Goal: Information Seeking & Learning: Check status

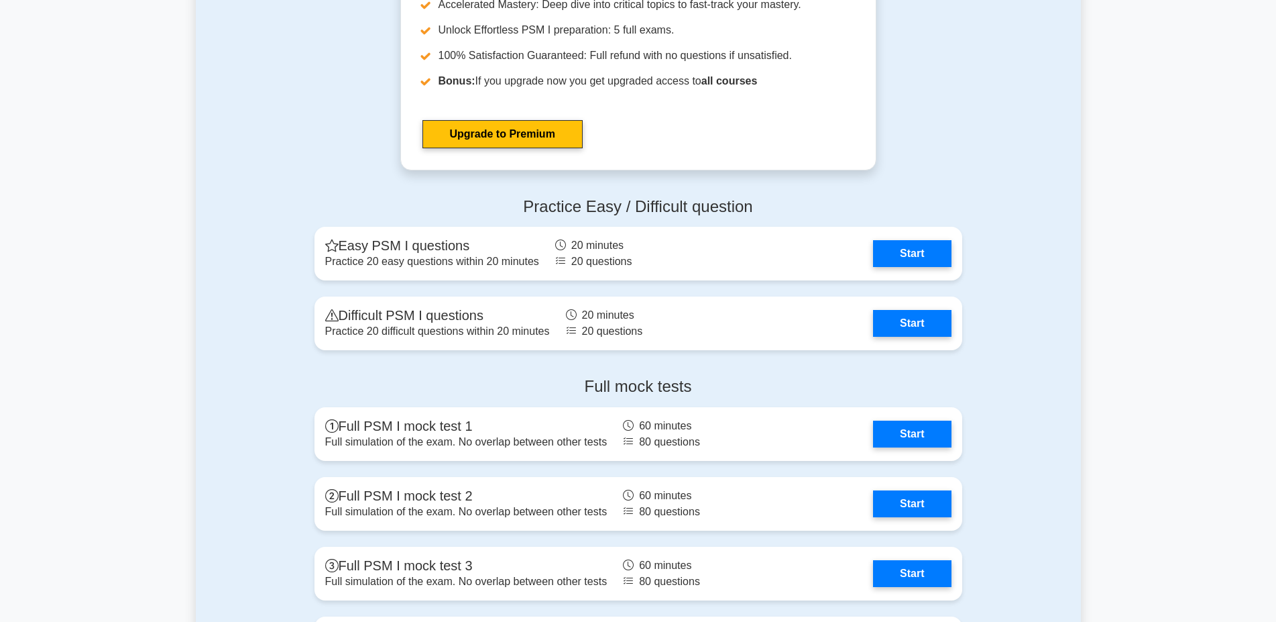
scroll to position [3147, 0]
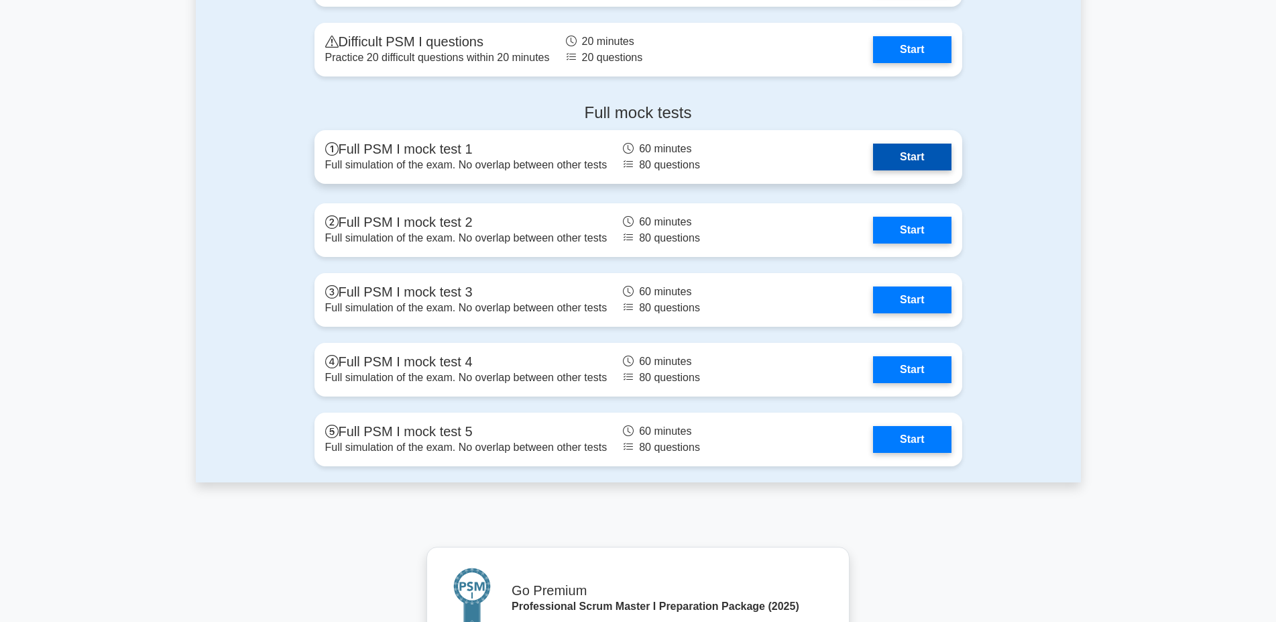
click at [887, 161] on link "Start" at bounding box center [912, 157] width 78 height 27
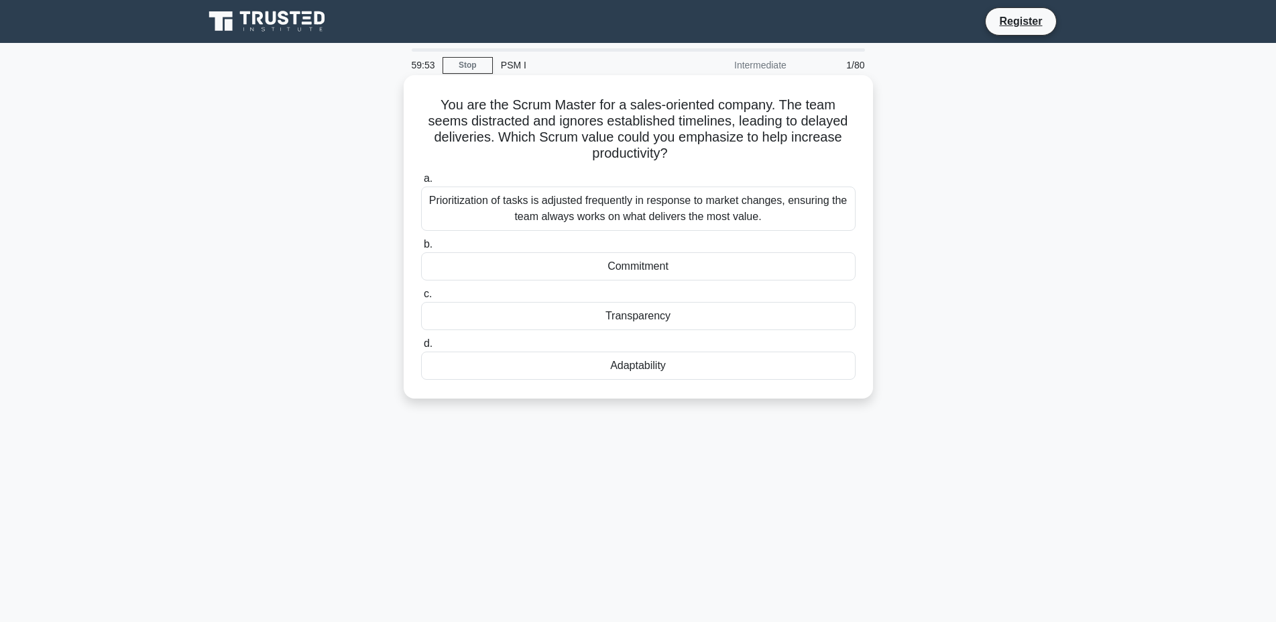
click at [872, 291] on div "You are the Scrum Master for a sales-oriented company. The team seems distracte…" at bounding box center [638, 236] width 469 height 323
click at [1207, 242] on main "59:42 Stop PSM I Intermediate 1/80 You are the Scrum Master for a sales-oriente…" at bounding box center [638, 383] width 1276 height 681
click at [616, 272] on div "Commitment" at bounding box center [638, 266] width 435 height 28
click at [421, 249] on input "b. Commitment" at bounding box center [421, 244] width 0 height 9
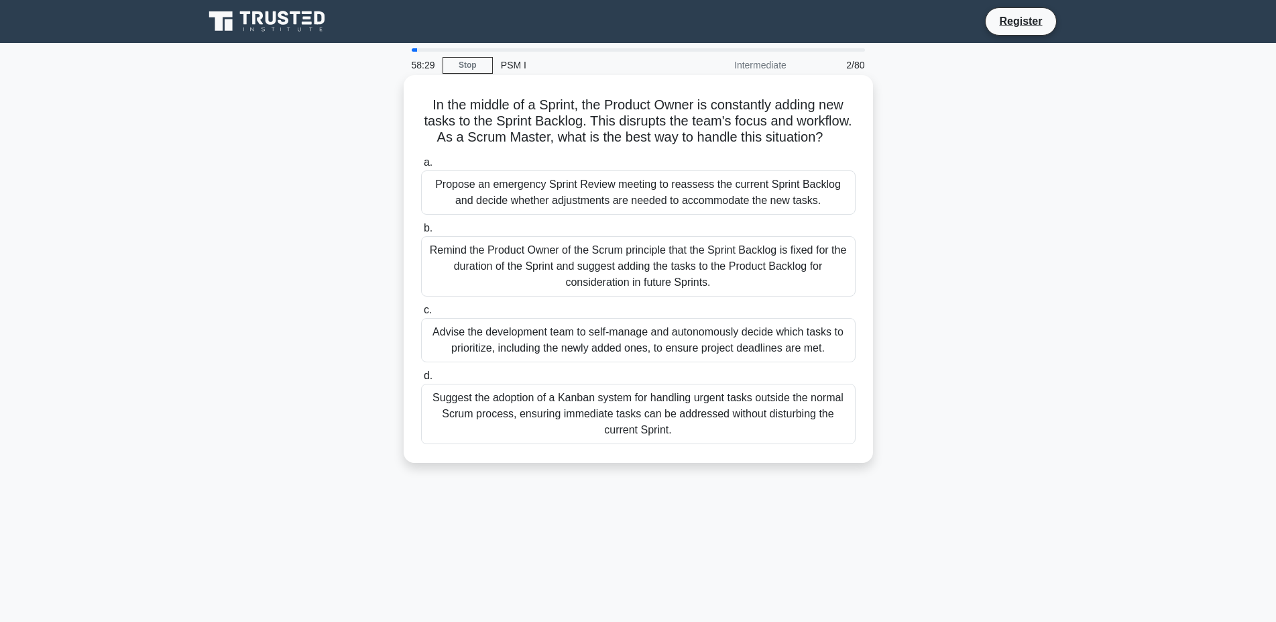
click at [682, 266] on div "Remind the Product Owner of the Scrum principle that the Sprint Backlog is fixe…" at bounding box center [638, 266] width 435 height 60
click at [421, 233] on input "b. Remind the Product Owner of the Scrum principle that the Sprint Backlog is f…" at bounding box center [421, 228] width 0 height 9
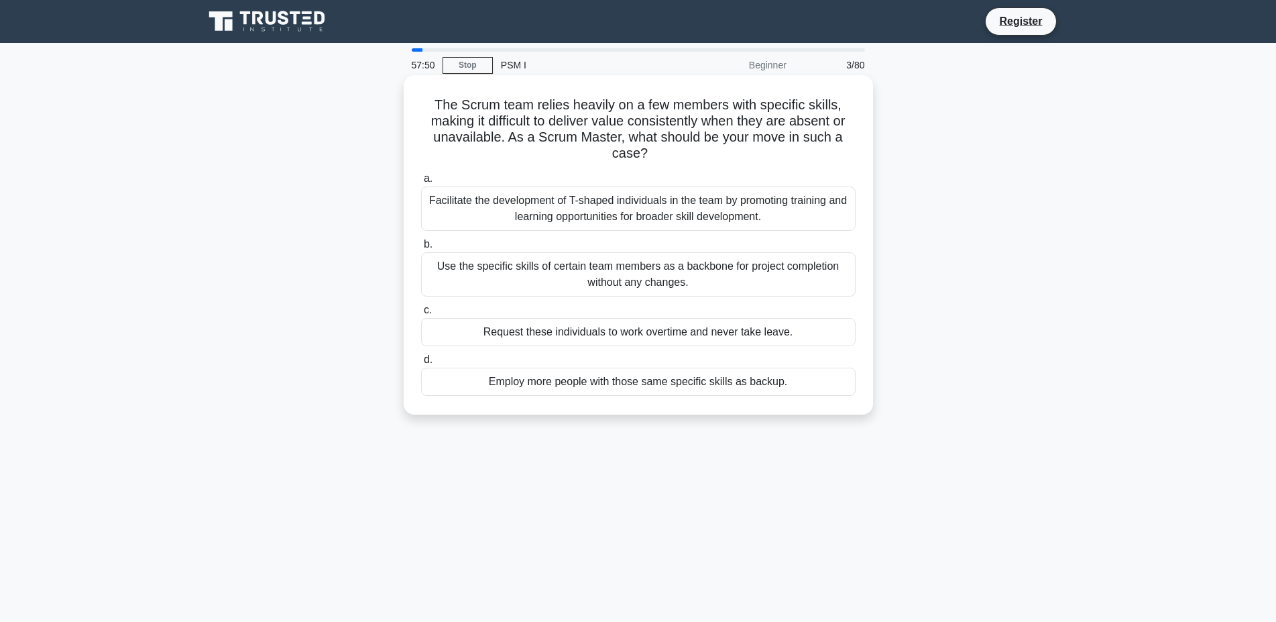
click at [638, 197] on div "Facilitate the development of T-shaped individuals in the team by promoting tra…" at bounding box center [638, 208] width 435 height 44
click at [421, 183] on input "a. Facilitate the development of T-shaped individuals in the team by promoting …" at bounding box center [421, 178] width 0 height 9
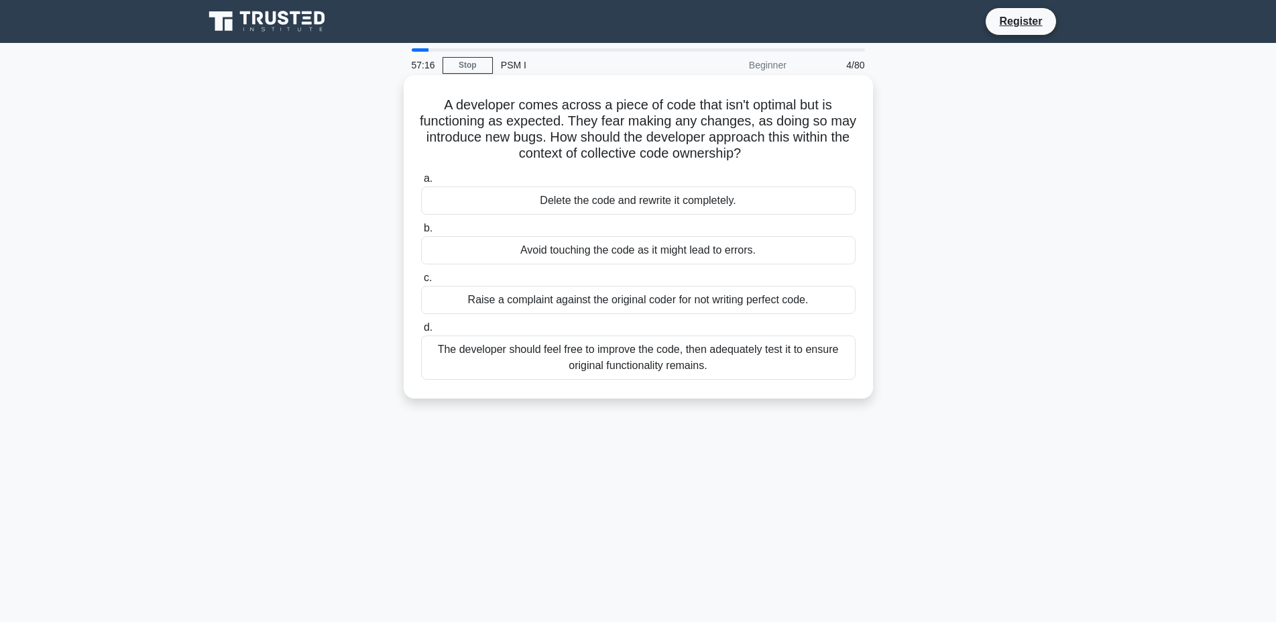
click at [618, 370] on div "The developer should feel free to improve the code, then adequately test it to …" at bounding box center [638, 357] width 435 height 44
click at [421, 332] on input "d. The developer should feel free to improve the code, then adequately test it …" at bounding box center [421, 327] width 0 height 9
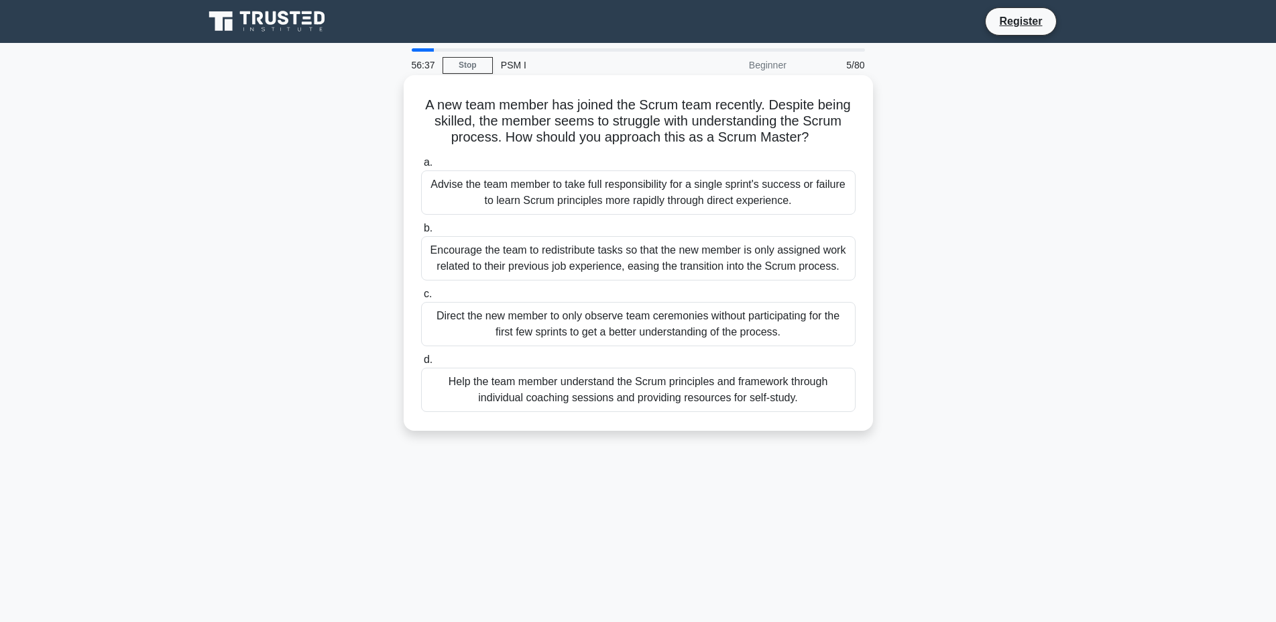
click at [495, 394] on div "Help the team member understand the Scrum principles and framework through indi…" at bounding box center [638, 390] width 435 height 44
click at [421, 364] on input "d. Help the team member understand the Scrum principles and framework through i…" at bounding box center [421, 359] width 0 height 9
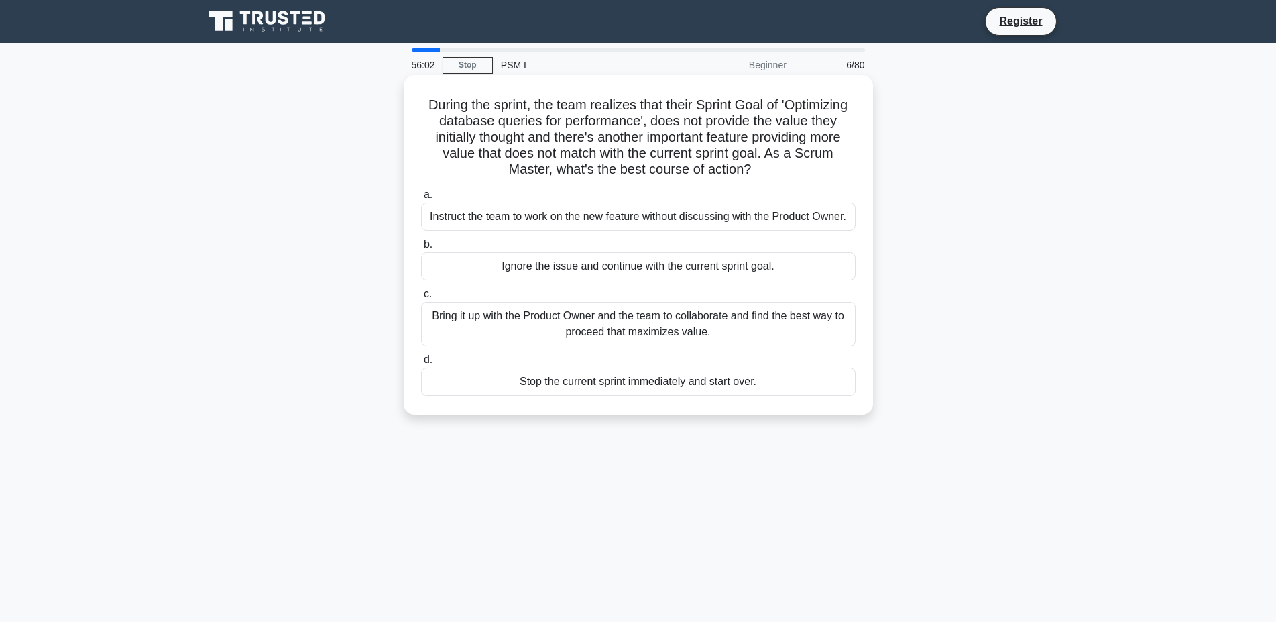
click at [671, 319] on div "Bring it up with the Product Owner and the team to collaborate and find the bes…" at bounding box center [638, 324] width 435 height 44
click at [421, 298] on input "c. Bring it up with the Product Owner and the team to collaborate and find the …" at bounding box center [421, 294] width 0 height 9
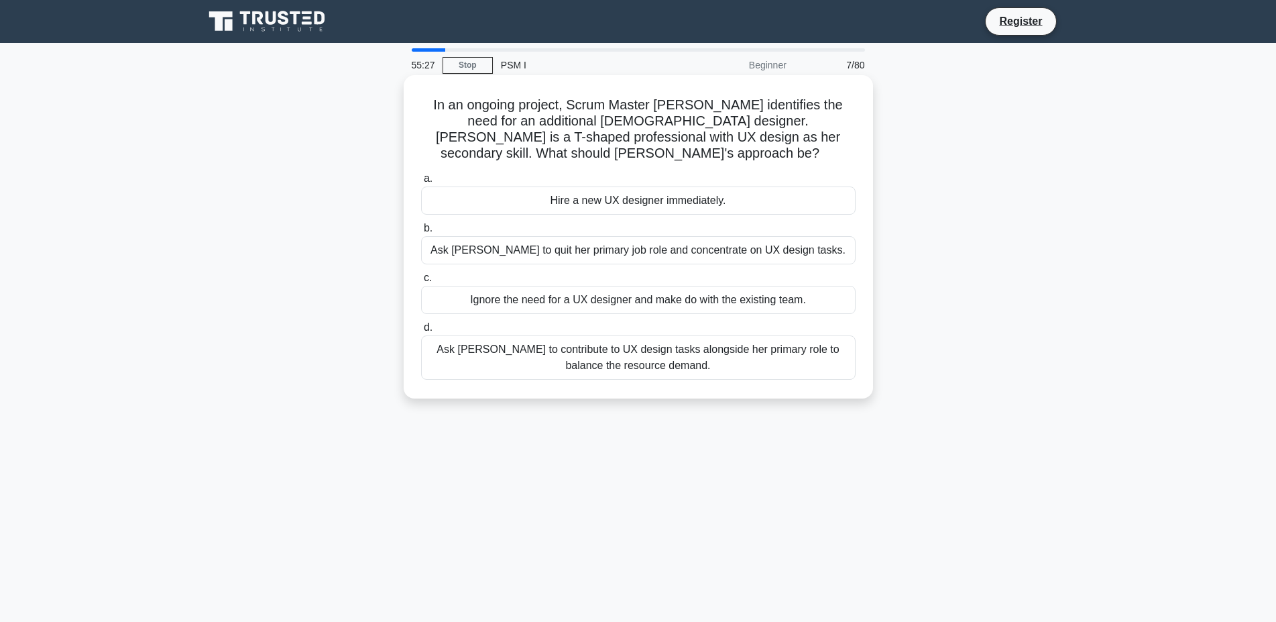
click at [770, 347] on div "Ask Rebecca to contribute to UX design tasks alongside her primary role to bala…" at bounding box center [638, 357] width 435 height 44
click at [421, 332] on input "d. Ask Rebecca to contribute to UX design tasks alongside her primary role to b…" at bounding box center [421, 327] width 0 height 9
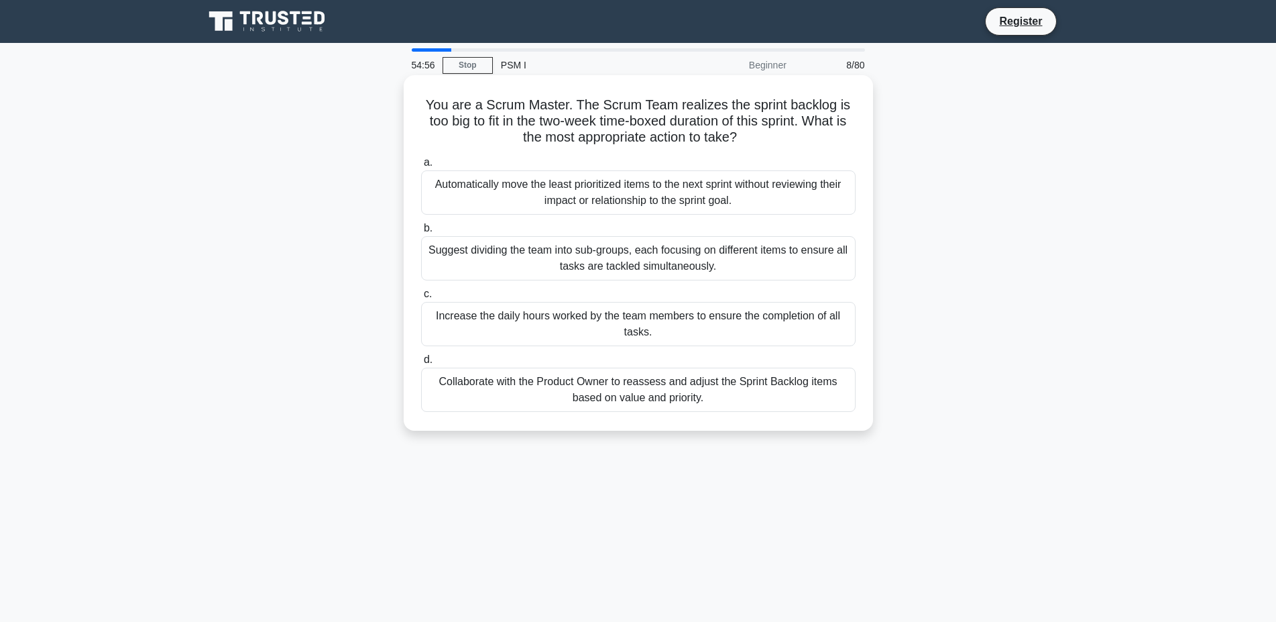
click at [687, 400] on div "Collaborate with the Product Owner to reassess and adjust the Sprint Backlog it…" at bounding box center [638, 390] width 435 height 44
click at [421, 364] on input "d. Collaborate with the Product Owner to reassess and adjust the Sprint Backlog…" at bounding box center [421, 359] width 0 height 9
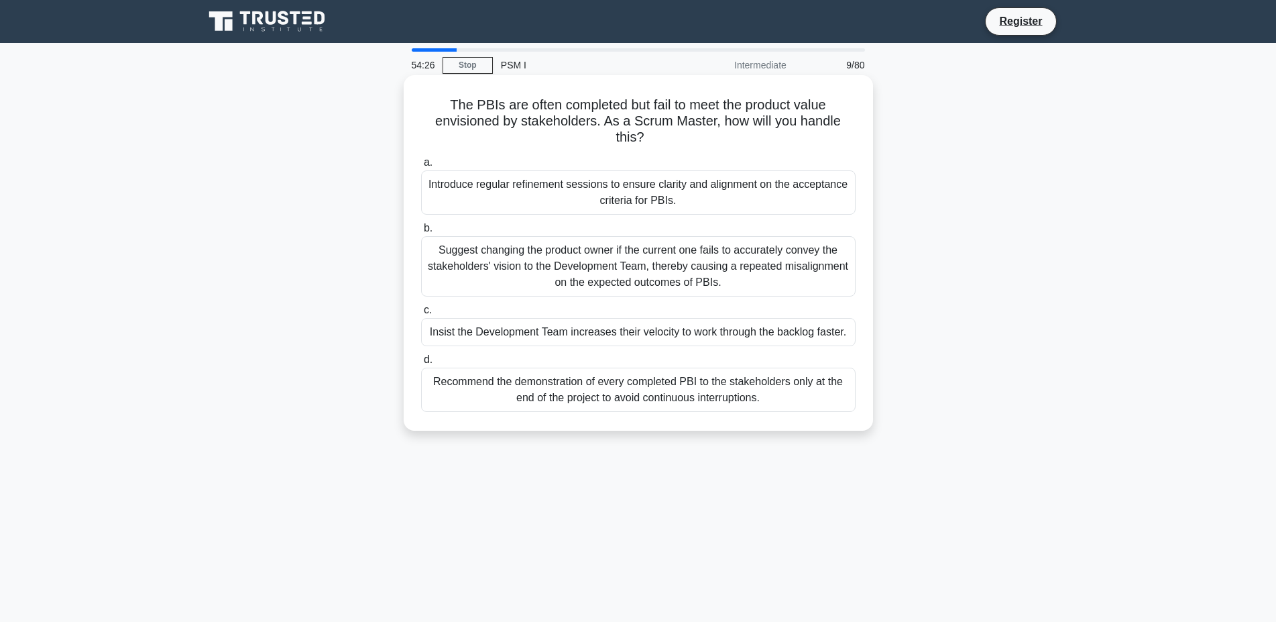
click at [580, 192] on div "Introduce regular refinement sessions to ensure clarity and alignment on the ac…" at bounding box center [638, 192] width 435 height 44
click at [421, 167] on input "a. Introduce regular refinement sessions to ensure clarity and alignment on the…" at bounding box center [421, 162] width 0 height 9
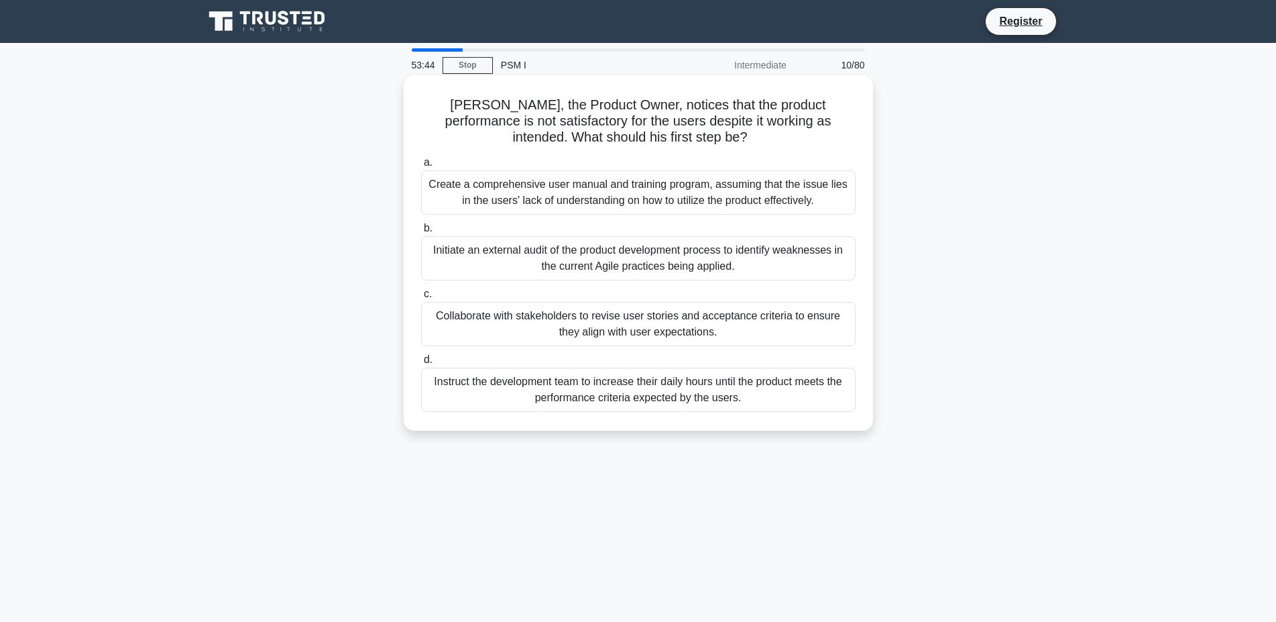
click at [498, 322] on div "Collaborate with stakeholders to revise user stories and acceptance criteria to…" at bounding box center [638, 324] width 435 height 44
click at [421, 298] on input "c. Collaborate with stakeholders to revise user stories and acceptance criteria…" at bounding box center [421, 294] width 0 height 9
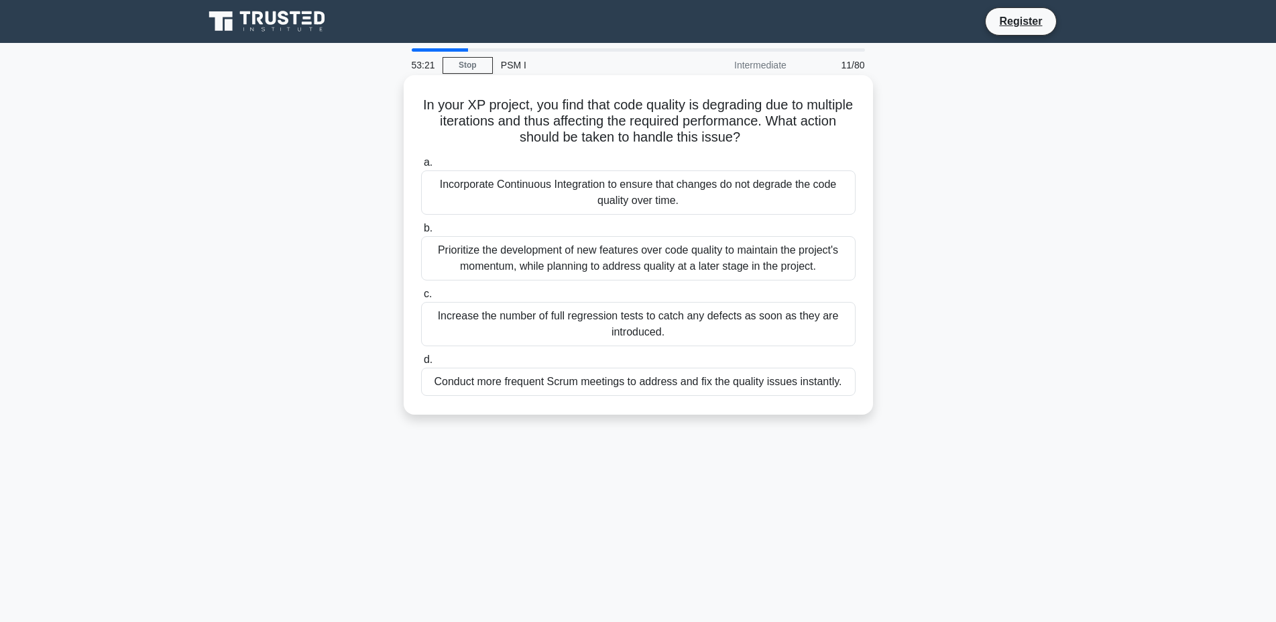
click at [587, 203] on div "Incorporate Continuous Integration to ensure that changes do not degrade the co…" at bounding box center [638, 192] width 435 height 44
click at [421, 167] on input "a. Incorporate Continuous Integration to ensure that changes do not degrade the…" at bounding box center [421, 162] width 0 height 9
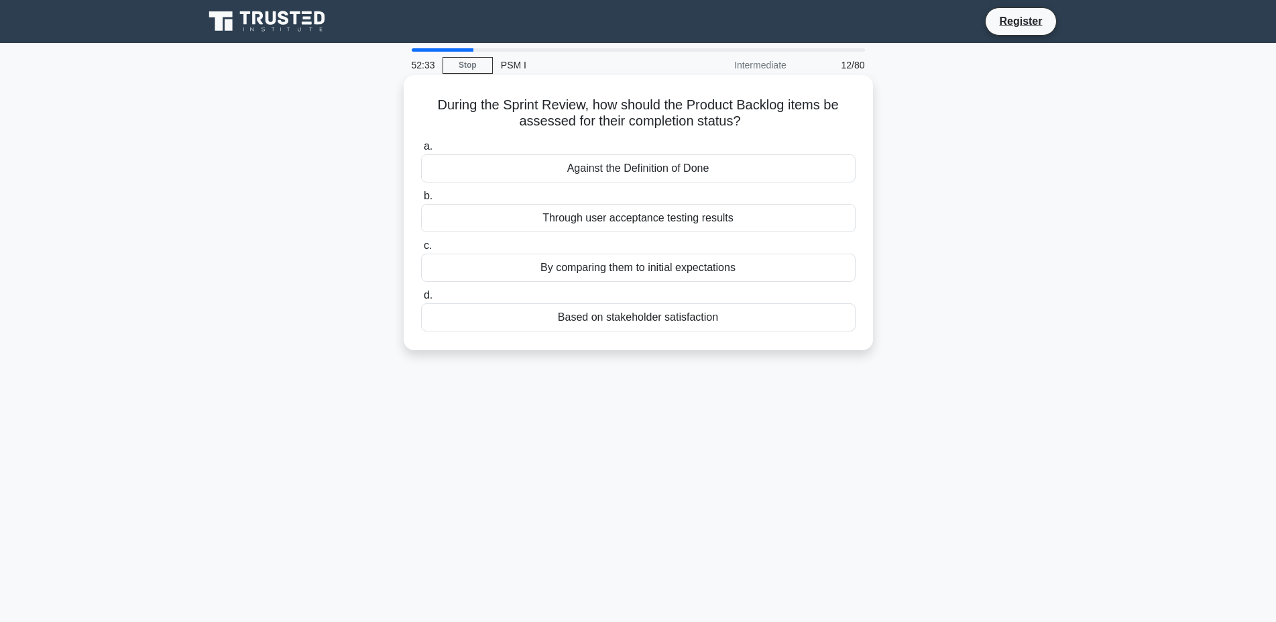
click at [649, 170] on div "Against the Definition of Done" at bounding box center [638, 168] width 435 height 28
click at [421, 151] on input "a. Against the Definition of Done" at bounding box center [421, 146] width 0 height 9
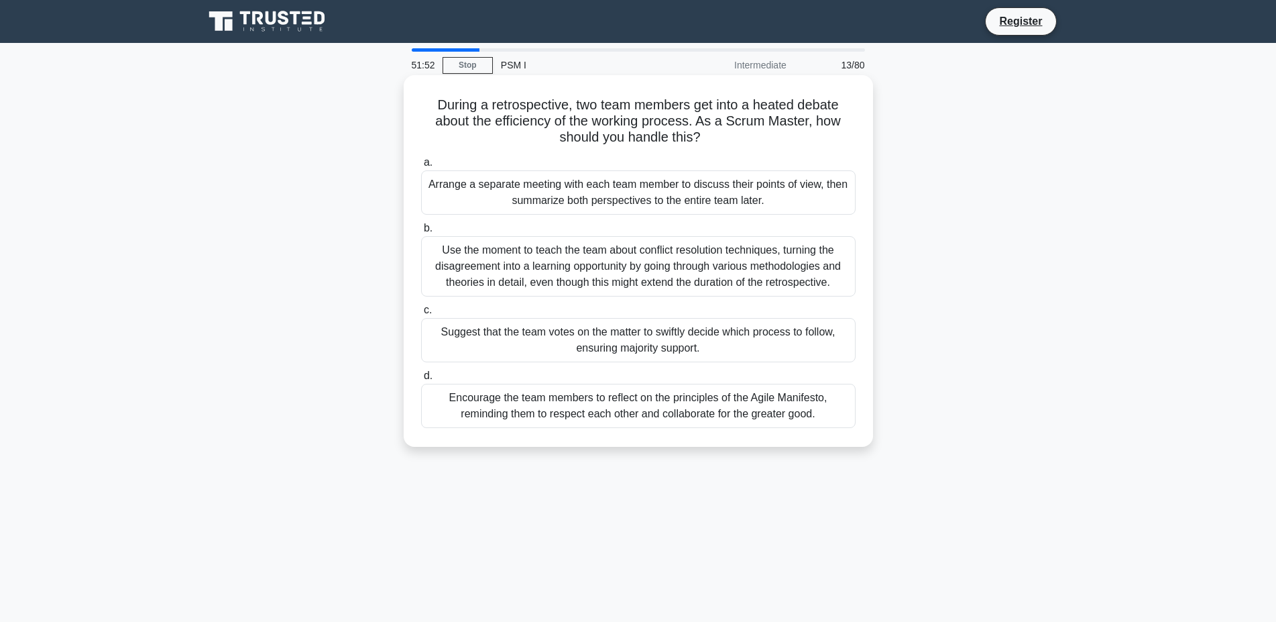
click at [691, 272] on div "Use the moment to teach the team about conflict resolution techniques, turning …" at bounding box center [638, 266] width 435 height 60
click at [421, 233] on input "b. Use the moment to teach the team about conflict resolution techniques, turni…" at bounding box center [421, 228] width 0 height 9
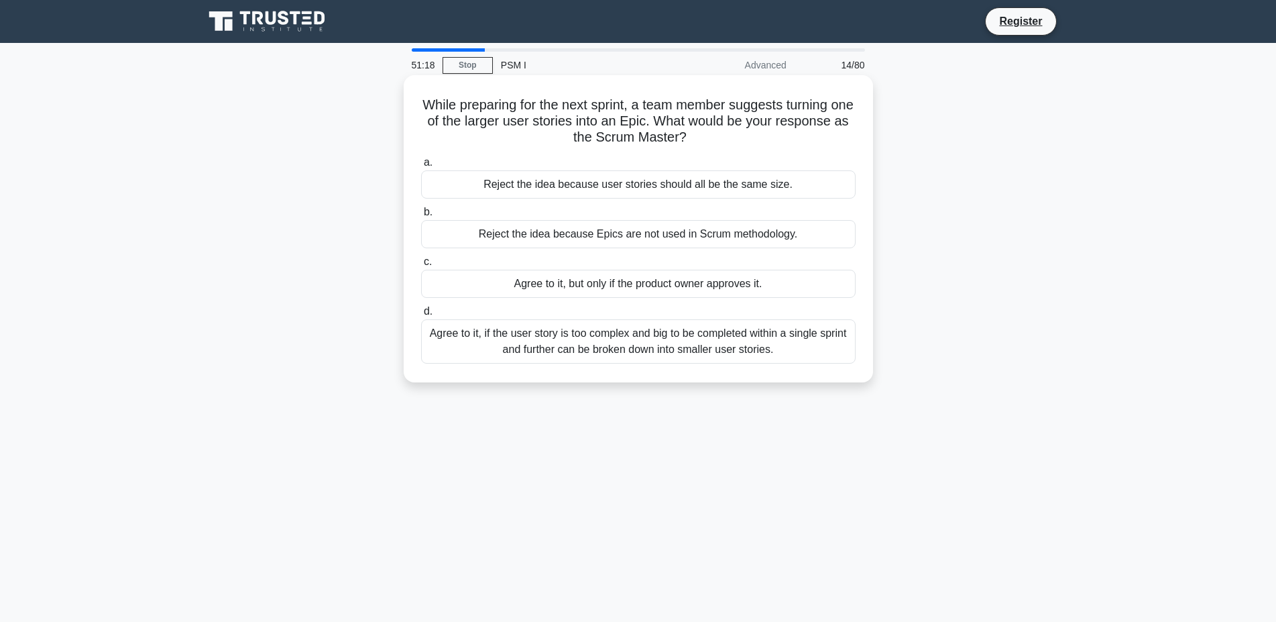
click at [551, 345] on div "Agree to it, if the user story is too complex and big to be completed within a …" at bounding box center [638, 341] width 435 height 44
click at [421, 316] on input "d. Agree to it, if the user story is too complex and big to be completed within…" at bounding box center [421, 311] width 0 height 9
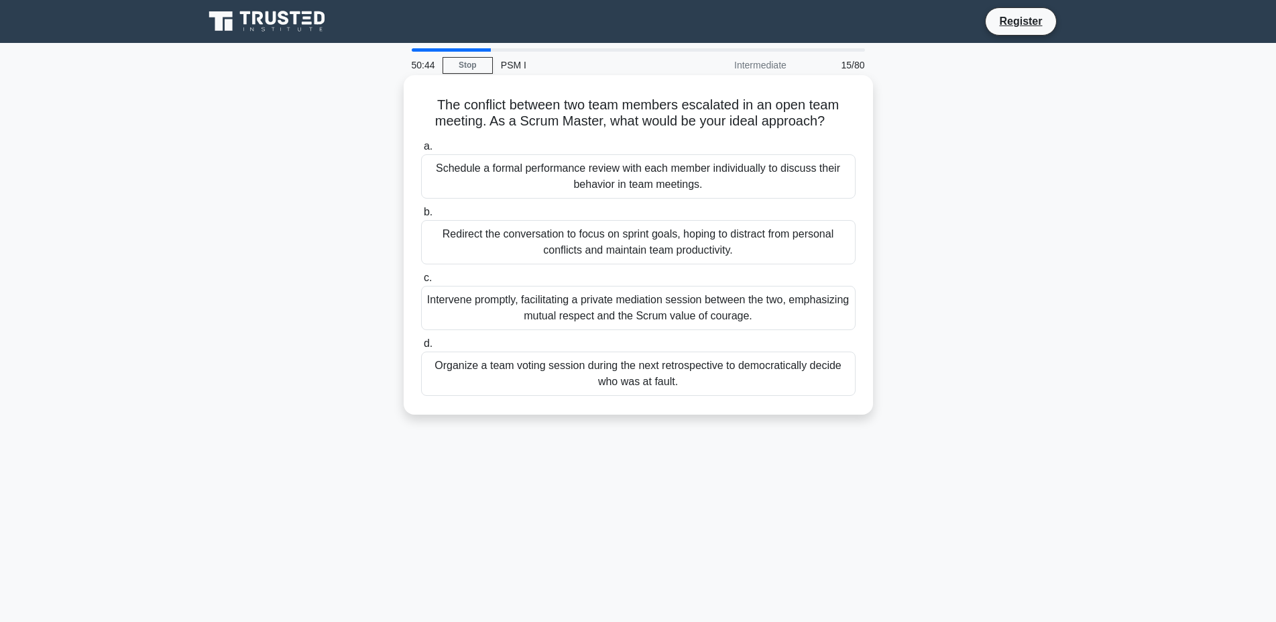
click at [576, 301] on div "Intervene promptly, facilitating a private mediation session between the two, e…" at bounding box center [638, 308] width 435 height 44
click at [421, 282] on input "c. Intervene promptly, facilitating a private mediation session between the two…" at bounding box center [421, 278] width 0 height 9
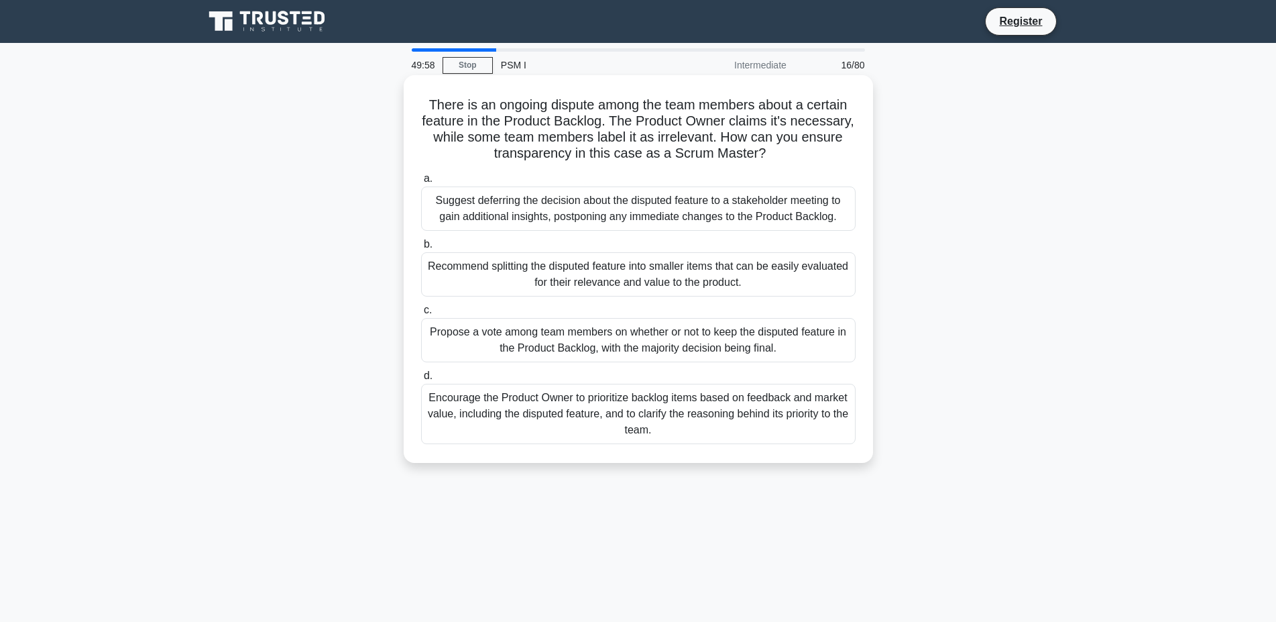
click at [588, 216] on div "Suggest deferring the decision about the disputed feature to a stakeholder meet…" at bounding box center [638, 208] width 435 height 44
click at [421, 183] on input "a. Suggest deferring the decision about the disputed feature to a stakeholder m…" at bounding box center [421, 178] width 0 height 9
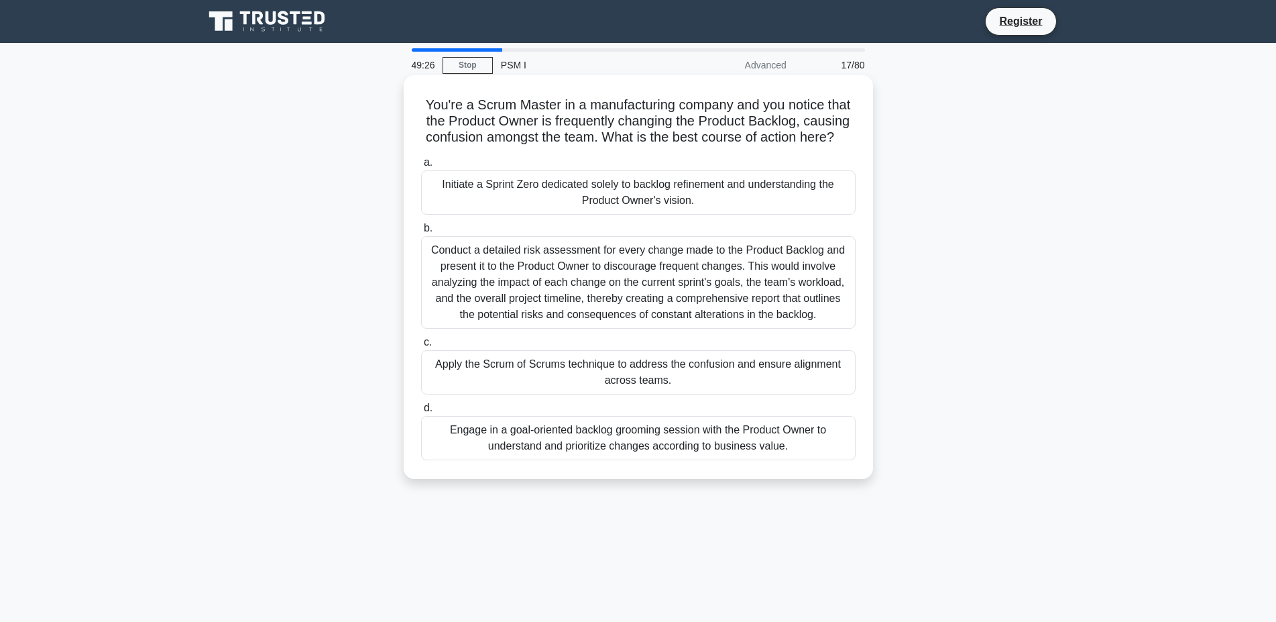
click at [683, 451] on div "Engage in a goal-oriented backlog grooming session with the Product Owner to un…" at bounding box center [638, 438] width 435 height 44
click at [421, 412] on input "d. Engage in a goal-oriented backlog grooming session with the Product Owner to…" at bounding box center [421, 408] width 0 height 9
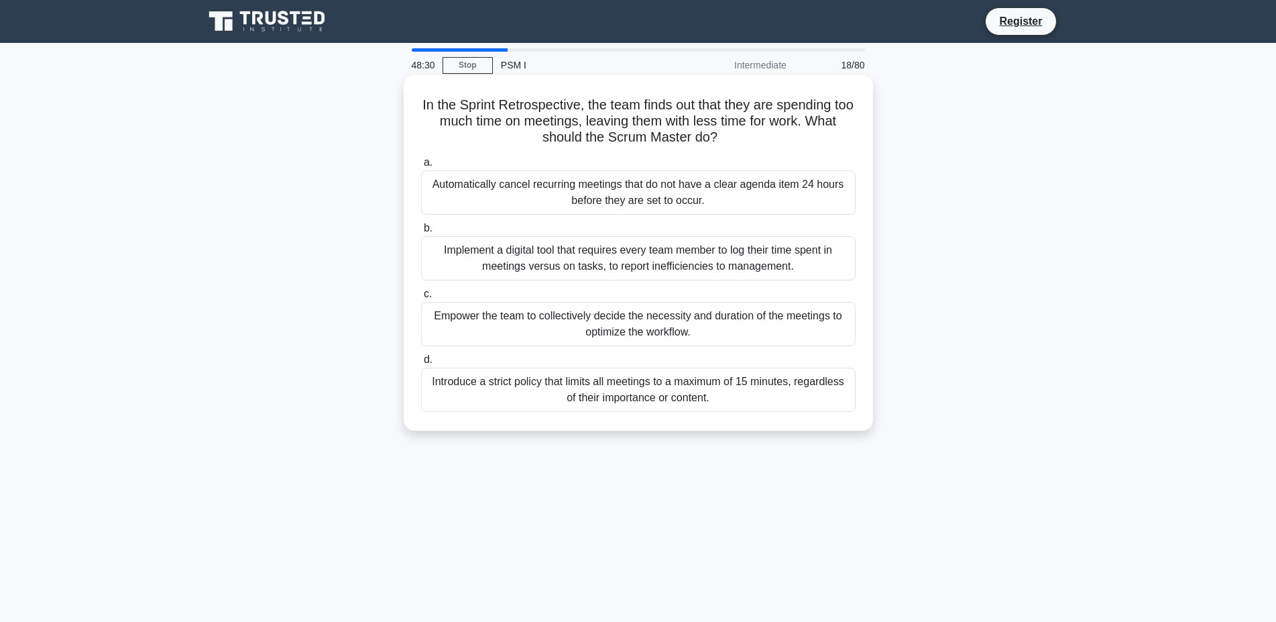
click at [705, 320] on div "Empower the team to collectively decide the necessity and duration of the meeti…" at bounding box center [638, 324] width 435 height 44
click at [421, 298] on input "c. Empower the team to collectively decide the necessity and duration of the me…" at bounding box center [421, 294] width 0 height 9
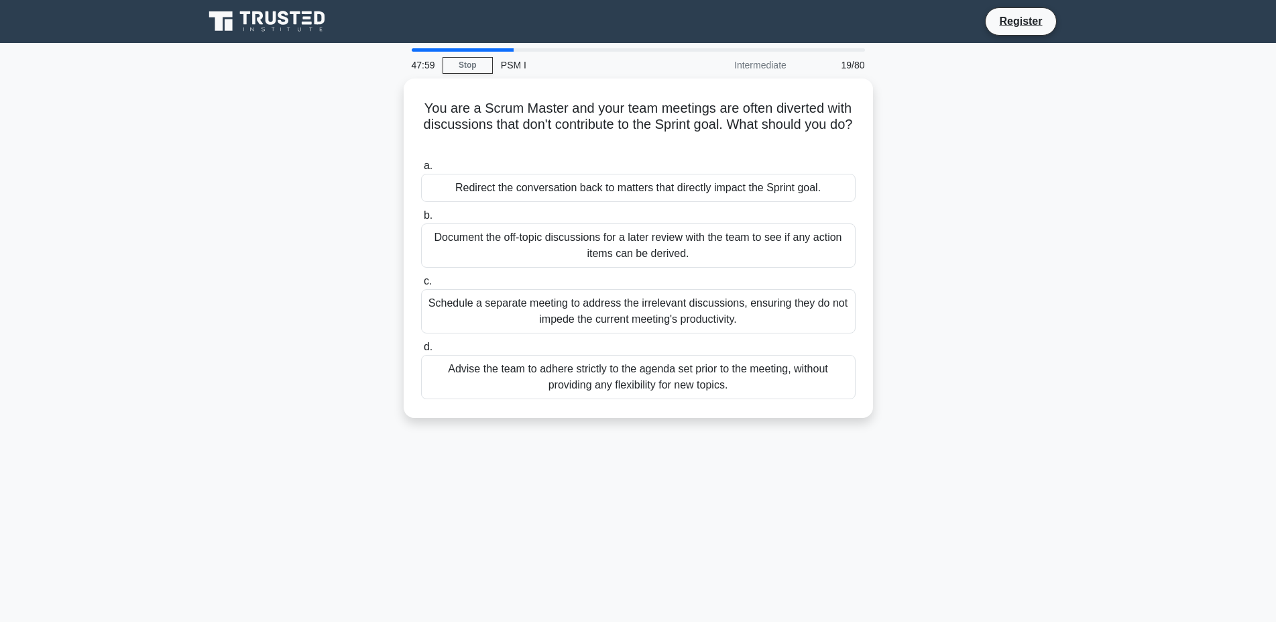
click at [705, 320] on div "Schedule a separate meeting to address the irrelevant discussions, ensuring the…" at bounding box center [638, 311] width 435 height 44
click at [421, 286] on input "c. Schedule a separate meeting to address the irrelevant discussions, ensuring …" at bounding box center [421, 281] width 0 height 9
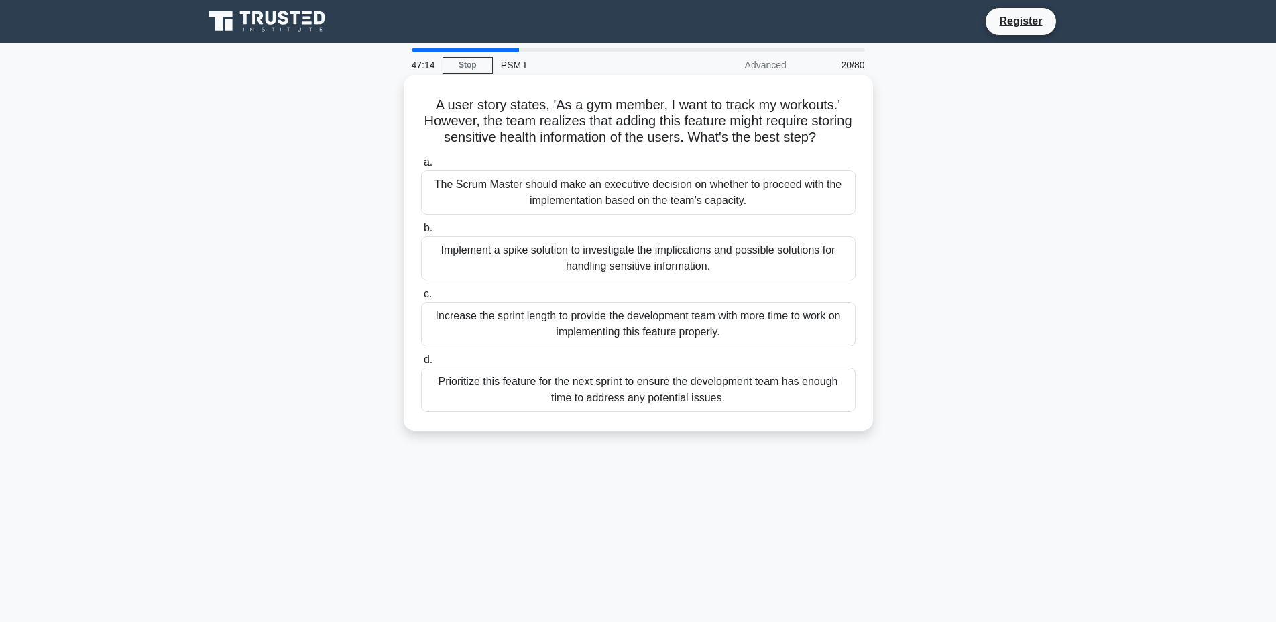
click at [644, 262] on div "Implement a spike solution to investigate the implications and possible solutio…" at bounding box center [638, 258] width 435 height 44
click at [421, 233] on input "b. Implement a spike solution to investigate the implications and possible solu…" at bounding box center [421, 228] width 0 height 9
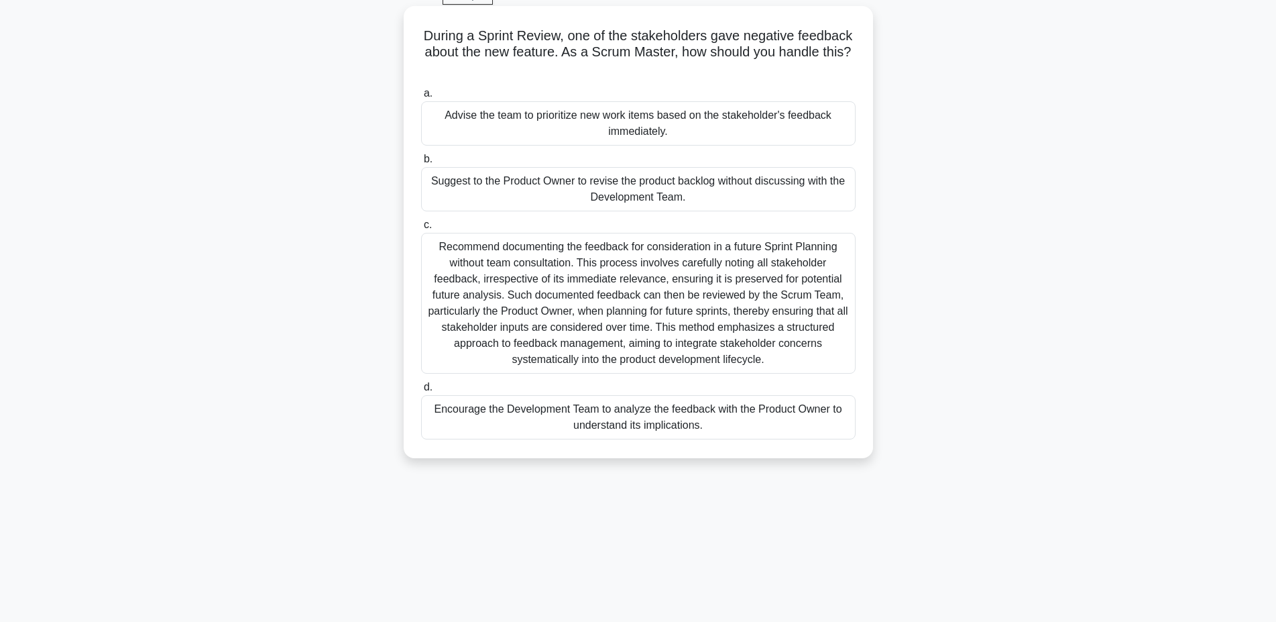
scroll to position [103, 0]
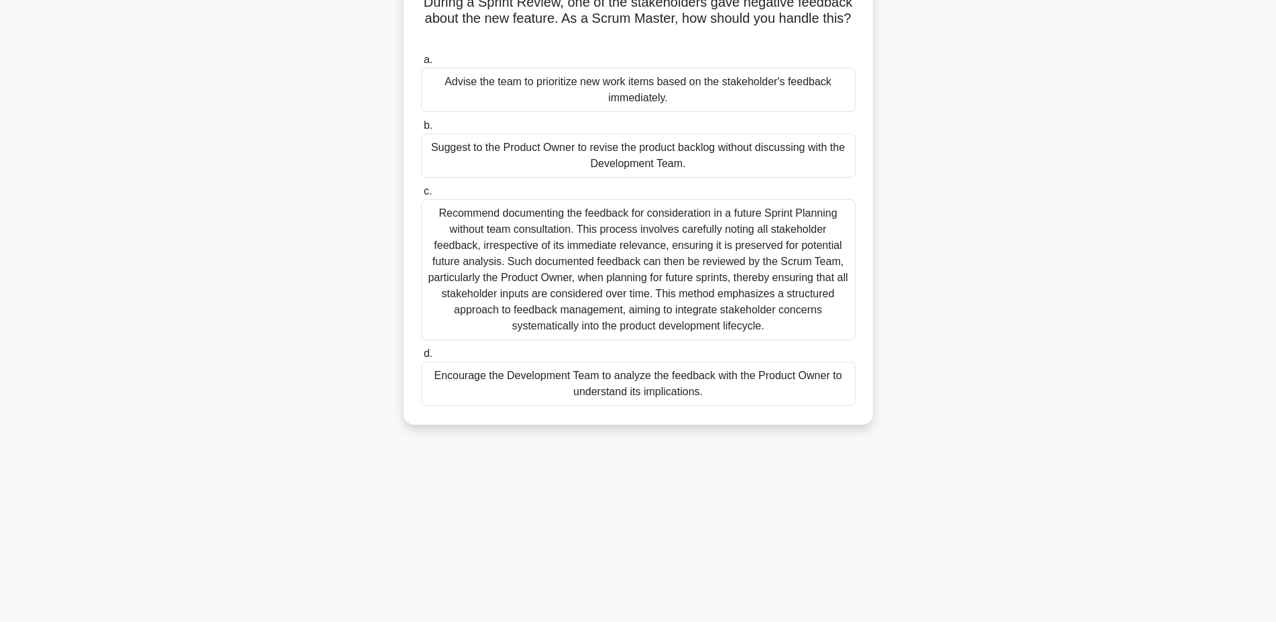
click at [633, 384] on div "Encourage the Development Team to analyze the feedback with the Product Owner t…" at bounding box center [638, 383] width 435 height 44
click at [421, 358] on input "d. Encourage the Development Team to analyze the feedback with the Product Owne…" at bounding box center [421, 353] width 0 height 9
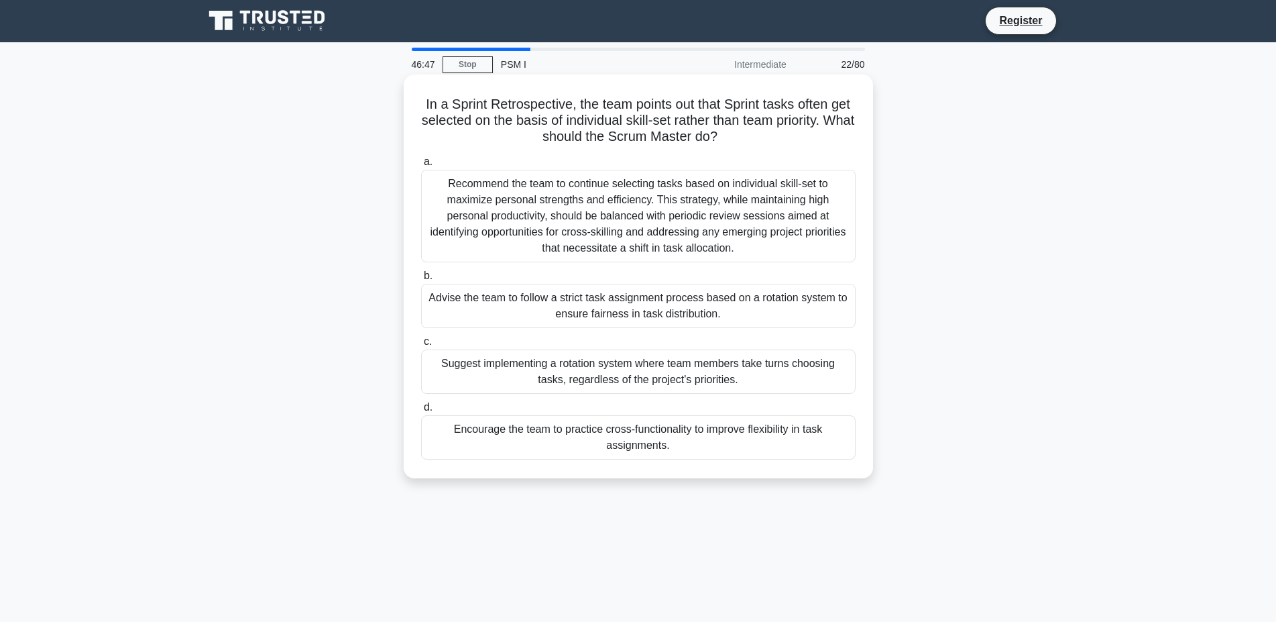
scroll to position [0, 0]
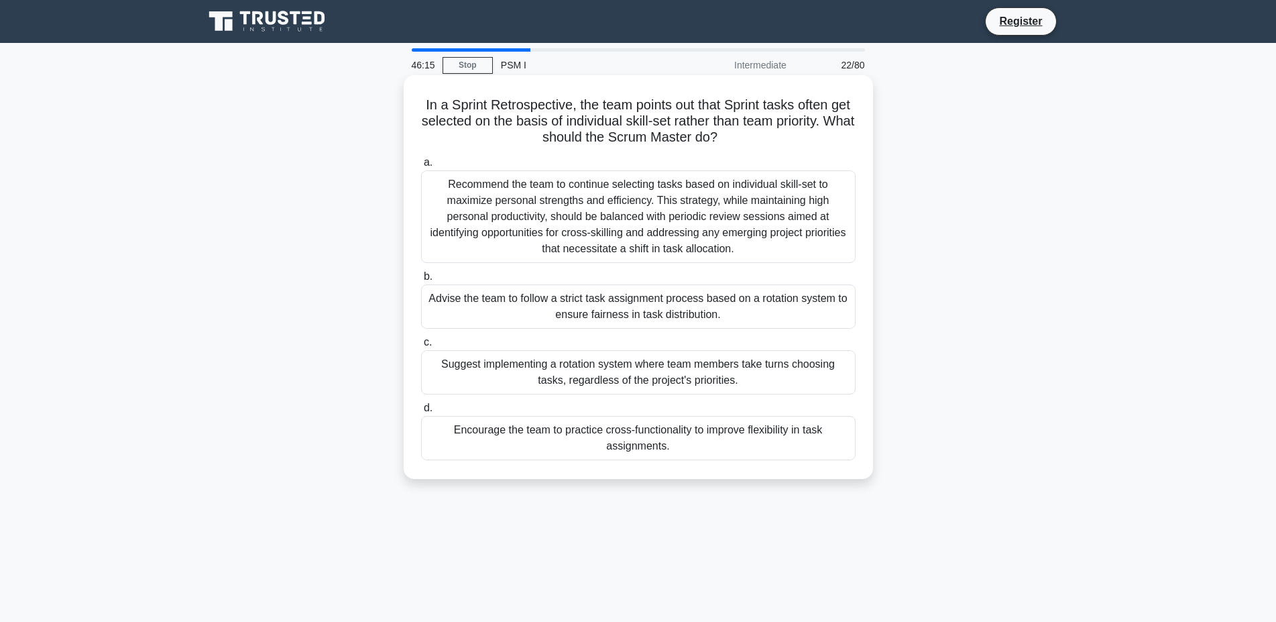
click at [727, 439] on div "Encourage the team to practice cross-functionality to improve flexibility in ta…" at bounding box center [638, 438] width 435 height 44
click at [421, 412] on input "d. Encourage the team to practice cross-functionality to improve flexibility in…" at bounding box center [421, 408] width 0 height 9
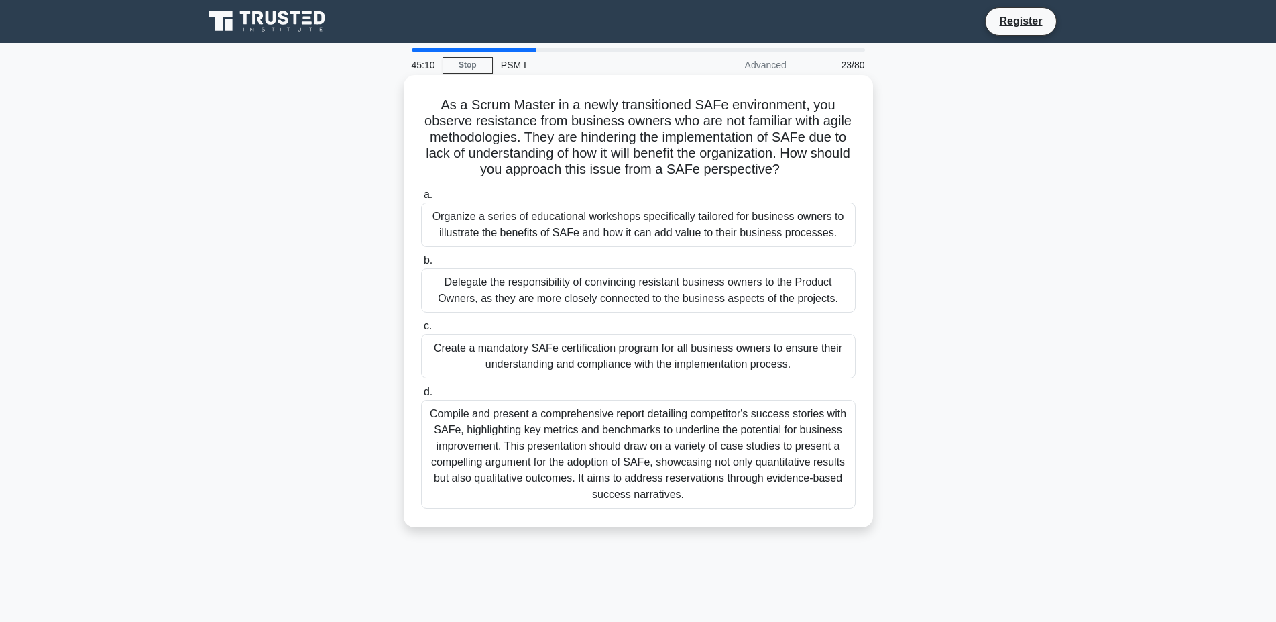
click at [557, 441] on div "Compile and present a comprehensive report detailing competitor's success stori…" at bounding box center [638, 454] width 435 height 109
click at [421, 396] on input "d. Compile and present a comprehensive report detailing competitor's success st…" at bounding box center [421, 392] width 0 height 9
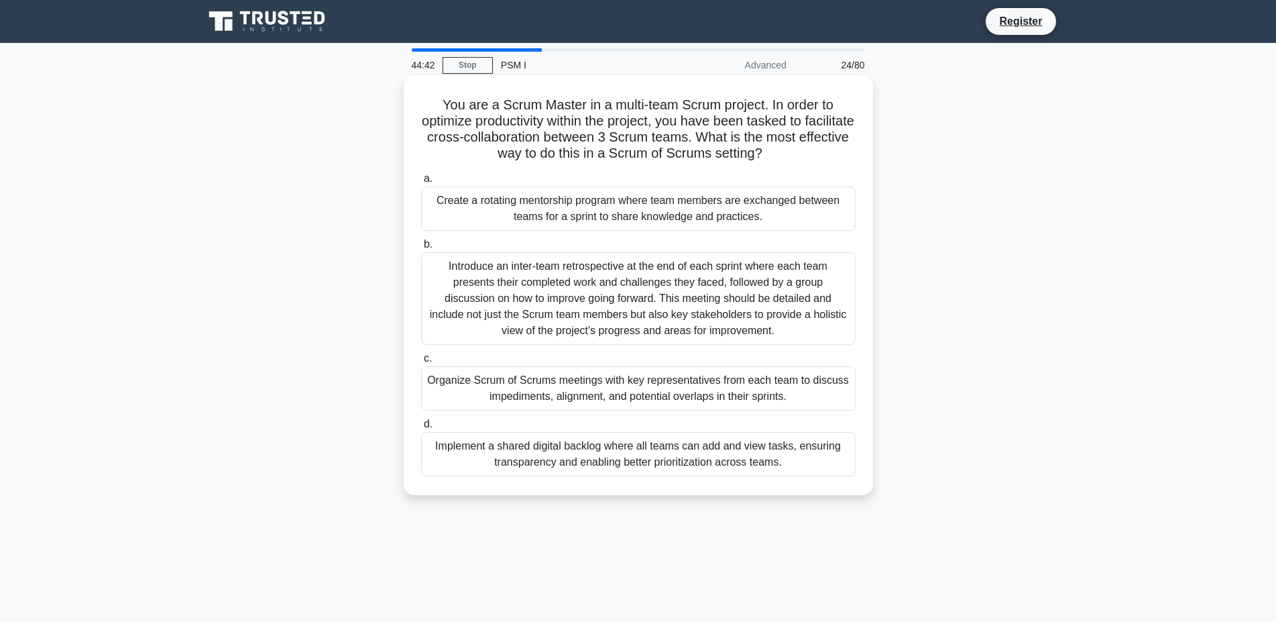
click at [658, 392] on div "Organize Scrum of Scrums meetings with key representatives from each team to di…" at bounding box center [638, 388] width 435 height 44
click at [421, 363] on input "c. Organize Scrum of Scrums meetings with key representatives from each team to…" at bounding box center [421, 358] width 0 height 9
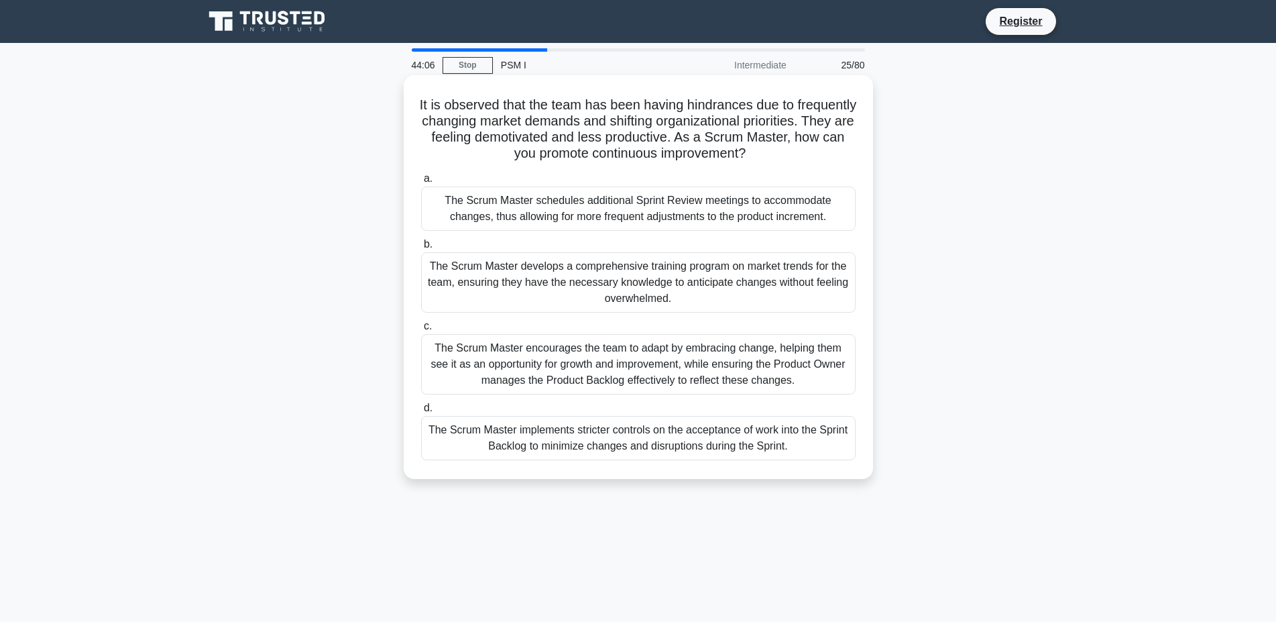
click at [526, 367] on div "The Scrum Master encourages the team to adapt by embracing change, helping them…" at bounding box center [638, 364] width 435 height 60
click at [421, 331] on input "c. The Scrum Master encourages the team to adapt by embracing change, helping t…" at bounding box center [421, 326] width 0 height 9
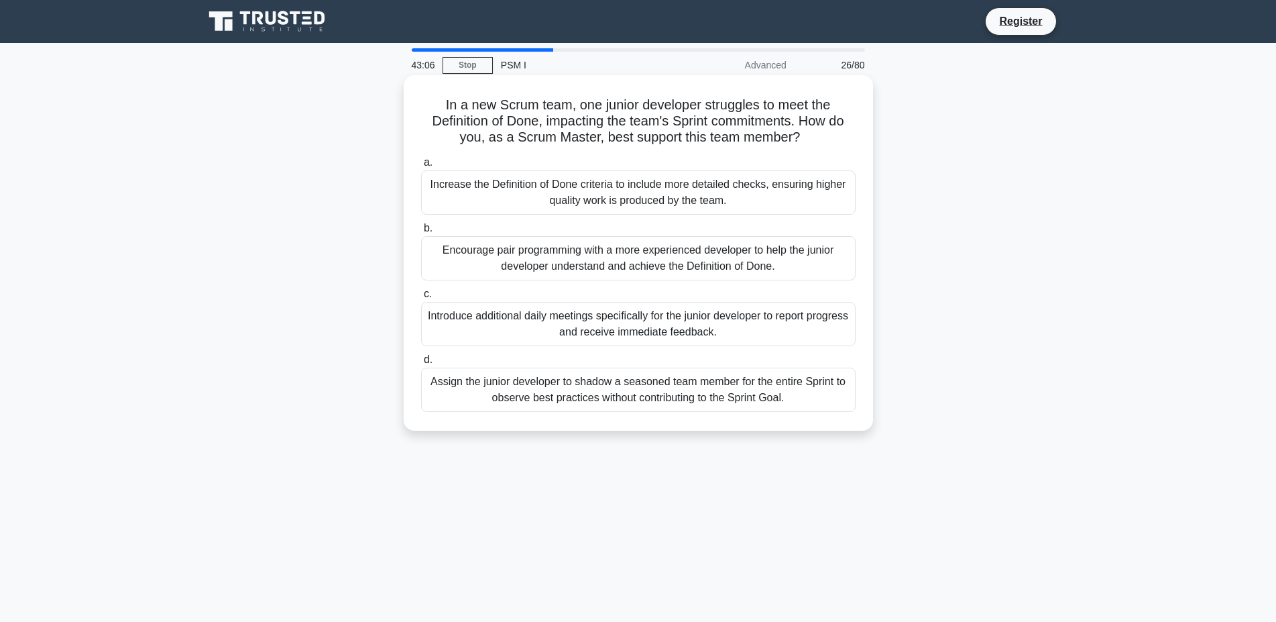
click at [529, 249] on div "Encourage pair programming with a more experienced developer to help the junior…" at bounding box center [638, 258] width 435 height 44
click at [421, 233] on input "b. Encourage pair programming with a more experienced developer to help the jun…" at bounding box center [421, 228] width 0 height 9
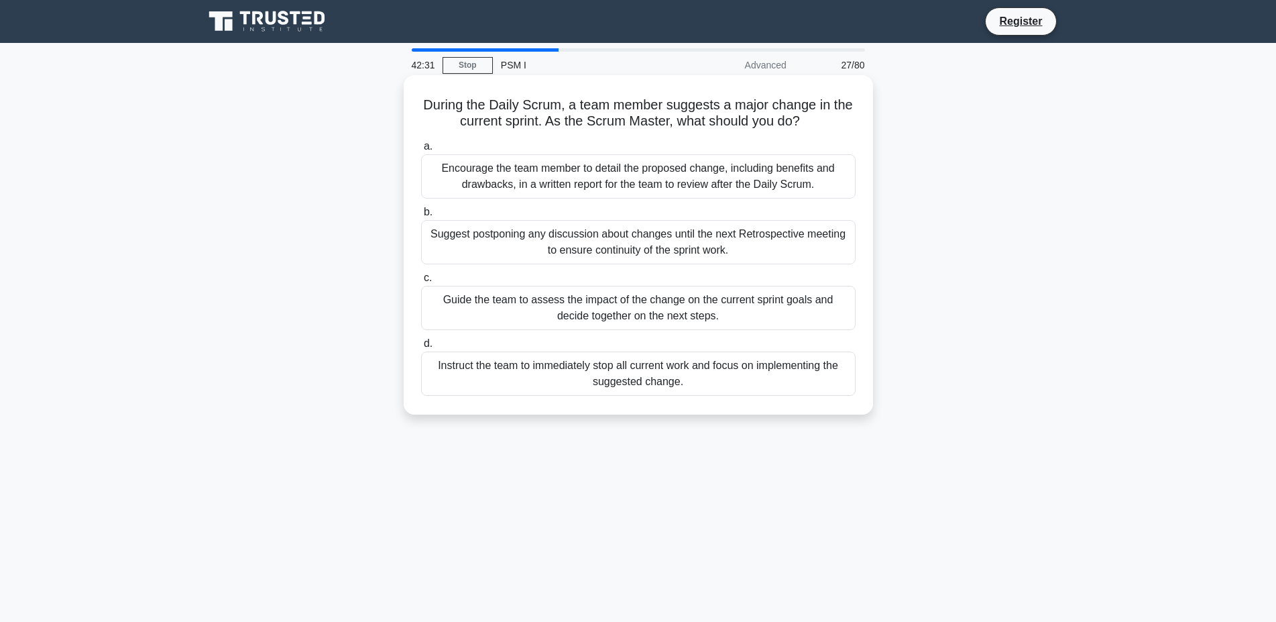
click at [643, 306] on div "Guide the team to assess the impact of the change on the current sprint goals a…" at bounding box center [638, 308] width 435 height 44
click at [421, 282] on input "c. Guide the team to assess the impact of the change on the current sprint goal…" at bounding box center [421, 278] width 0 height 9
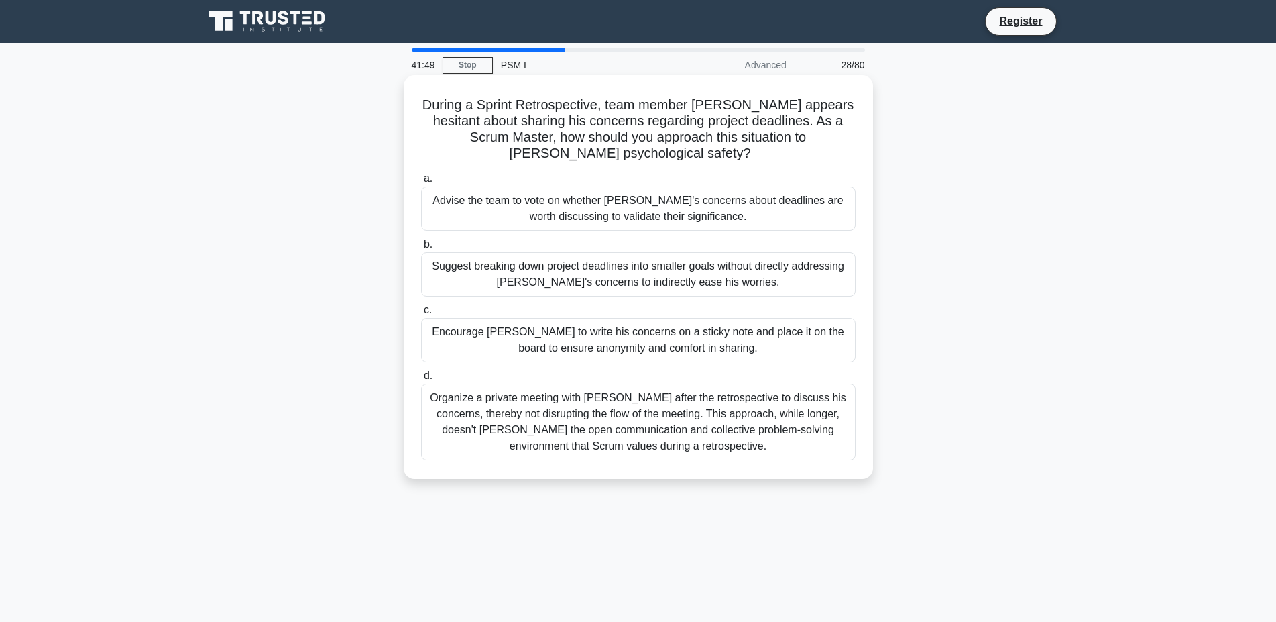
click at [683, 433] on div "Organize a private meeting with Robert after the retrospective to discuss his c…" at bounding box center [638, 422] width 435 height 76
click at [421, 380] on input "d. Organize a private meeting with Robert after the retrospective to discuss hi…" at bounding box center [421, 376] width 0 height 9
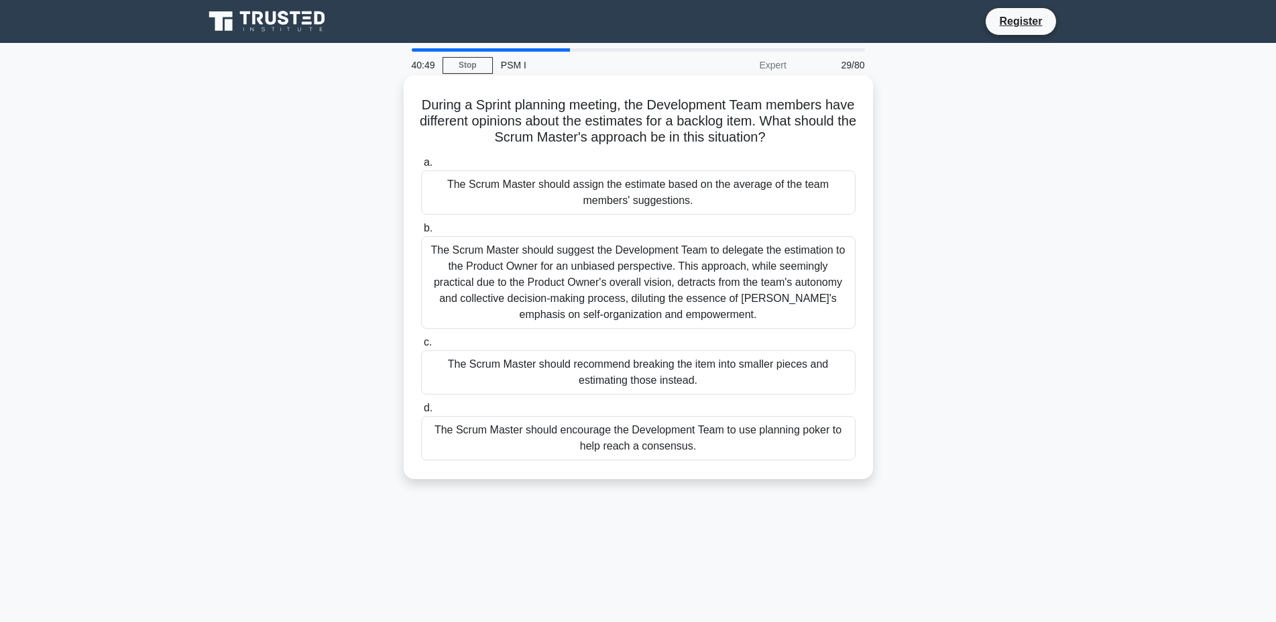
click at [736, 442] on div "The Scrum Master should encourage the Development Team to use planning poker to…" at bounding box center [638, 438] width 435 height 44
click at [421, 412] on input "d. The Scrum Master should encourage the Development Team to use planning poker…" at bounding box center [421, 408] width 0 height 9
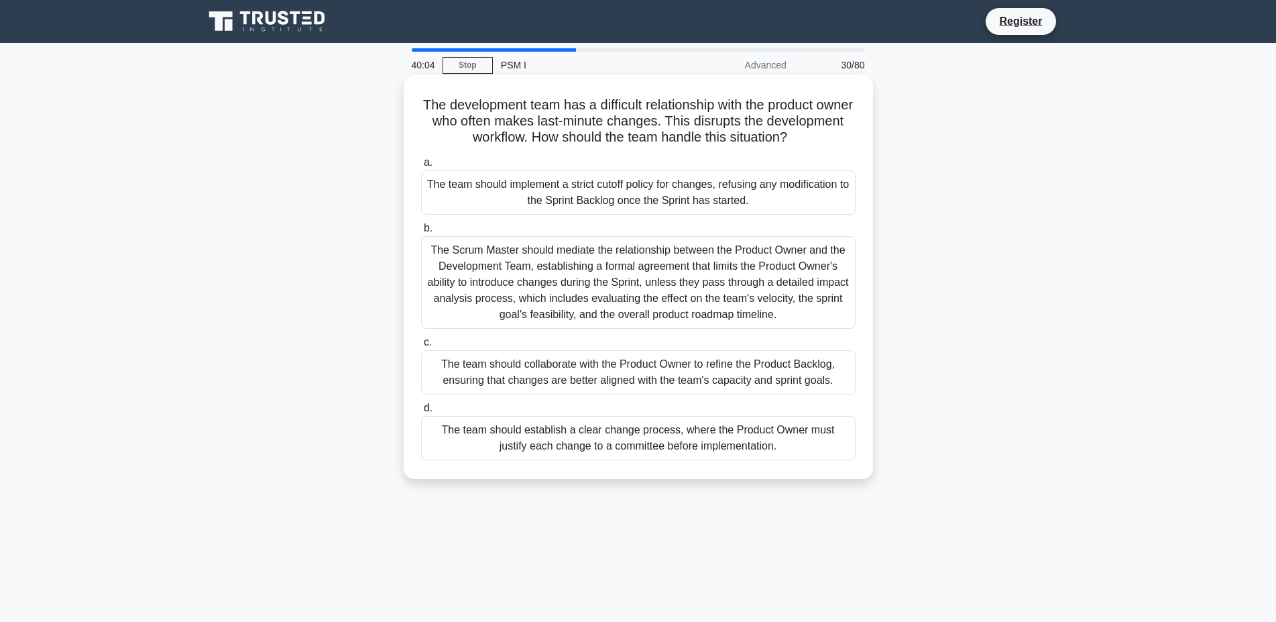
click at [731, 376] on div "The team should collaborate with the Product Owner to refine the Product Backlo…" at bounding box center [638, 372] width 435 height 44
click at [421, 347] on input "c. The team should collaborate with the Product Owner to refine the Product Bac…" at bounding box center [421, 342] width 0 height 9
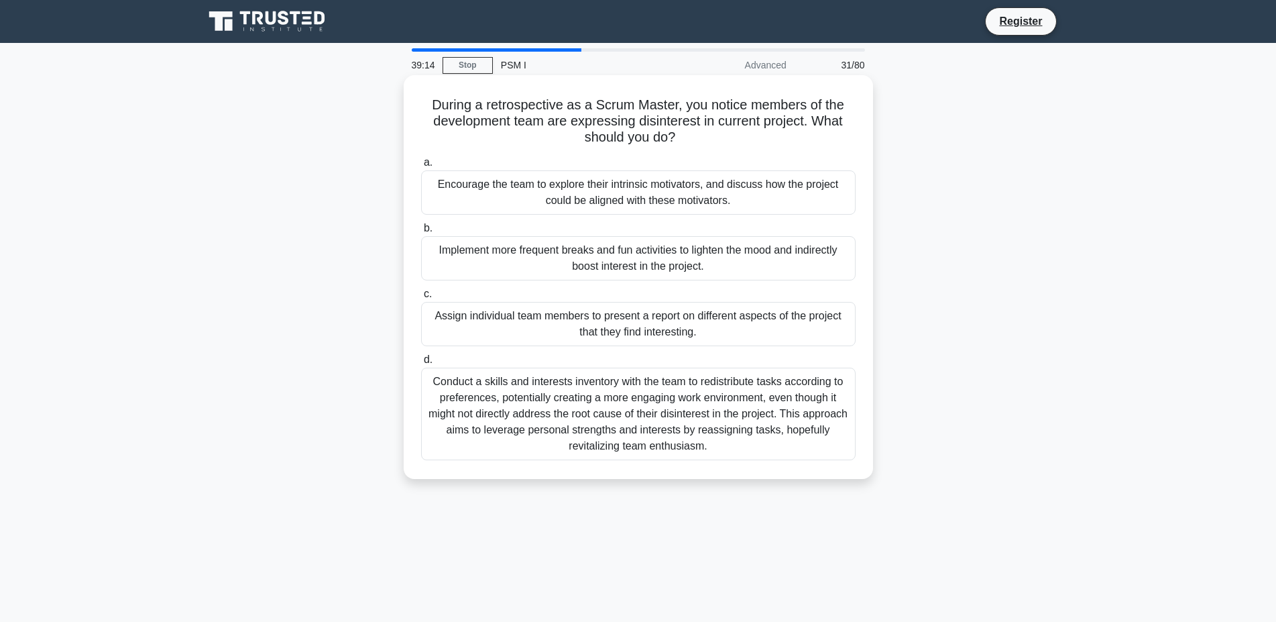
click at [665, 196] on div "Encourage the team to explore their intrinsic motivators, and discuss how the p…" at bounding box center [638, 192] width 435 height 44
click at [421, 167] on input "a. Encourage the team to explore their intrinsic motivators, and discuss how th…" at bounding box center [421, 162] width 0 height 9
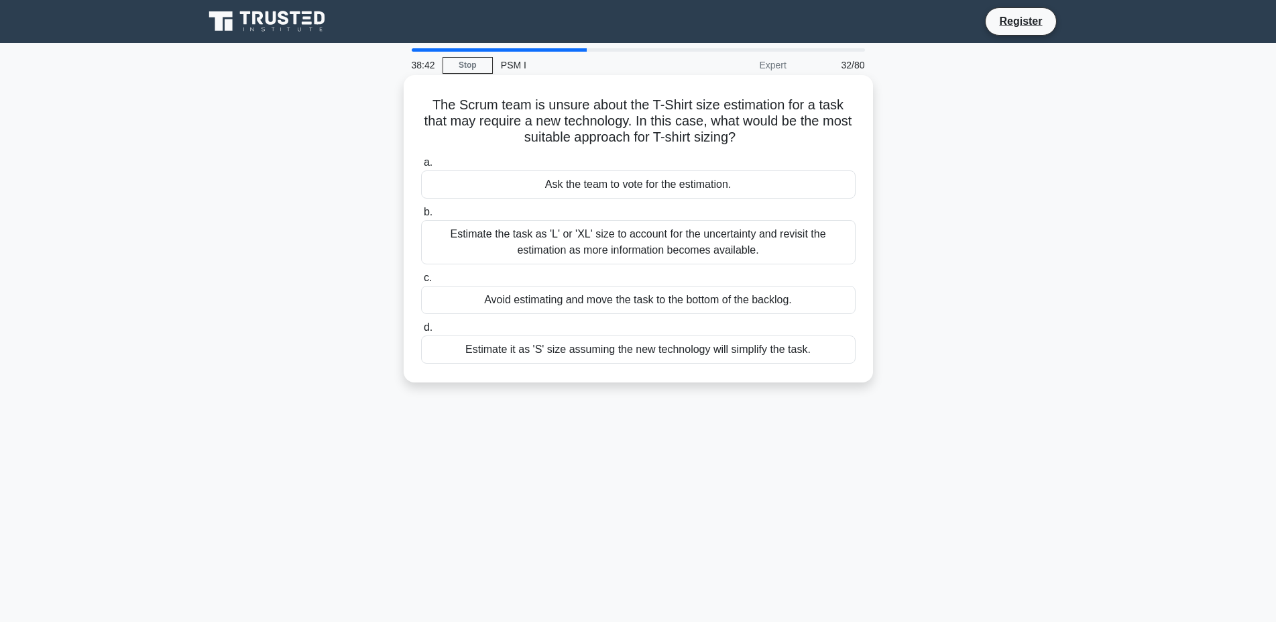
click at [618, 251] on div "Estimate the task as 'L' or 'XL' size to account for the uncertainty and revisi…" at bounding box center [638, 242] width 435 height 44
click at [421, 217] on input "b. Estimate the task as 'L' or 'XL' size to account for the uncertainty and rev…" at bounding box center [421, 212] width 0 height 9
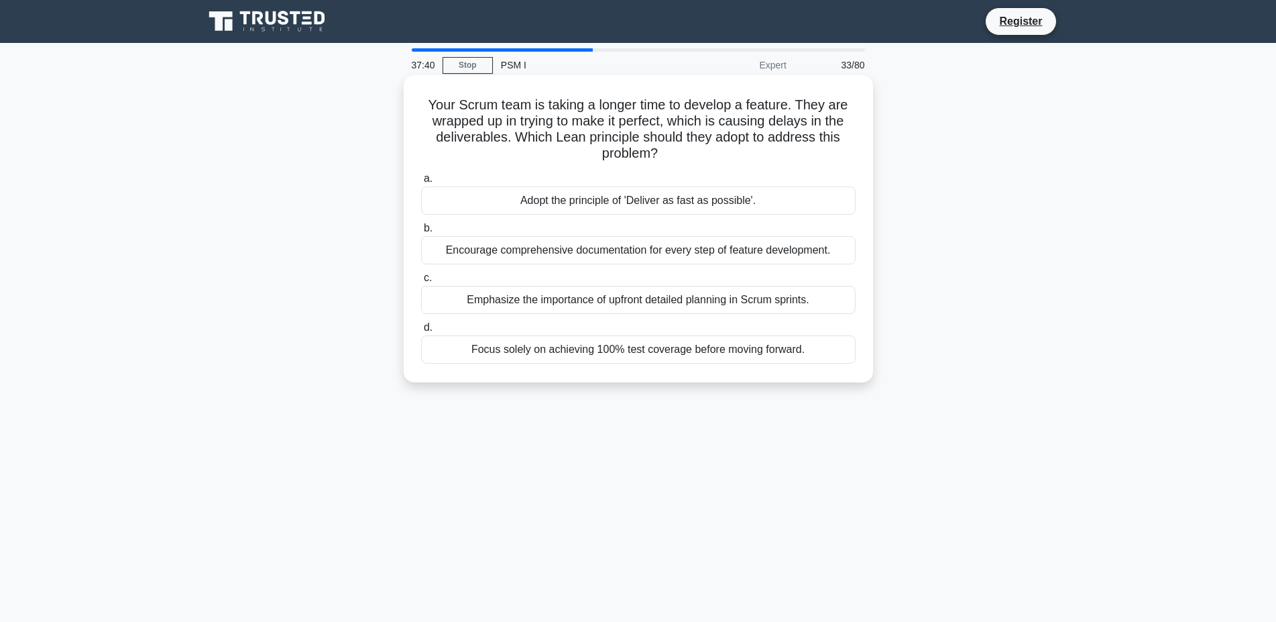
click at [610, 262] on div "Encourage comprehensive documentation for every step of feature development." at bounding box center [638, 250] width 435 height 28
click at [421, 233] on input "b. Encourage comprehensive documentation for every step of feature development." at bounding box center [421, 228] width 0 height 9
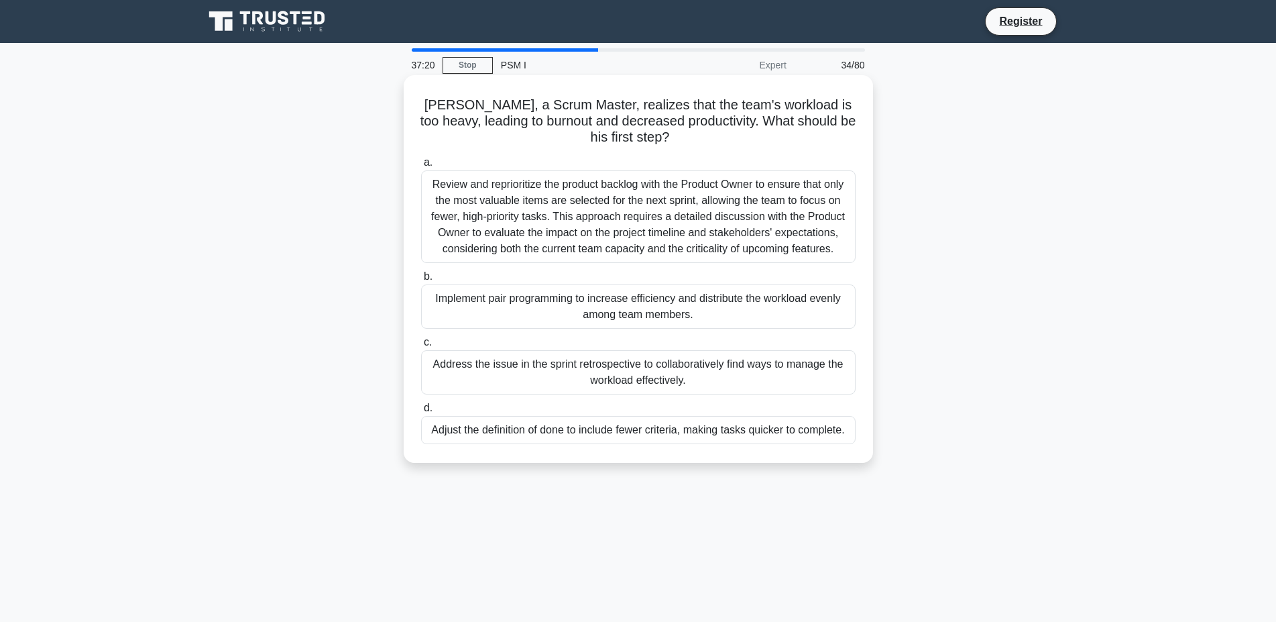
click at [564, 396] on div "a. Review and reprioritize the product backlog with the Product Owner to ensure…" at bounding box center [638, 299] width 451 height 295
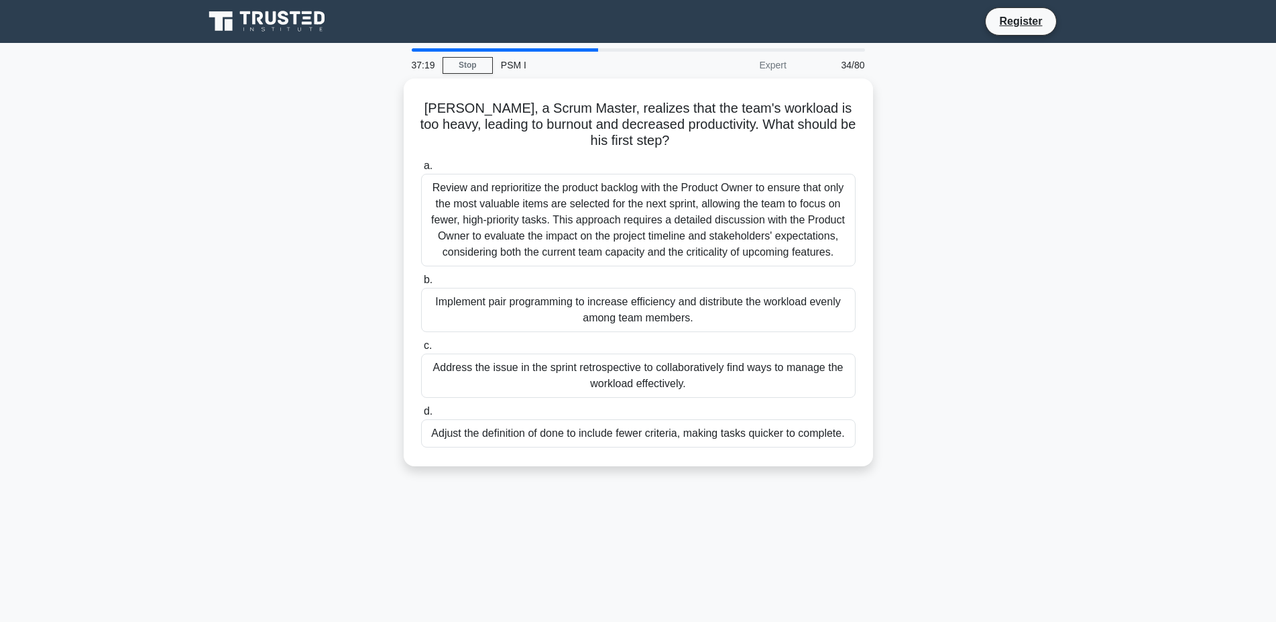
click at [170, 350] on main "37:19 Stop PSM I Expert 34/80 Peter, a Scrum Master, realizes that the team's w…" at bounding box center [638, 383] width 1276 height 681
click at [1093, 217] on main "37:04 Stop PSM I Expert 34/80 Peter, a Scrum Master, realizes that the team's w…" at bounding box center [638, 383] width 1276 height 681
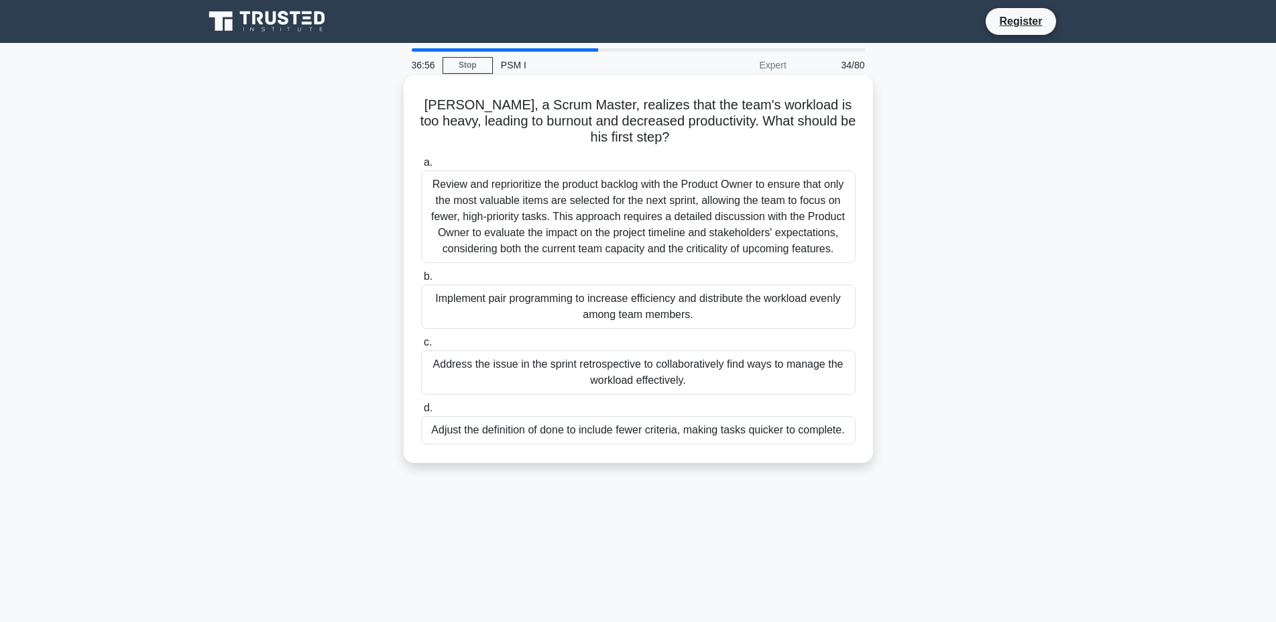
click at [734, 365] on div "Address the issue in the sprint retrospective to collaboratively find ways to m…" at bounding box center [638, 372] width 435 height 44
click at [421, 347] on input "c. Address the issue in the sprint retrospective to collaboratively find ways t…" at bounding box center [421, 342] width 0 height 9
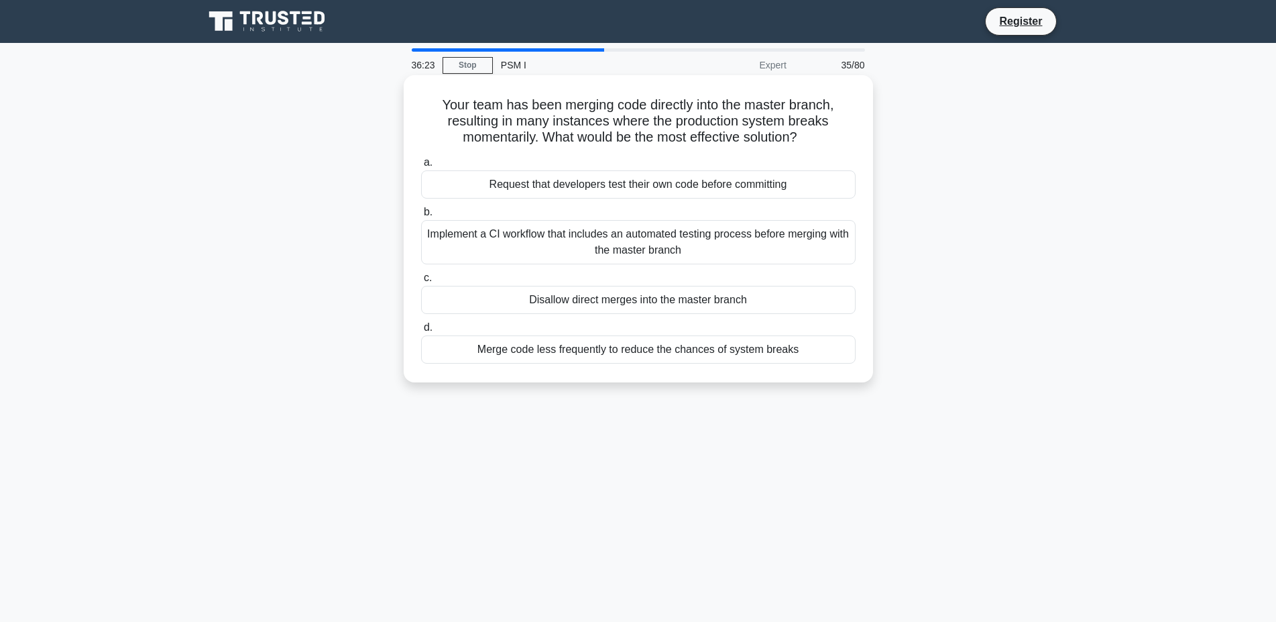
click at [694, 302] on div "Disallow direct merges into the master branch" at bounding box center [638, 300] width 435 height 28
click at [421, 282] on input "c. Disallow direct merges into the master branch" at bounding box center [421, 278] width 0 height 9
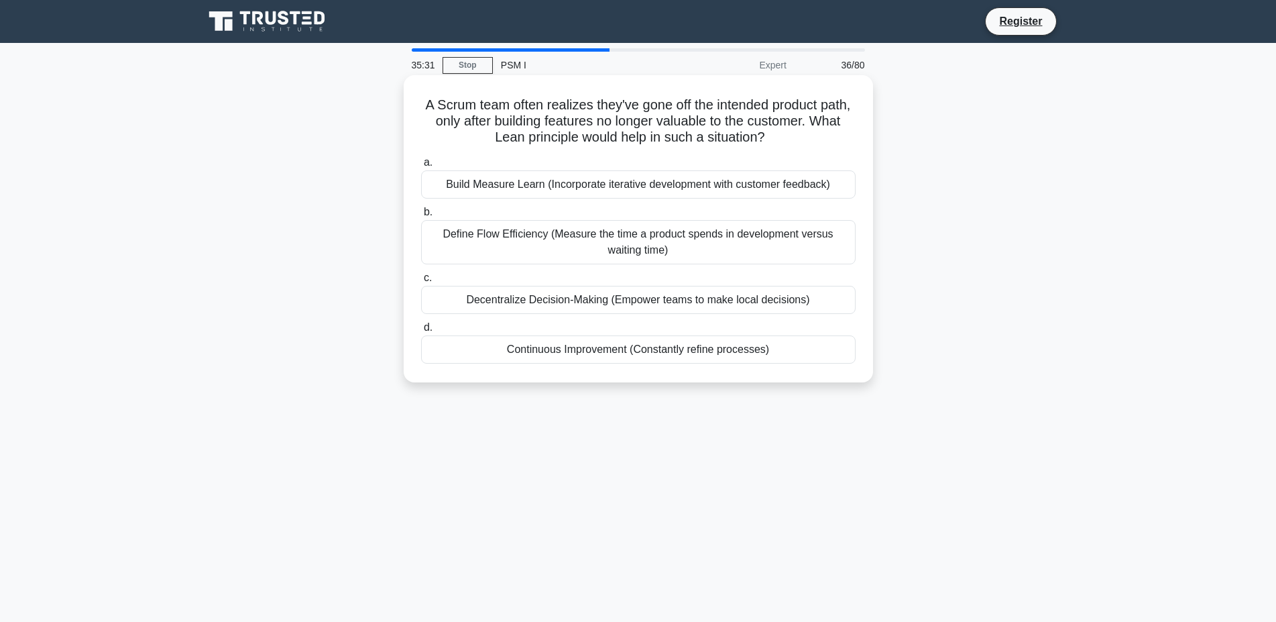
click at [684, 345] on div "Continuous Improvement (Constantly refine processes)" at bounding box center [638, 349] width 435 height 28
click at [421, 332] on input "d. Continuous Improvement (Constantly refine processes)" at bounding box center [421, 327] width 0 height 9
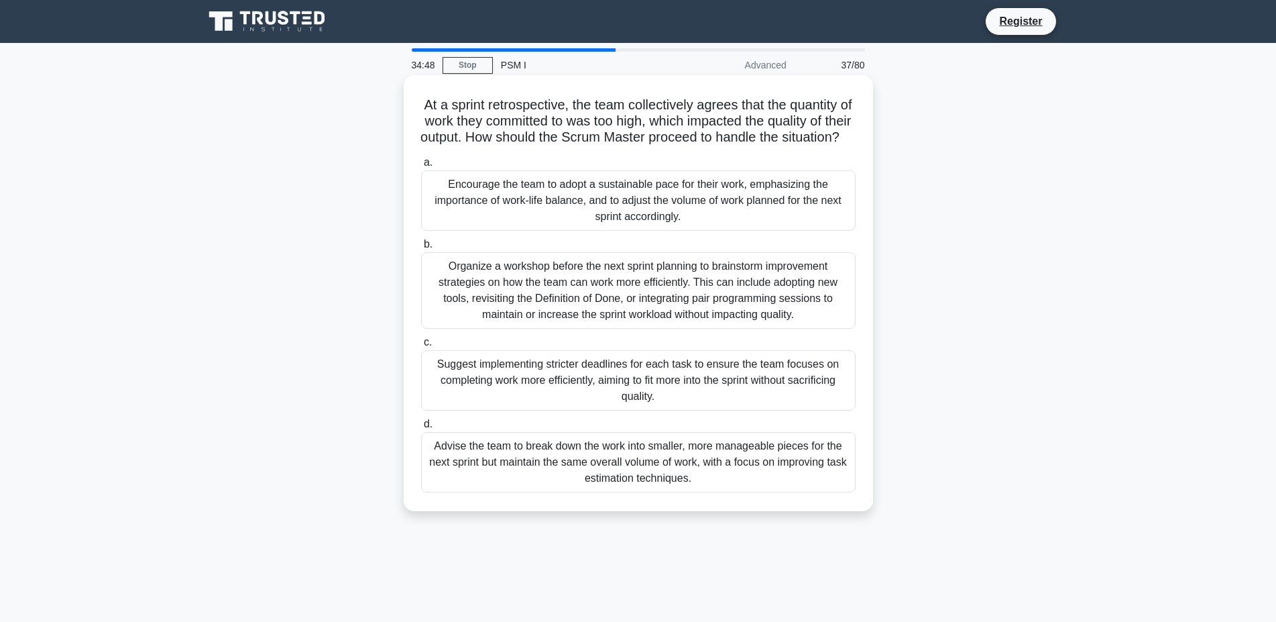
click at [684, 313] on div "Organize a workshop before the next sprint planning to brainstorm improvement s…" at bounding box center [638, 290] width 435 height 76
click at [421, 249] on input "b. Organize a workshop before the next sprint planning to brainstorm improvemen…" at bounding box center [421, 244] width 0 height 9
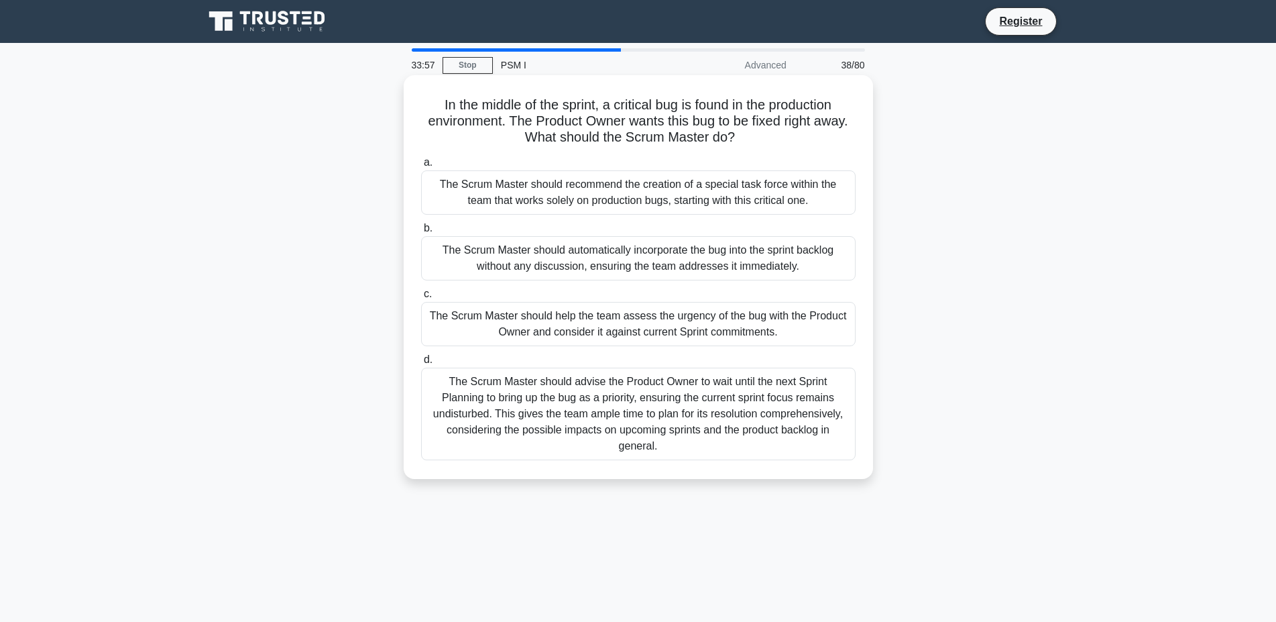
click at [516, 423] on div "The Scrum Master should advise the Product Owner to wait until the next Sprint …" at bounding box center [638, 414] width 435 height 93
click at [421, 364] on input "d. The Scrum Master should advise the Product Owner to wait until the next Spri…" at bounding box center [421, 359] width 0 height 9
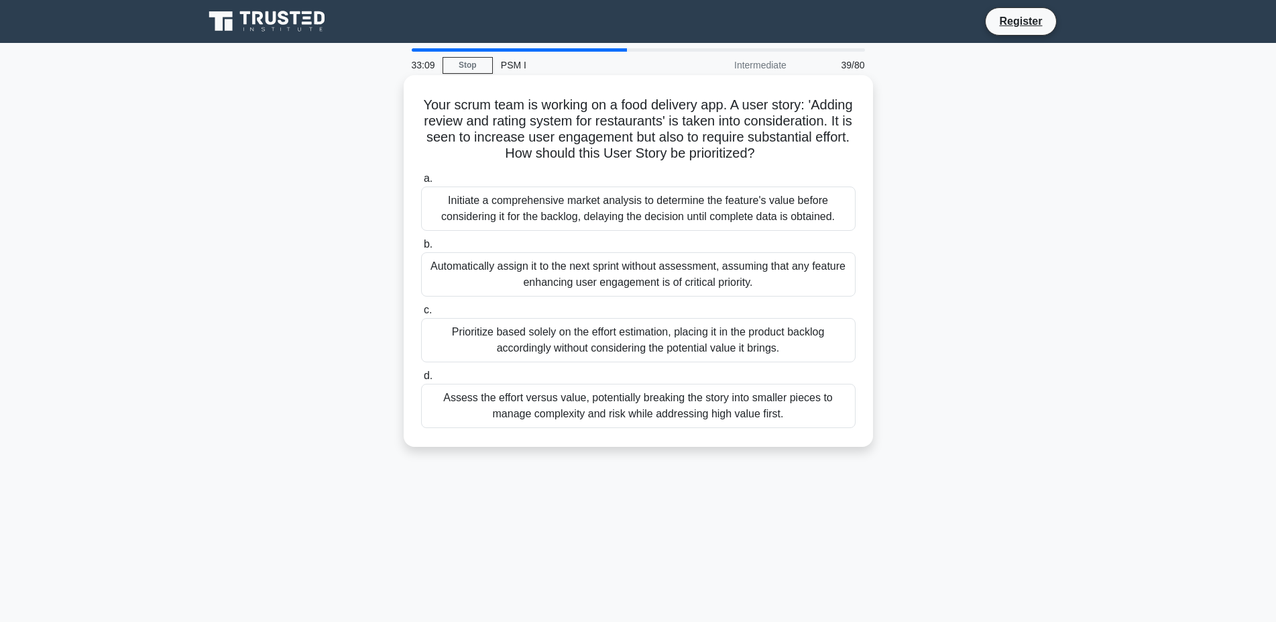
click at [670, 402] on div "Assess the effort versus value, potentially breaking the story into smaller pie…" at bounding box center [638, 406] width 435 height 44
click at [421, 380] on input "d. Assess the effort versus value, potentially breaking the story into smaller …" at bounding box center [421, 376] width 0 height 9
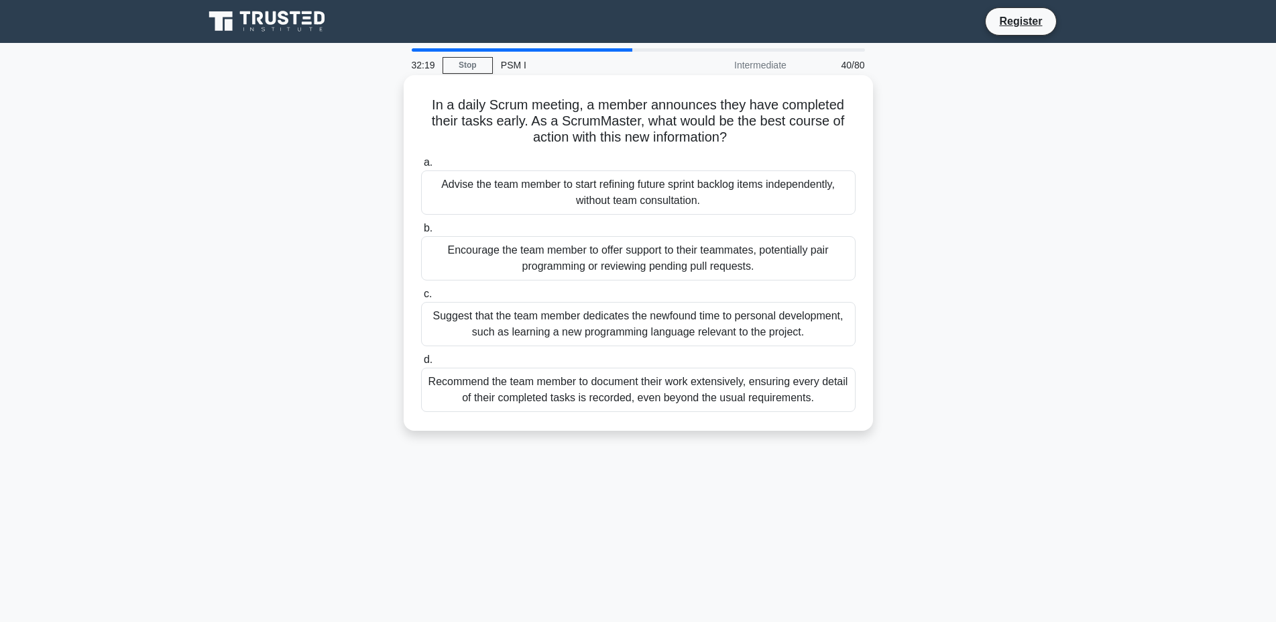
click at [611, 267] on div "Encourage the team member to offer support to their teammates, potentially pair…" at bounding box center [638, 258] width 435 height 44
click at [421, 233] on input "b. Encourage the team member to offer support to their teammates, potentially p…" at bounding box center [421, 228] width 0 height 9
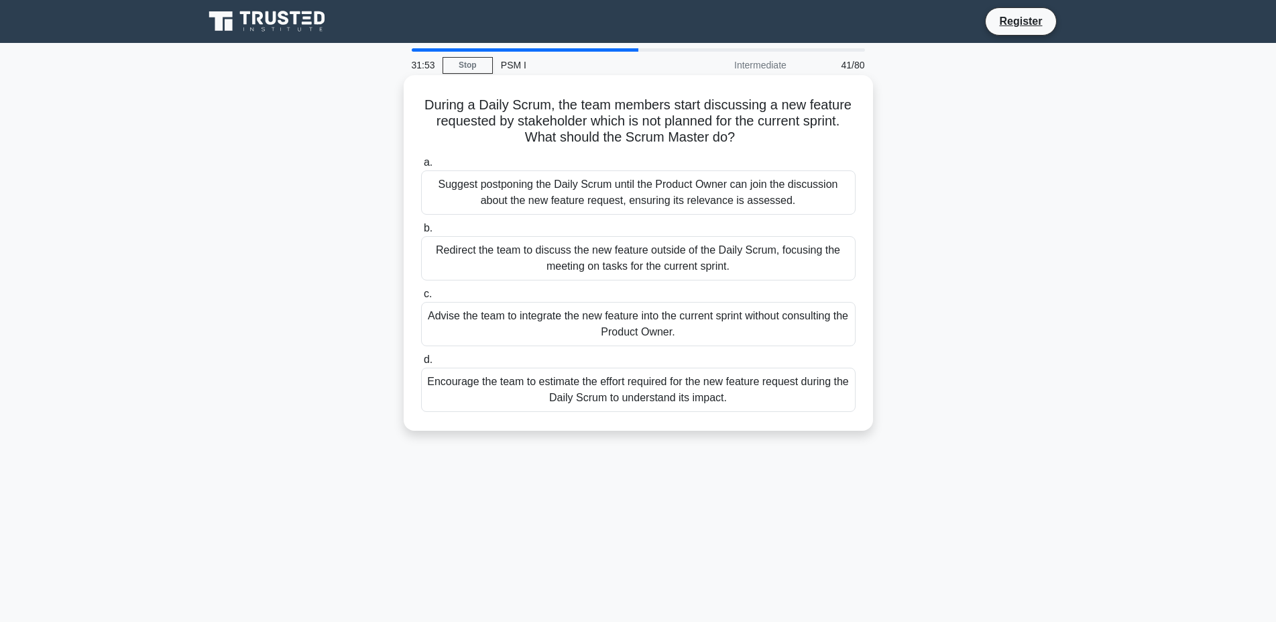
click at [728, 258] on div "Redirect the team to discuss the new feature outside of the Daily Scrum, focusi…" at bounding box center [638, 258] width 435 height 44
click at [421, 233] on input "b. Redirect the team to discuss the new feature outside of the Daily Scrum, foc…" at bounding box center [421, 228] width 0 height 9
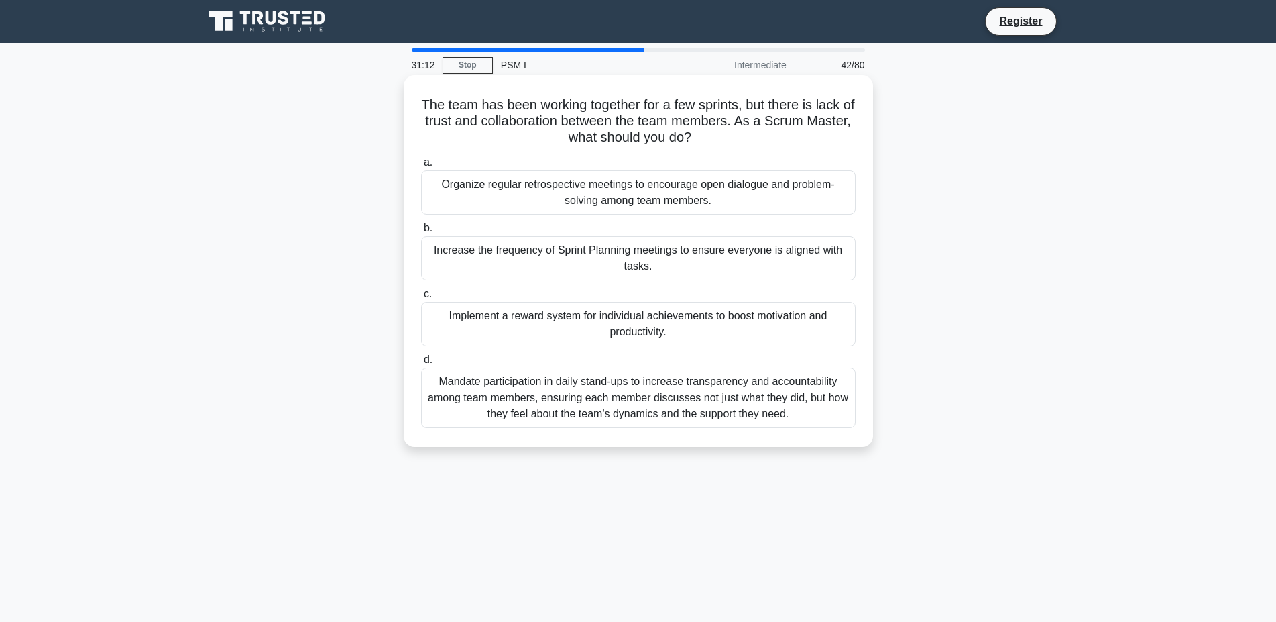
click at [711, 191] on div "Organize regular retrospective meetings to encourage open dialogue and problem-…" at bounding box center [638, 192] width 435 height 44
click at [421, 167] on input "a. Organize regular retrospective meetings to encourage open dialogue and probl…" at bounding box center [421, 162] width 0 height 9
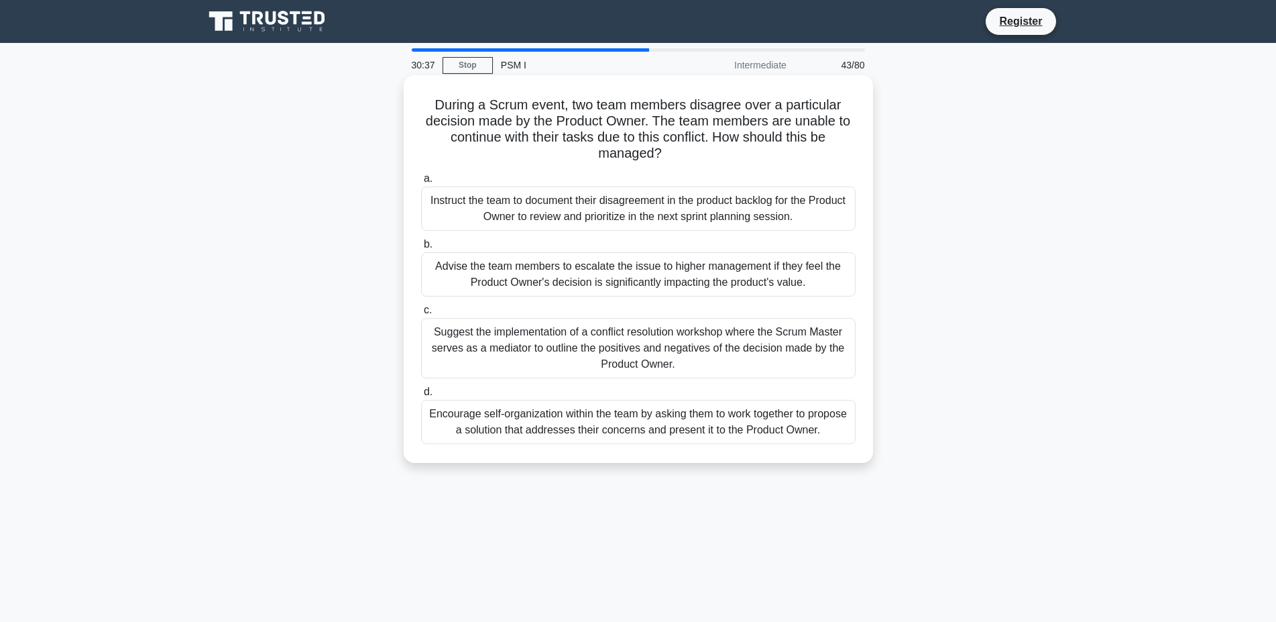
click at [681, 321] on div "Suggest the implementation of a conflict resolution workshop where the Scrum Ma…" at bounding box center [638, 348] width 435 height 60
click at [421, 315] on input "c. Suggest the implementation of a conflict resolution workshop where the Scrum…" at bounding box center [421, 310] width 0 height 9
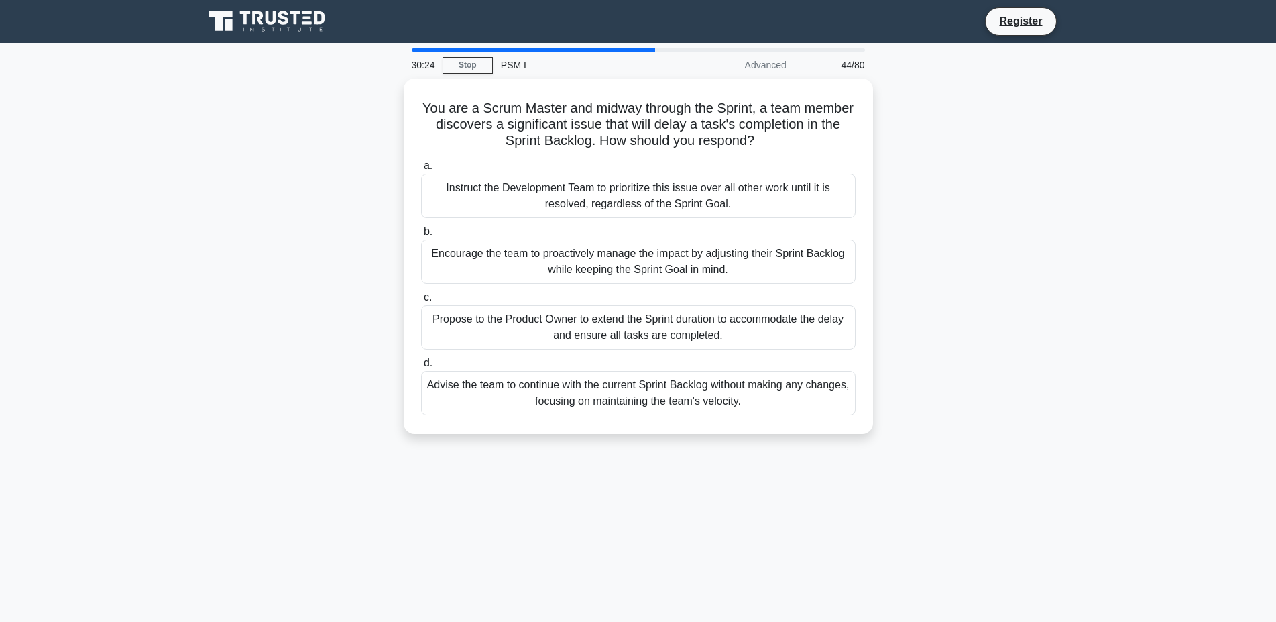
click at [1030, 203] on div "You are a Scrum Master and midway through the Sprint, a team member discovers a…" at bounding box center [638, 264] width 885 height 372
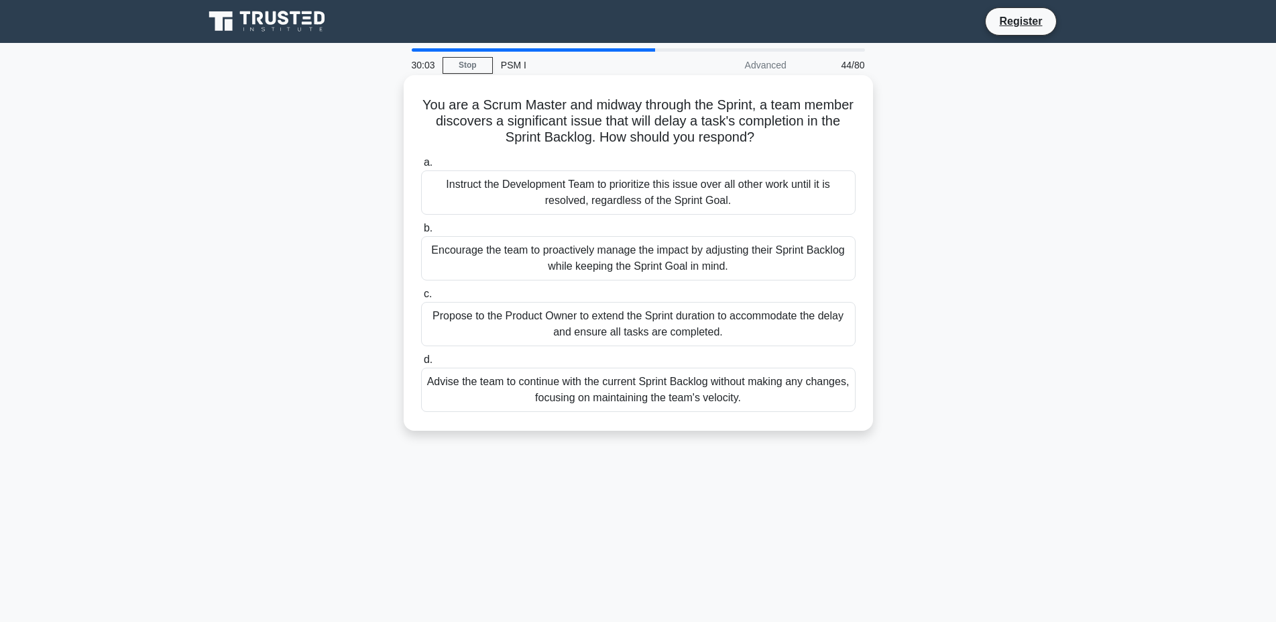
click at [679, 261] on div "Encourage the team to proactively manage the impact by adjusting their Sprint B…" at bounding box center [638, 258] width 435 height 44
click at [421, 233] on input "b. Encourage the team to proactively manage the impact by adjusting their Sprin…" at bounding box center [421, 228] width 0 height 9
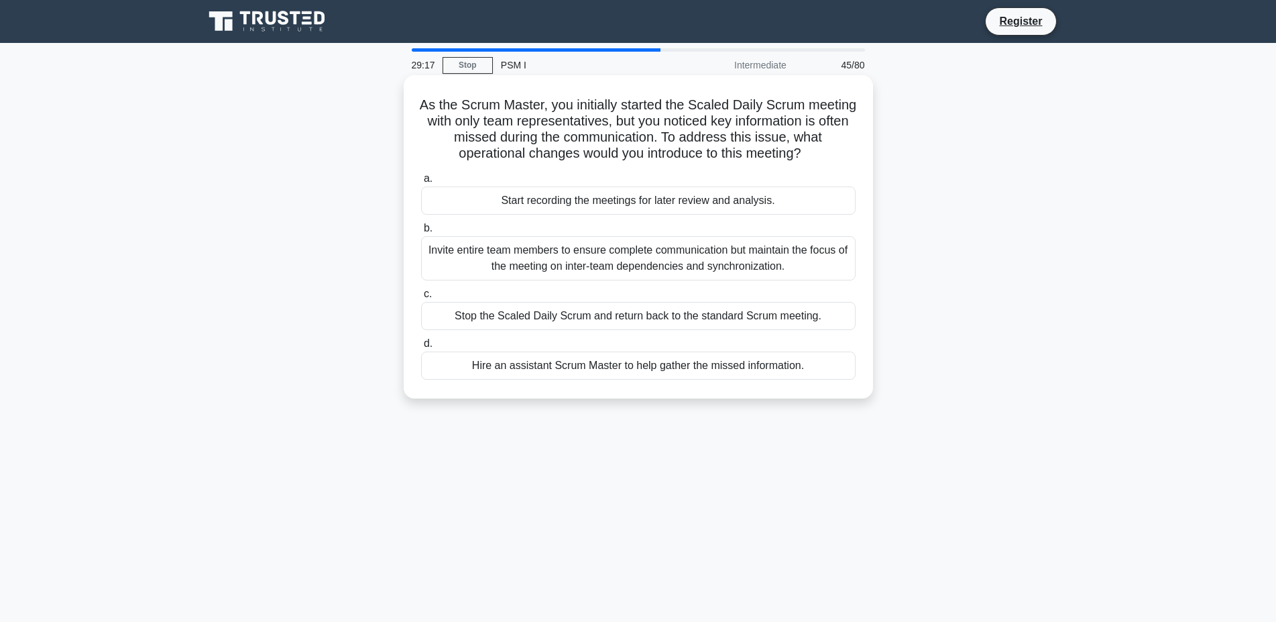
click at [662, 262] on div "Invite entire team members to ensure complete communication but maintain the fo…" at bounding box center [638, 258] width 435 height 44
click at [421, 233] on input "b. Invite entire team members to ensure complete communication but maintain the…" at bounding box center [421, 228] width 0 height 9
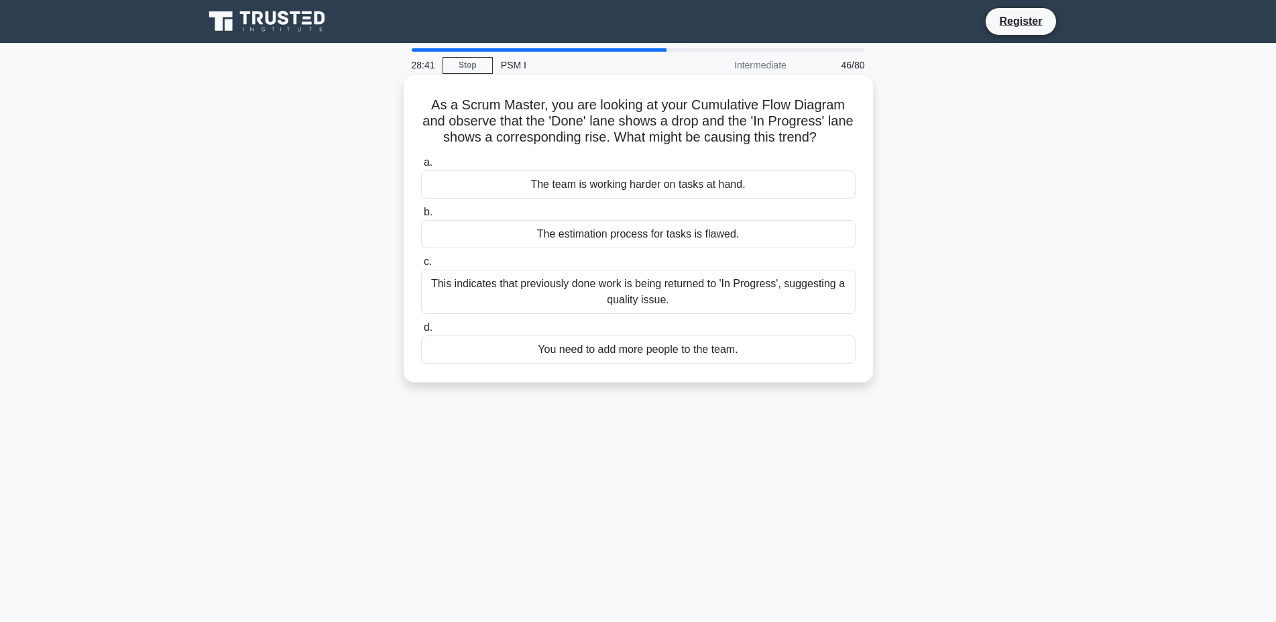
click at [646, 298] on div "This indicates that previously done work is being returned to 'In Progress', su…" at bounding box center [638, 292] width 435 height 44
click at [421, 266] on input "c. This indicates that previously done work is being returned to 'In Progress',…" at bounding box center [421, 262] width 0 height 9
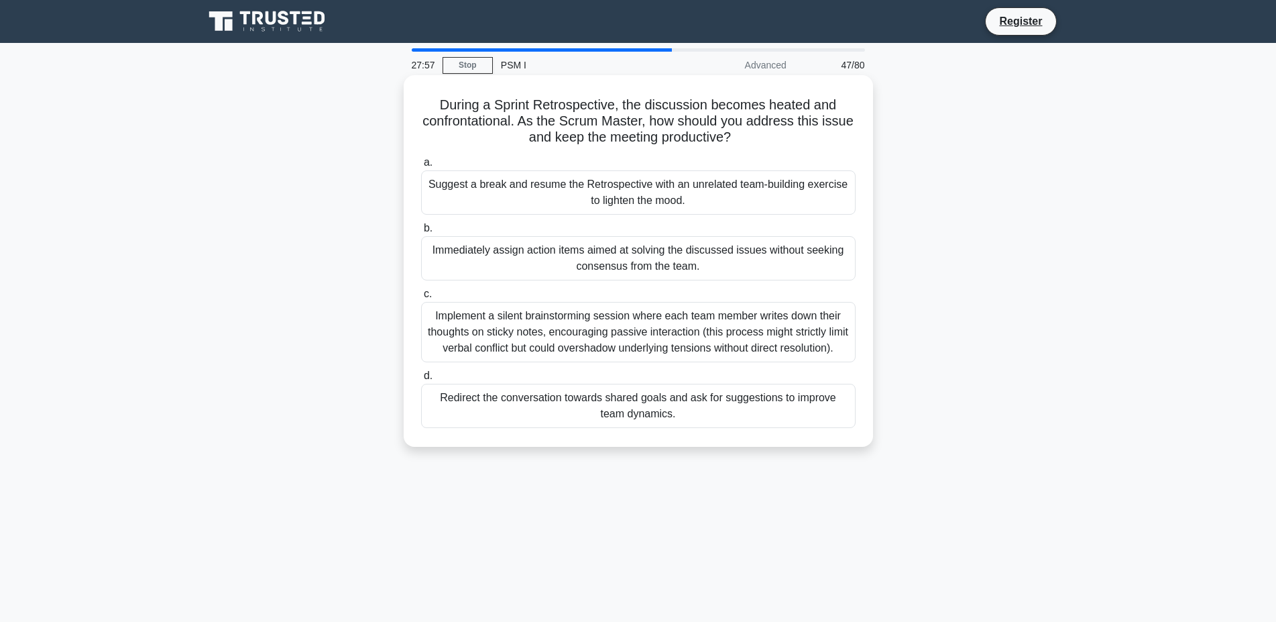
click at [616, 404] on div "Redirect the conversation towards shared goals and ask for suggestions to impro…" at bounding box center [638, 406] width 435 height 44
click at [421, 380] on input "d. Redirect the conversation towards shared goals and ask for suggestions to im…" at bounding box center [421, 376] width 0 height 9
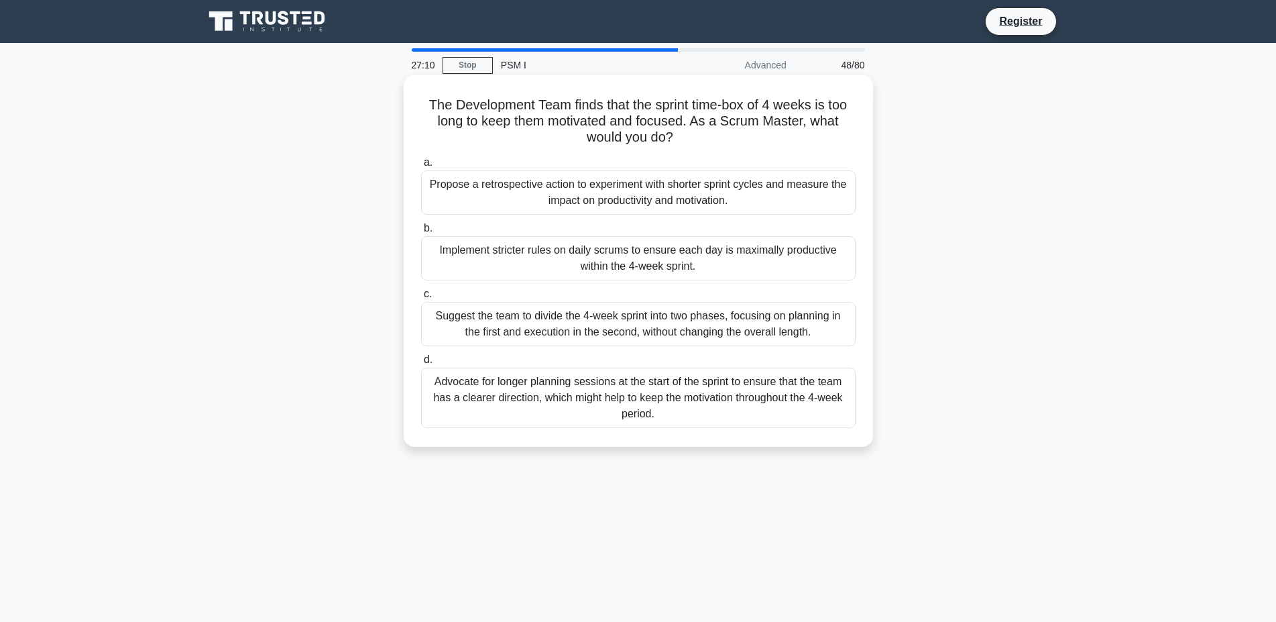
click at [616, 396] on div "Advocate for longer planning sessions at the start of the sprint to ensure that…" at bounding box center [638, 398] width 435 height 60
click at [421, 364] on input "d. Advocate for longer planning sessions at the start of the sprint to ensure t…" at bounding box center [421, 359] width 0 height 9
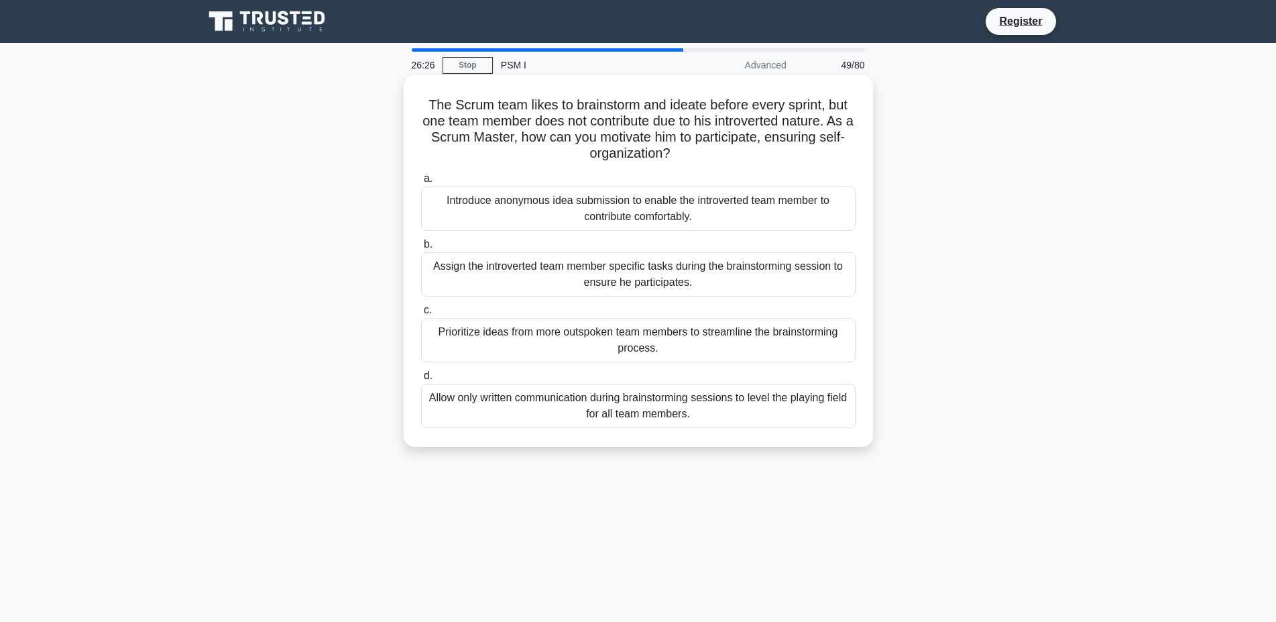
click at [766, 415] on div "Allow only written communication during brainstorming sessions to level the pla…" at bounding box center [638, 406] width 435 height 44
click at [421, 380] on input "d. Allow only written communication during brainstorming sessions to level the …" at bounding box center [421, 376] width 0 height 9
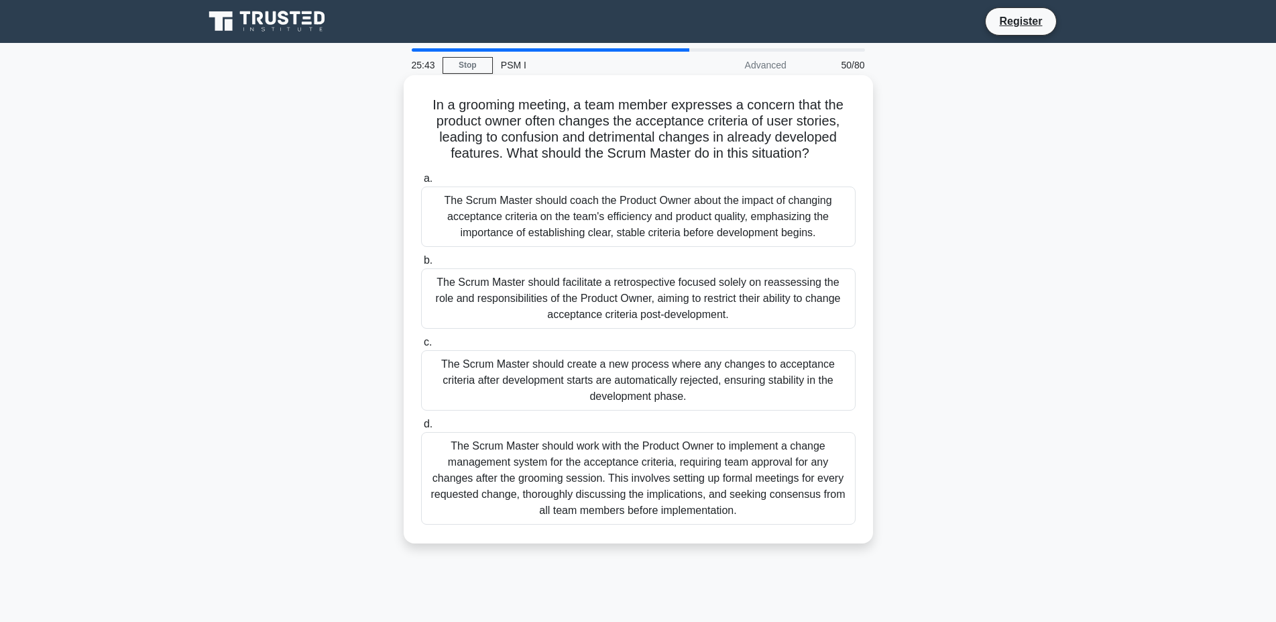
click at [651, 245] on div "The Scrum Master should coach the Product Owner about the impact of changing ac…" at bounding box center [638, 216] width 435 height 60
click at [421, 183] on input "a. The Scrum Master should coach the Product Owner about the impact of changing…" at bounding box center [421, 178] width 0 height 9
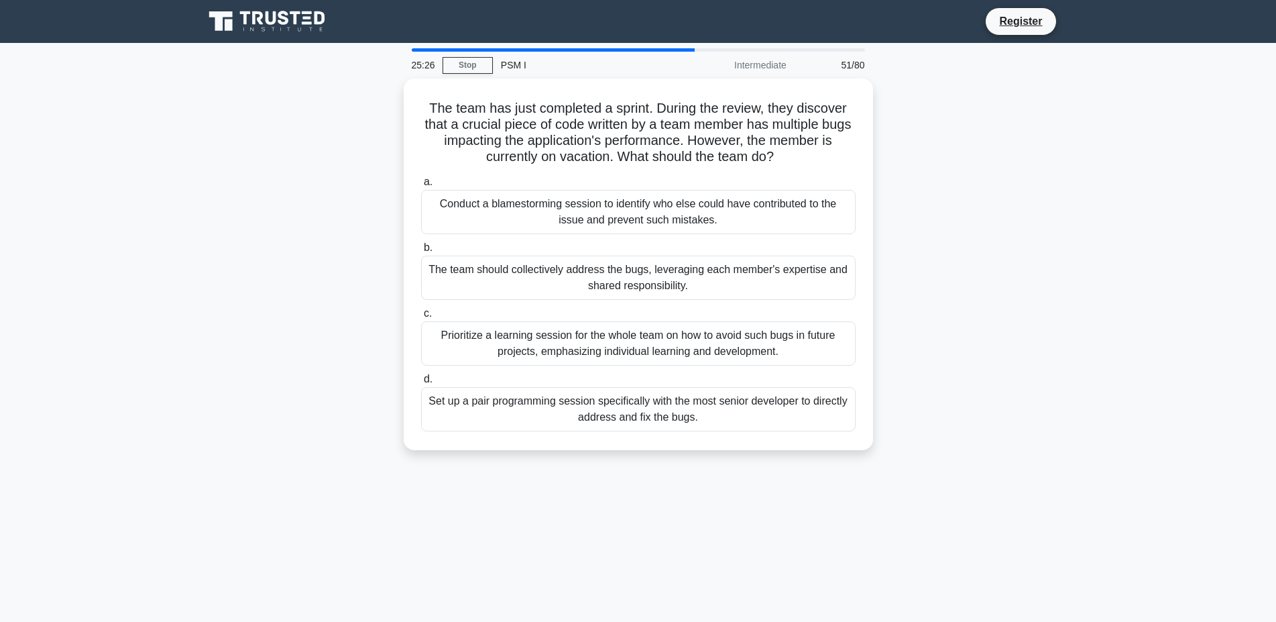
click at [1031, 241] on div "The team has just completed a sprint. During the review, they discover that a c…" at bounding box center [638, 272] width 885 height 388
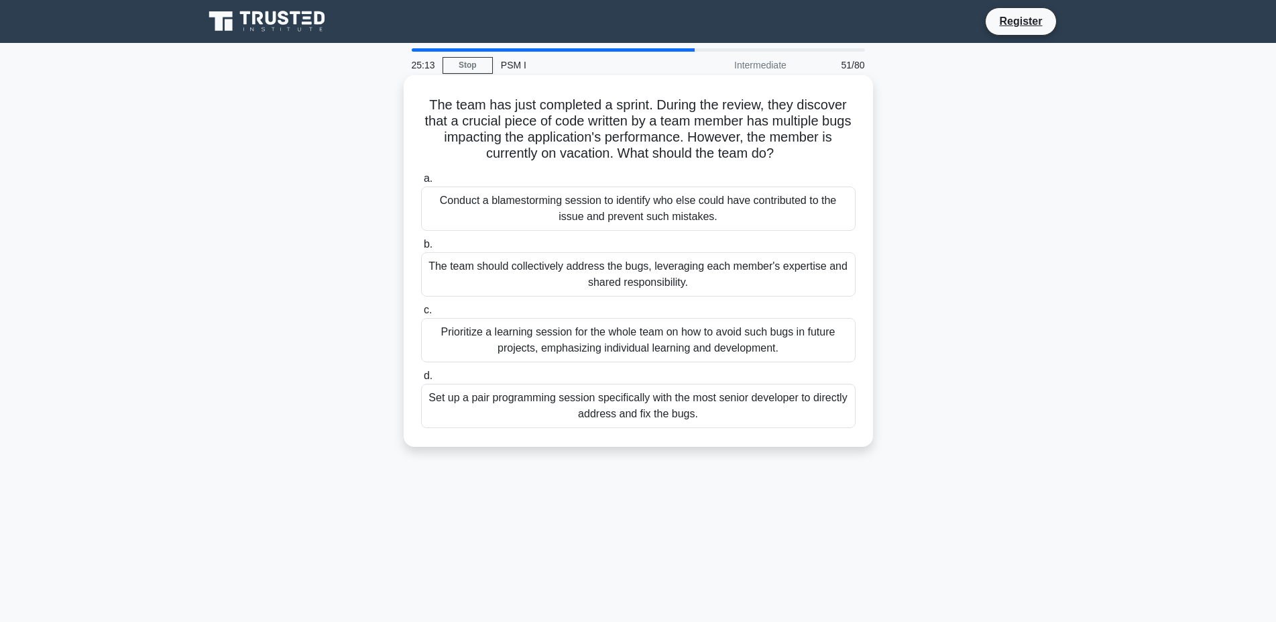
click at [811, 345] on div "Prioritize a learning session for the whole team on how to avoid such bugs in f…" at bounding box center [638, 340] width 435 height 44
click at [421, 315] on input "c. Prioritize a learning session for the whole team on how to avoid such bugs i…" at bounding box center [421, 310] width 0 height 9
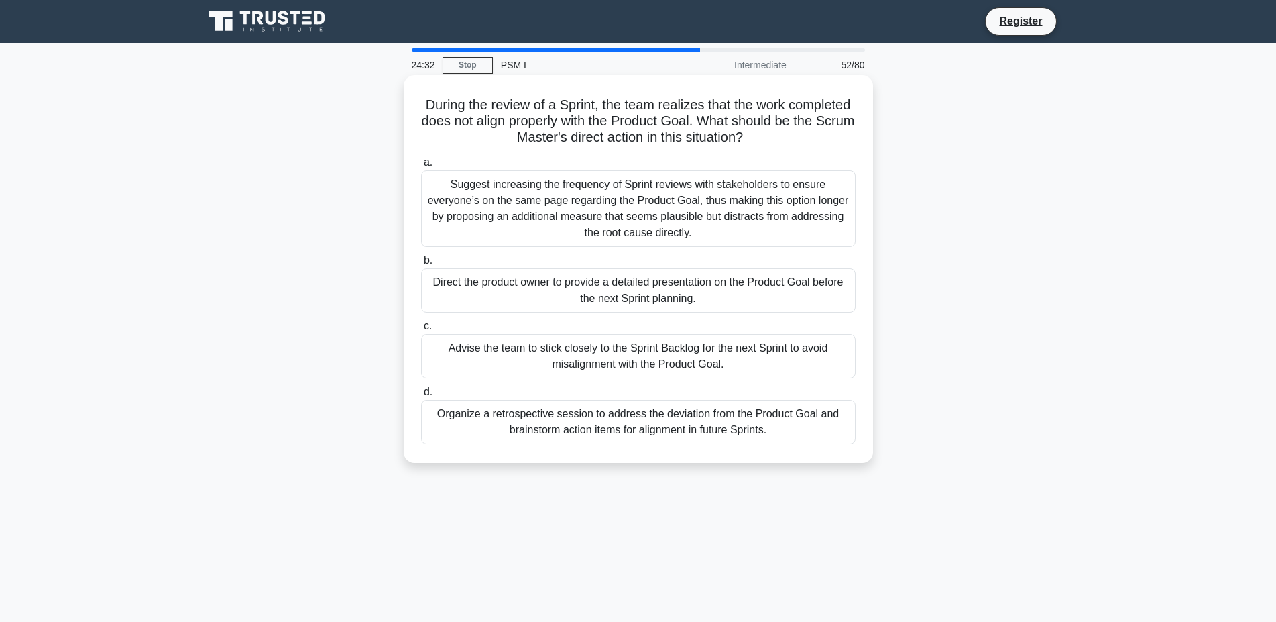
click at [575, 420] on div "Organize a retrospective session to address the deviation from the Product Goal…" at bounding box center [638, 422] width 435 height 44
click at [421, 396] on input "d. Organize a retrospective session to address the deviation from the Product G…" at bounding box center [421, 392] width 0 height 9
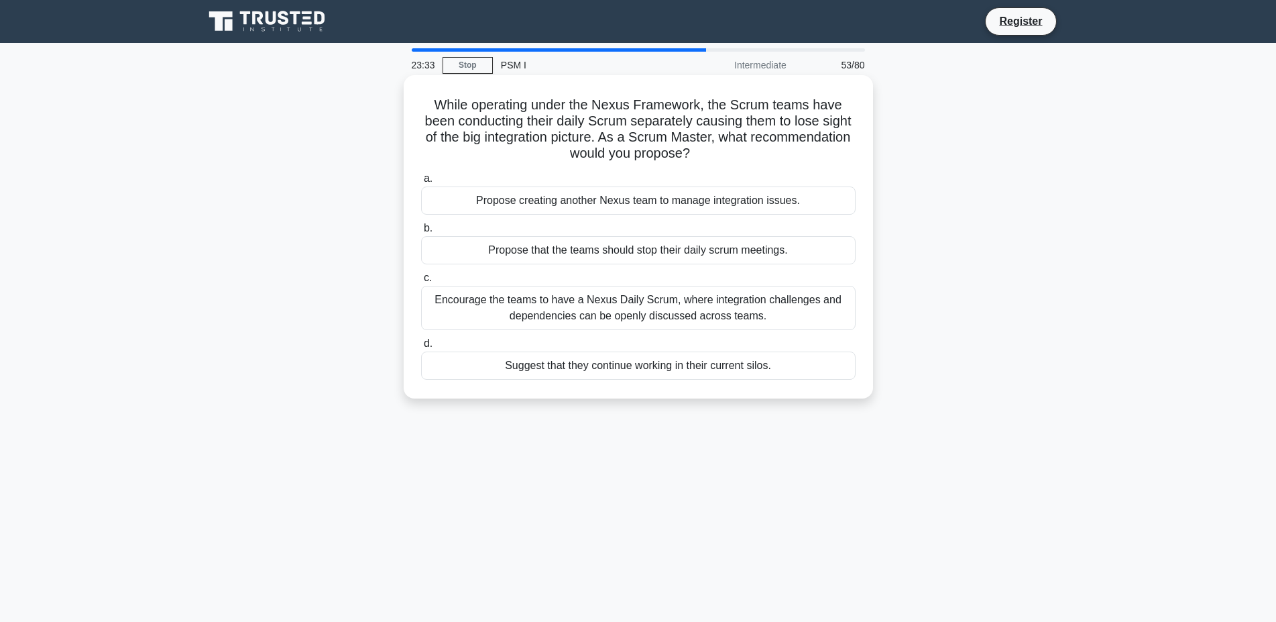
click at [693, 307] on div "Encourage the teams to have a Nexus Daily Scrum, where integration challenges a…" at bounding box center [638, 308] width 435 height 44
click at [421, 282] on input "c. Encourage the teams to have a Nexus Daily Scrum, where integration challenge…" at bounding box center [421, 278] width 0 height 9
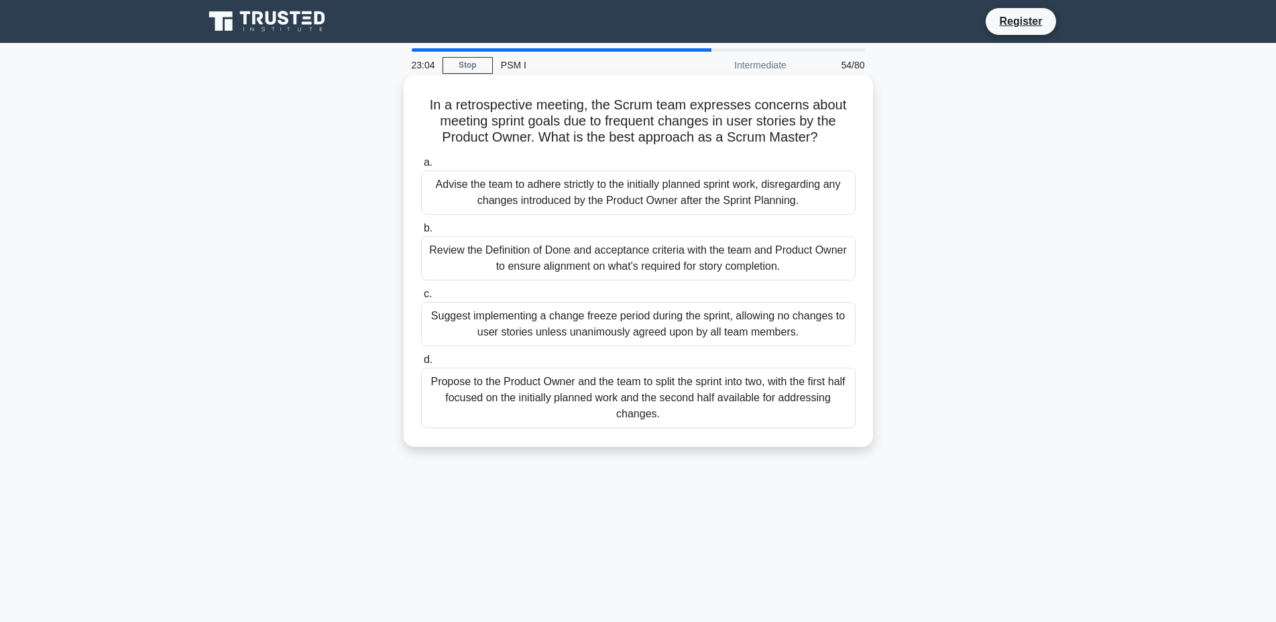
click at [858, 408] on div "d. Propose to the Product Owner and the team to split the sprint into two, with…" at bounding box center [638, 389] width 451 height 76
click at [818, 402] on div "Propose to the Product Owner and the team to split the sprint into two, with th…" at bounding box center [638, 398] width 435 height 60
click at [421, 364] on input "d. Propose to the Product Owner and the team to split the sprint into two, with…" at bounding box center [421, 359] width 0 height 9
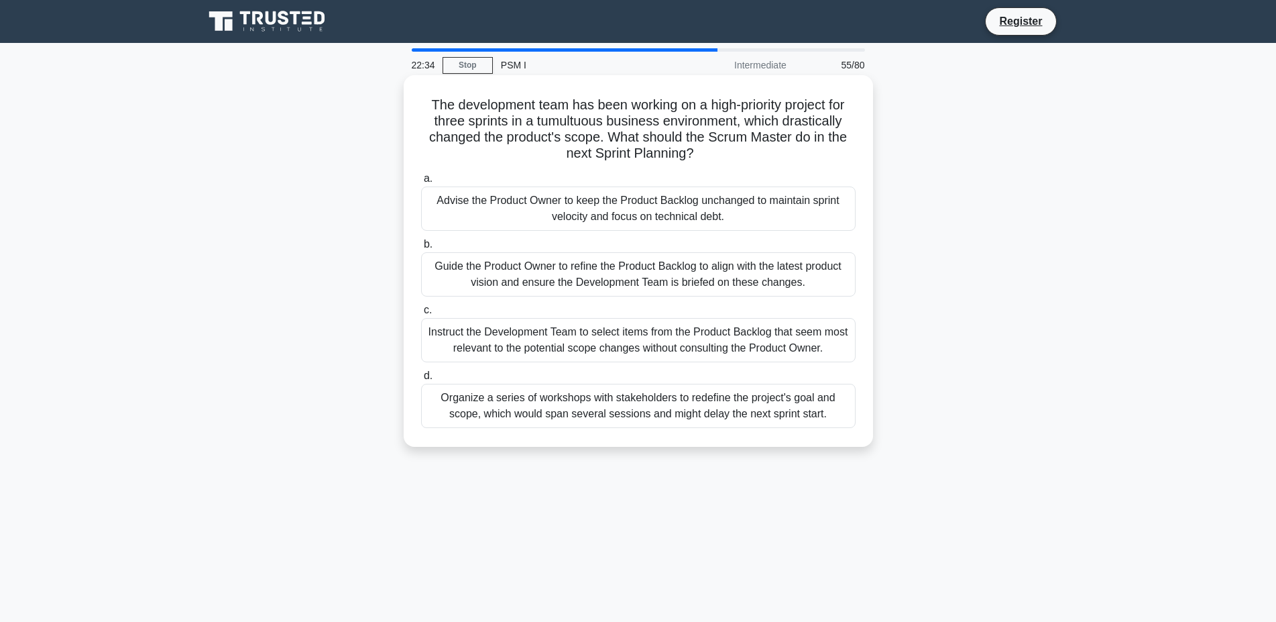
click at [669, 264] on div "Guide the Product Owner to refine the Product Backlog to align with the latest …" at bounding box center [638, 274] width 435 height 44
click at [421, 249] on input "b. Guide the Product Owner to refine the Product Backlog to align with the late…" at bounding box center [421, 244] width 0 height 9
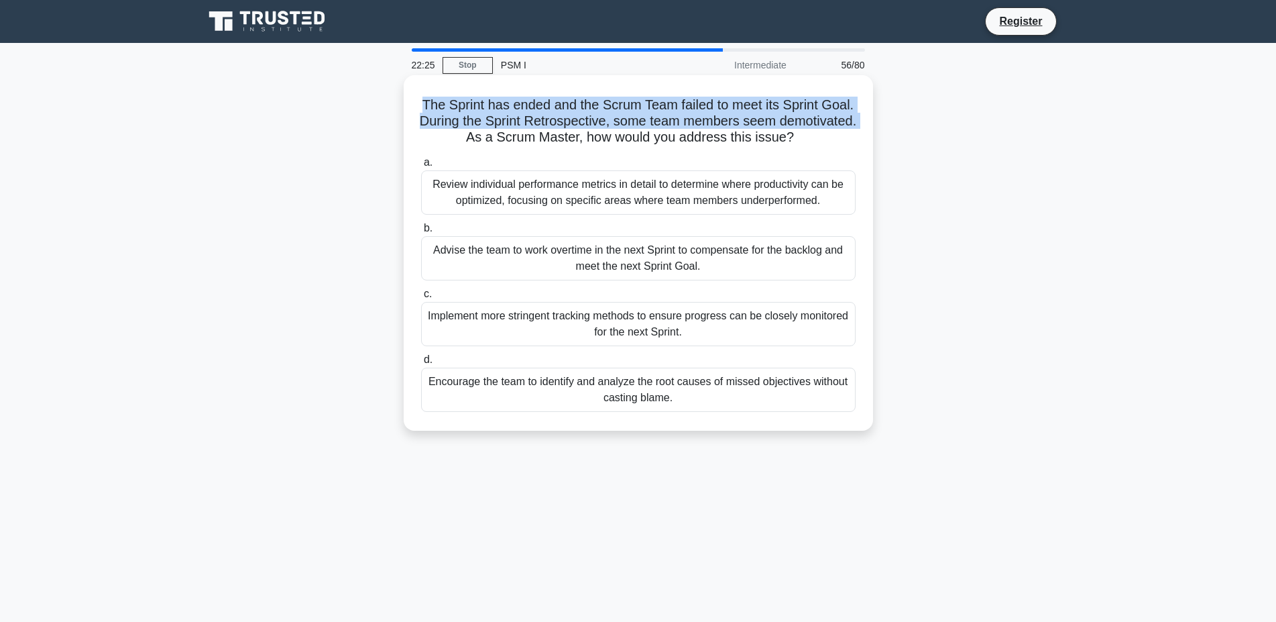
drag, startPoint x: 428, startPoint y: 106, endPoint x: 859, endPoint y: 119, distance: 431.4
click at [859, 119] on div "The Sprint has ended and the Scrum Team failed to meet its Sprint Goal. During …" at bounding box center [638, 252] width 459 height 345
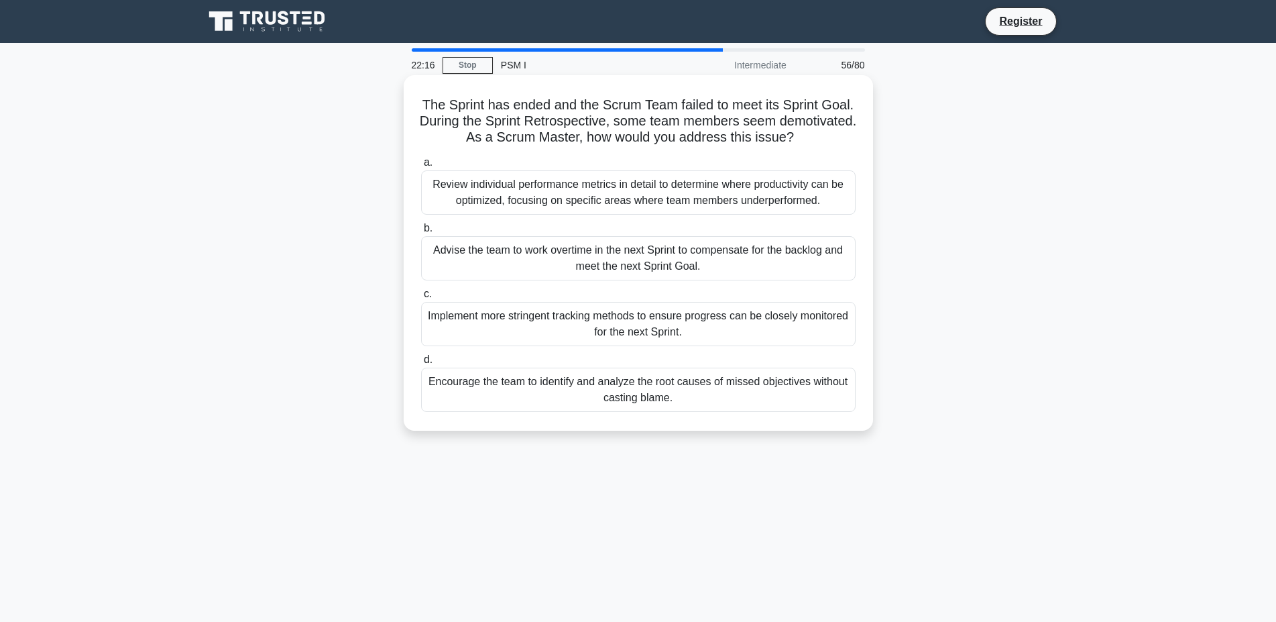
click at [605, 389] on div "Encourage the team to identify and analyze the root causes of missed objectives…" at bounding box center [638, 390] width 435 height 44
click at [421, 364] on input "d. Encourage the team to identify and analyze the root causes of missed objecti…" at bounding box center [421, 359] width 0 height 9
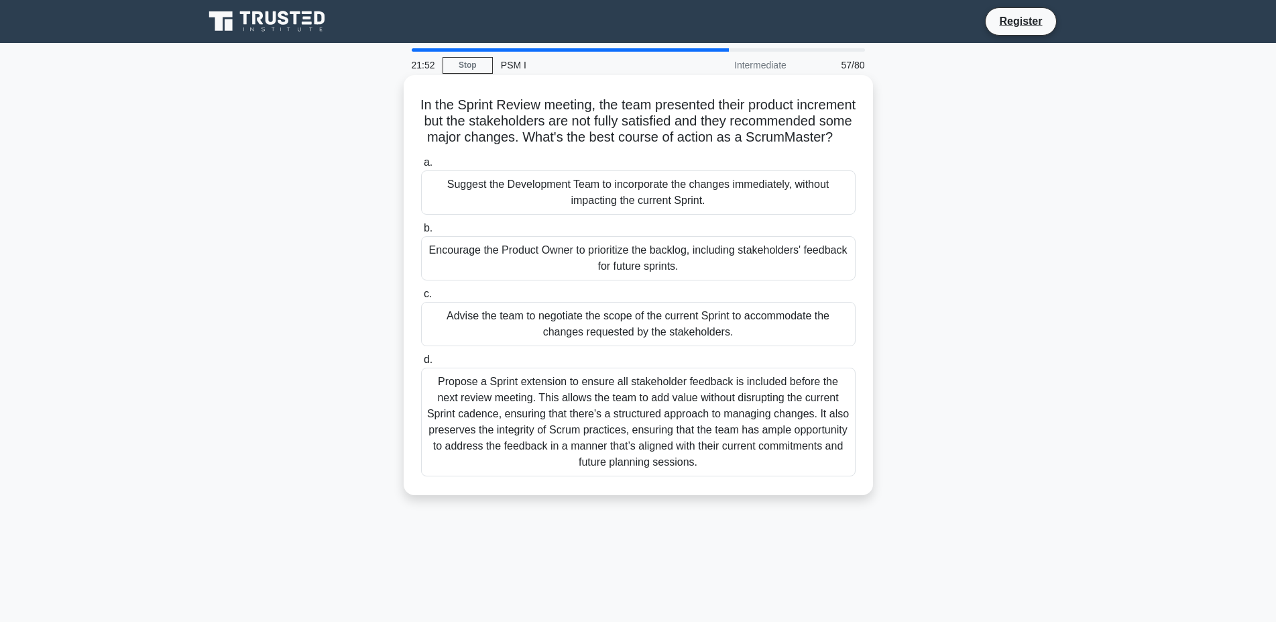
click at [512, 289] on label "c. Advise the team to negotiate the scope of the current Sprint to accommodate …" at bounding box center [638, 316] width 435 height 60
click at [421, 290] on input "c. Advise the team to negotiate the scope of the current Sprint to accommodate …" at bounding box center [421, 294] width 0 height 9
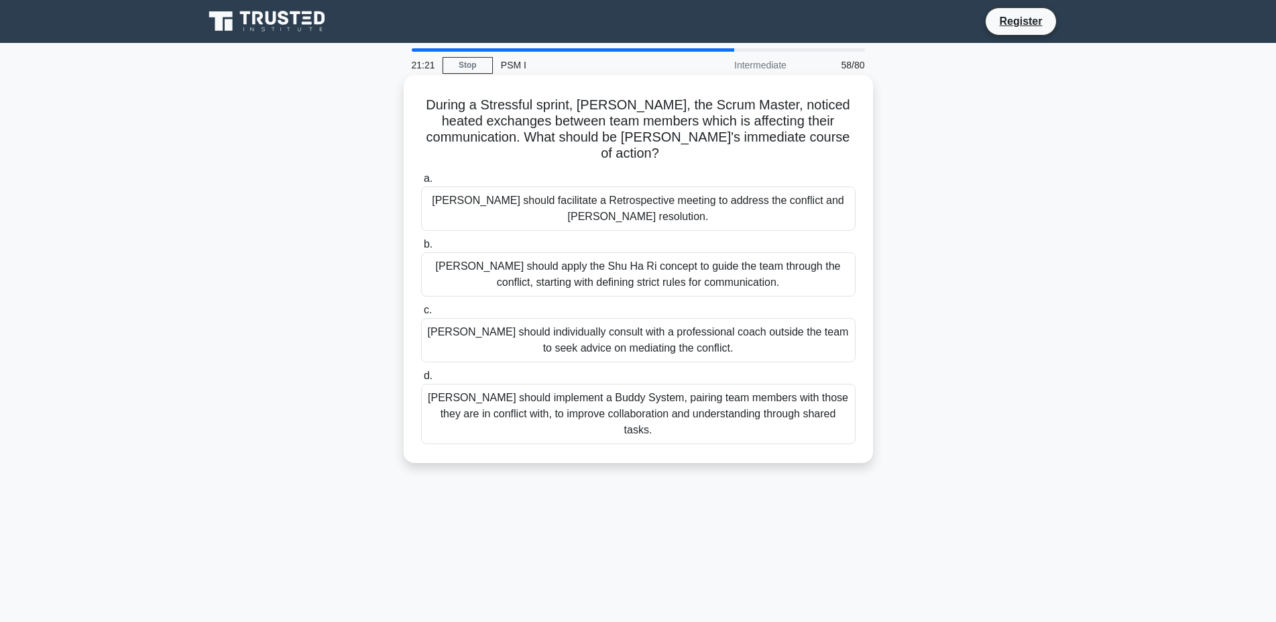
click at [524, 198] on div "Olivia should facilitate a Retrospective meeting to address the conflict and fo…" at bounding box center [638, 208] width 435 height 44
click at [421, 183] on input "a. Olivia should facilitate a Retrospective meeting to address the conflict and…" at bounding box center [421, 178] width 0 height 9
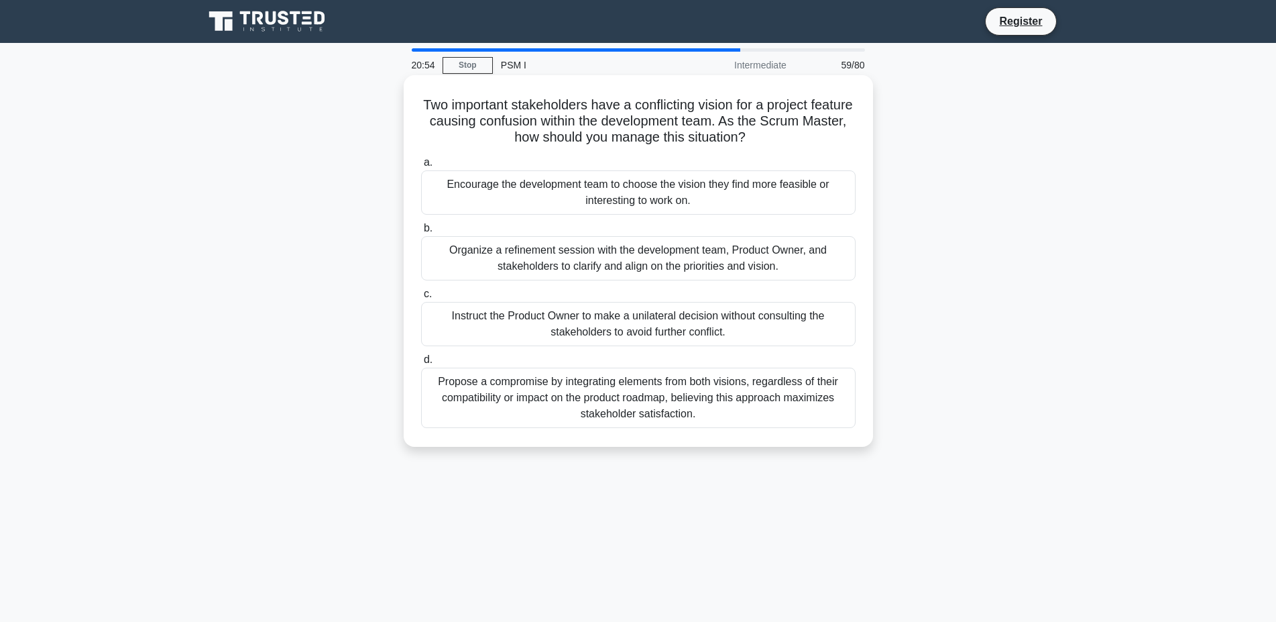
click at [609, 262] on div "Organize a refinement session with the development team, Product Owner, and sta…" at bounding box center [638, 258] width 435 height 44
click at [421, 233] on input "b. Organize a refinement session with the development team, Product Owner, and …" at bounding box center [421, 228] width 0 height 9
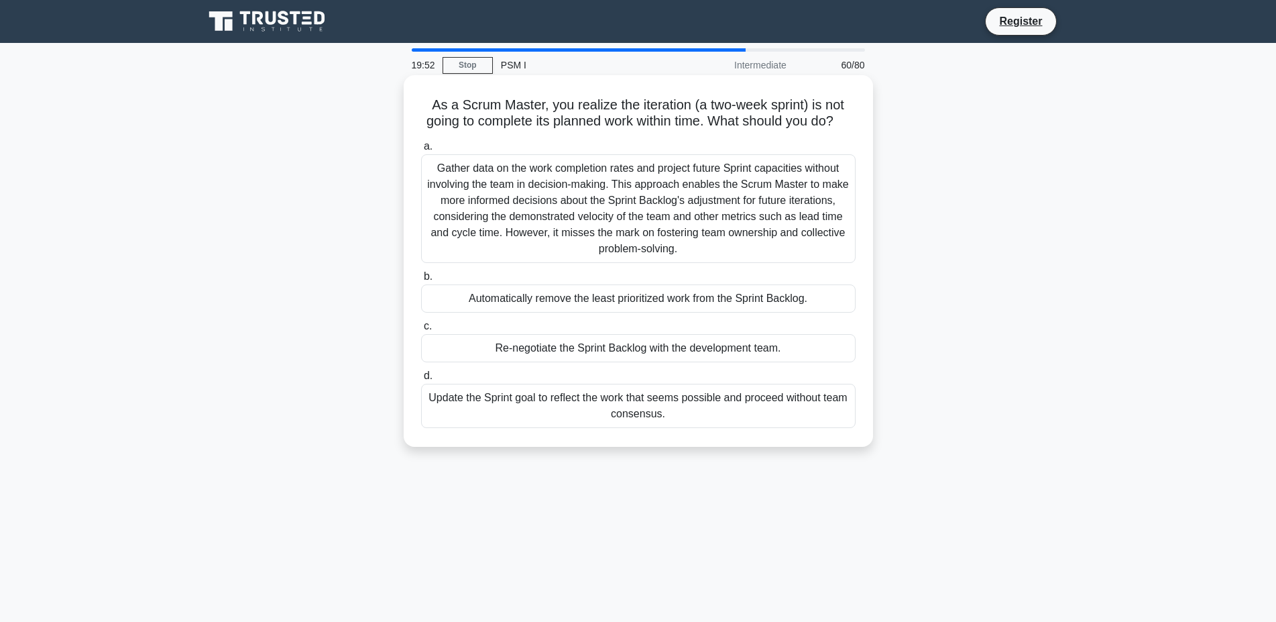
click at [648, 356] on div "Re-negotiate the Sprint Backlog with the development team." at bounding box center [638, 348] width 435 height 28
click at [421, 331] on input "c. Re-negotiate the Sprint Backlog with the development team." at bounding box center [421, 326] width 0 height 9
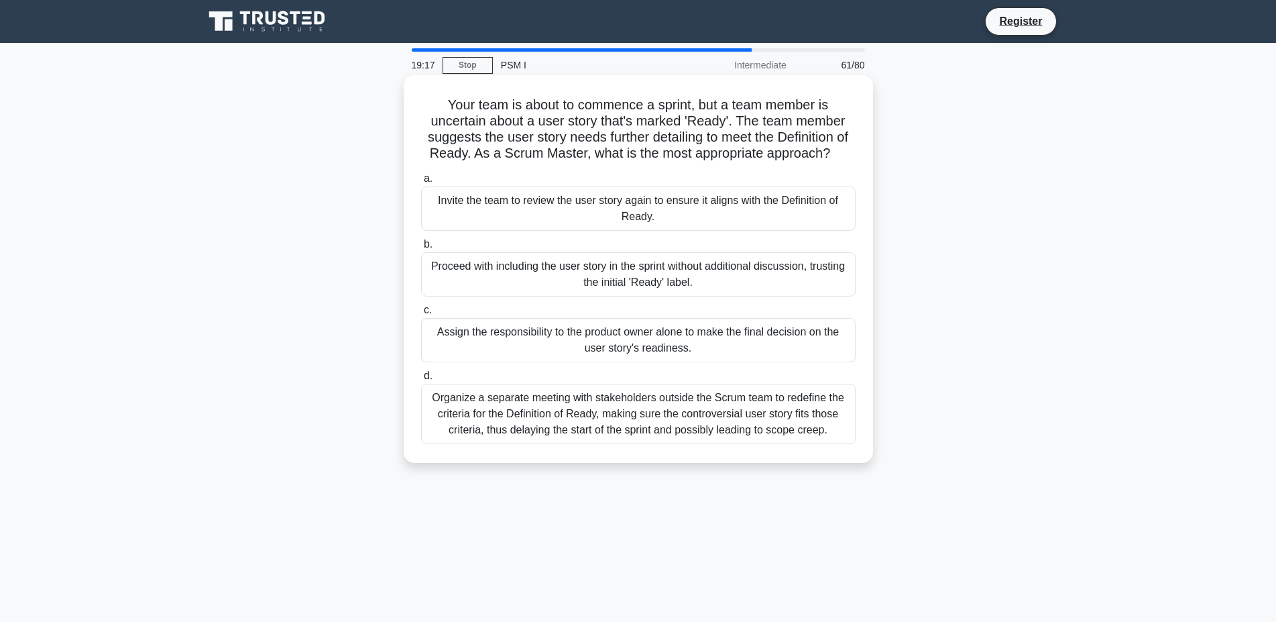
click at [612, 417] on div "Organize a separate meeting with stakeholders outside the Scrum team to redefin…" at bounding box center [638, 414] width 435 height 60
click at [421, 380] on input "d. Organize a separate meeting with stakeholders outside the Scrum team to rede…" at bounding box center [421, 376] width 0 height 9
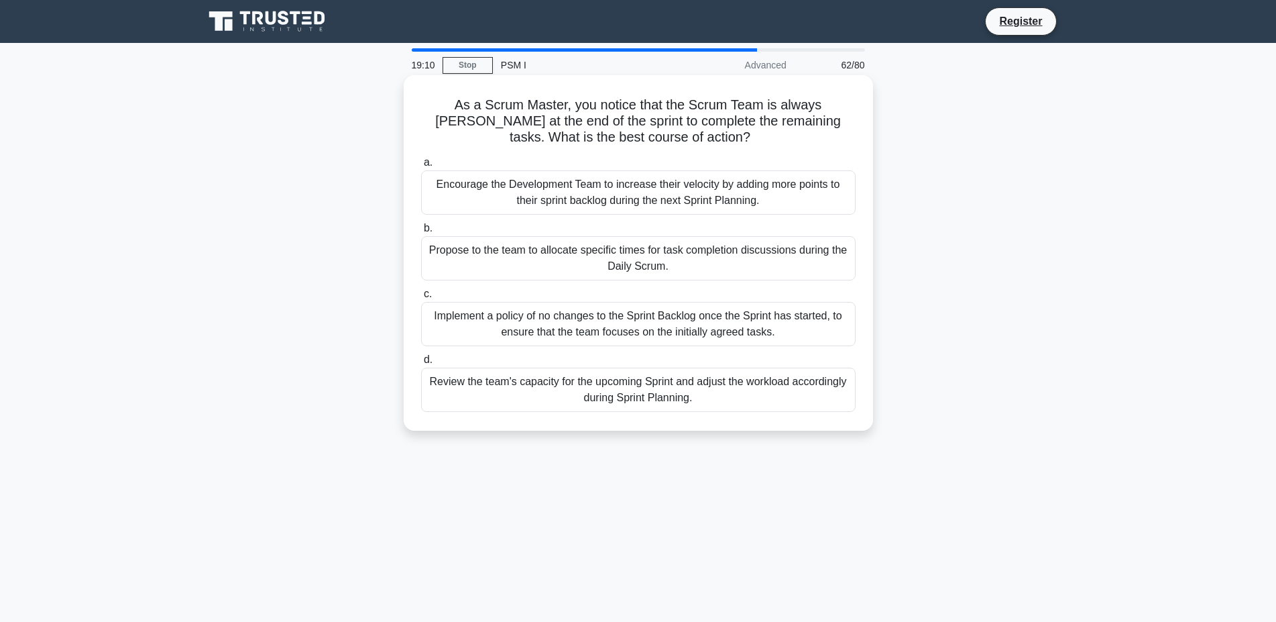
drag, startPoint x: 417, startPoint y: 107, endPoint x: 720, endPoint y: 139, distance: 304.8
click at [720, 139] on div "As a Scrum Master, you notice that the Scrum Team is always rushing at the end …" at bounding box center [638, 252] width 459 height 345
click at [718, 139] on h5 "As a Scrum Master, you notice that the Scrum Team is always rushing at the end …" at bounding box center [638, 122] width 437 height 50
click at [779, 397] on div "Review the team's capacity for the upcoming Sprint and adjust the workload acco…" at bounding box center [638, 390] width 435 height 44
click at [421, 364] on input "d. Review the team's capacity for the upcoming Sprint and adjust the workload a…" at bounding box center [421, 359] width 0 height 9
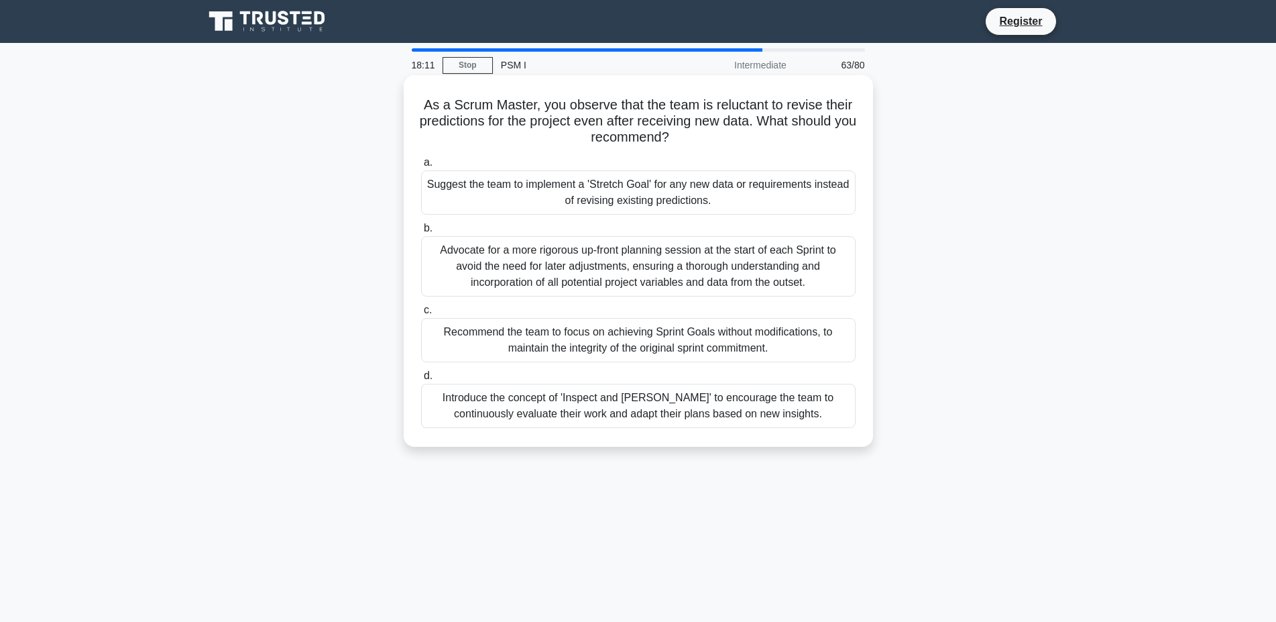
click at [594, 410] on div "Introduce the concept of 'Inspect and Adapt' to encourage the team to continuou…" at bounding box center [638, 406] width 435 height 44
click at [421, 380] on input "d. Introduce the concept of 'Inspect and Adapt' to encourage the team to contin…" at bounding box center [421, 376] width 0 height 9
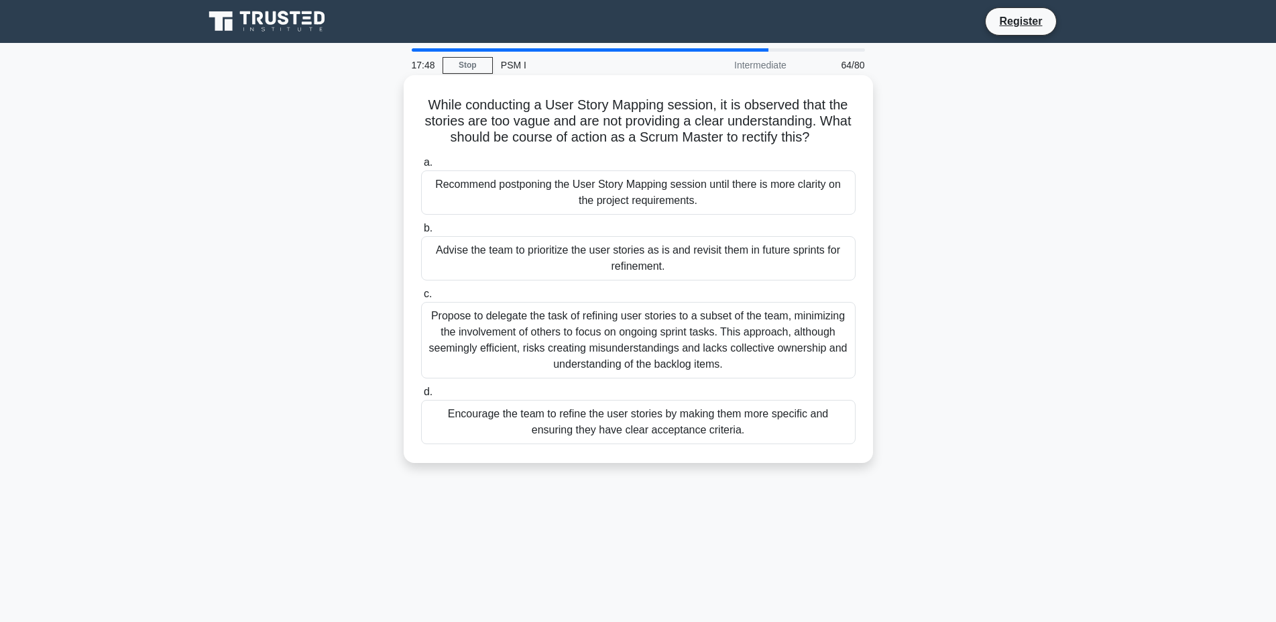
click at [594, 412] on div "Encourage the team to refine the user stories by making them more specific and …" at bounding box center [638, 422] width 435 height 44
click at [421, 396] on input "d. Encourage the team to refine the user stories by making them more specific a…" at bounding box center [421, 392] width 0 height 9
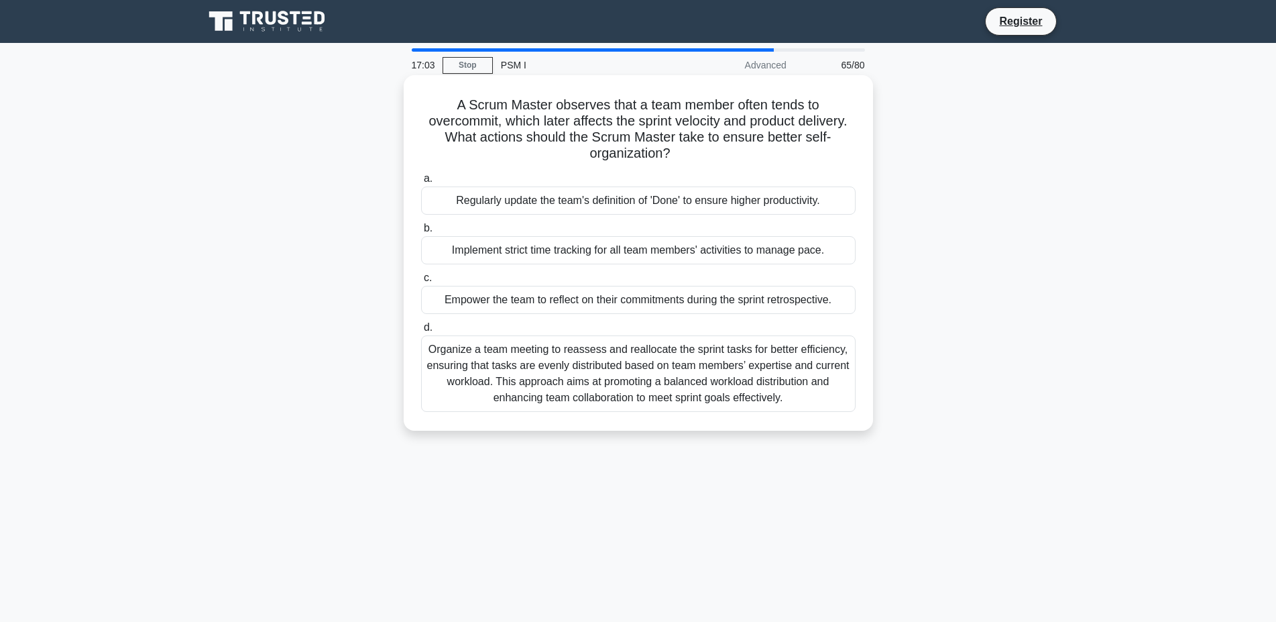
click at [642, 384] on div "Organize a team meeting to reassess and reallocate the sprint tasks for better …" at bounding box center [638, 373] width 435 height 76
click at [421, 332] on input "d. Organize a team meeting to reassess and reallocate the sprint tasks for bett…" at bounding box center [421, 327] width 0 height 9
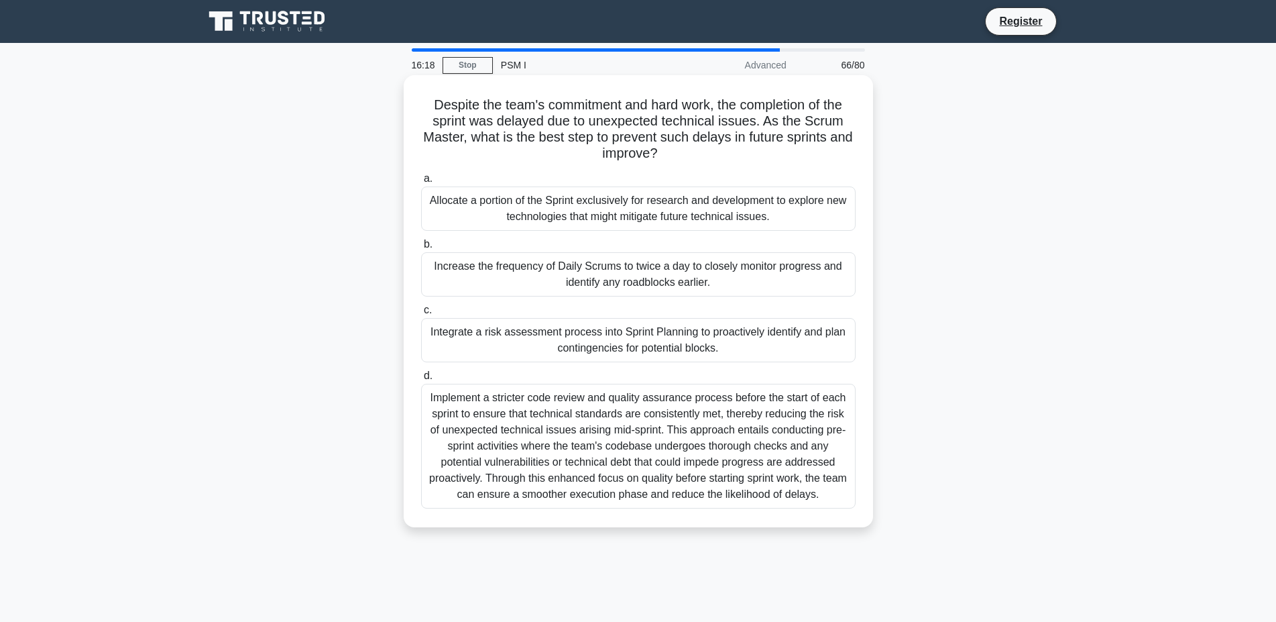
click at [714, 445] on div "Implement a stricter code review and quality assurance process before the start…" at bounding box center [638, 446] width 435 height 125
click at [421, 380] on input "d. Implement a stricter code review and quality assurance process before the st…" at bounding box center [421, 376] width 0 height 9
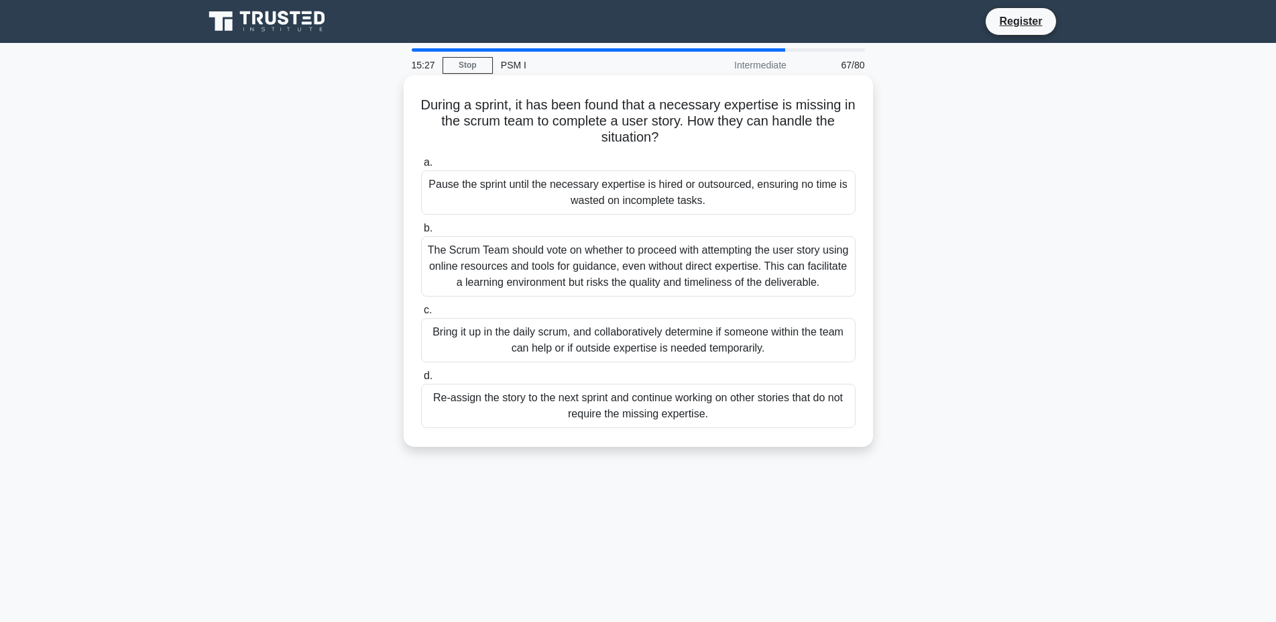
click at [592, 348] on div "Bring it up in the daily scrum, and collaboratively determine if someone within…" at bounding box center [638, 340] width 435 height 44
click at [421, 315] on input "c. Bring it up in the daily scrum, and collaboratively determine if someone wit…" at bounding box center [421, 310] width 0 height 9
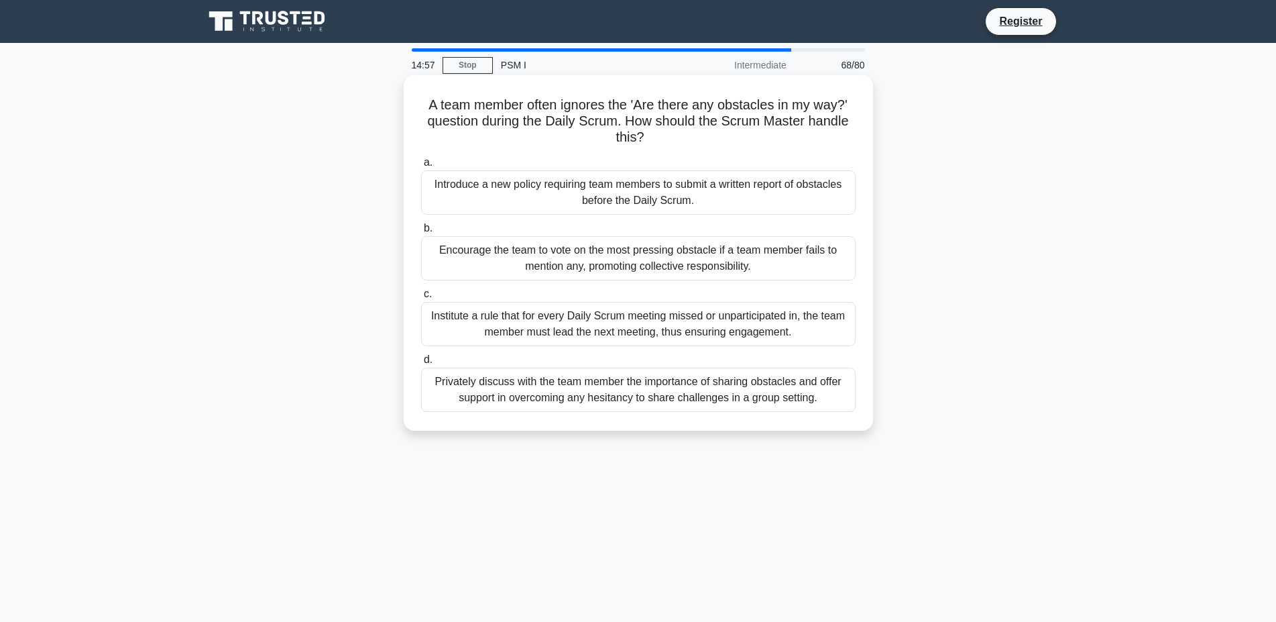
click at [611, 396] on div "Privately discuss with the team member the importance of sharing obstacles and …" at bounding box center [638, 390] width 435 height 44
click at [421, 364] on input "d. Privately discuss with the team member the importance of sharing obstacles a…" at bounding box center [421, 359] width 0 height 9
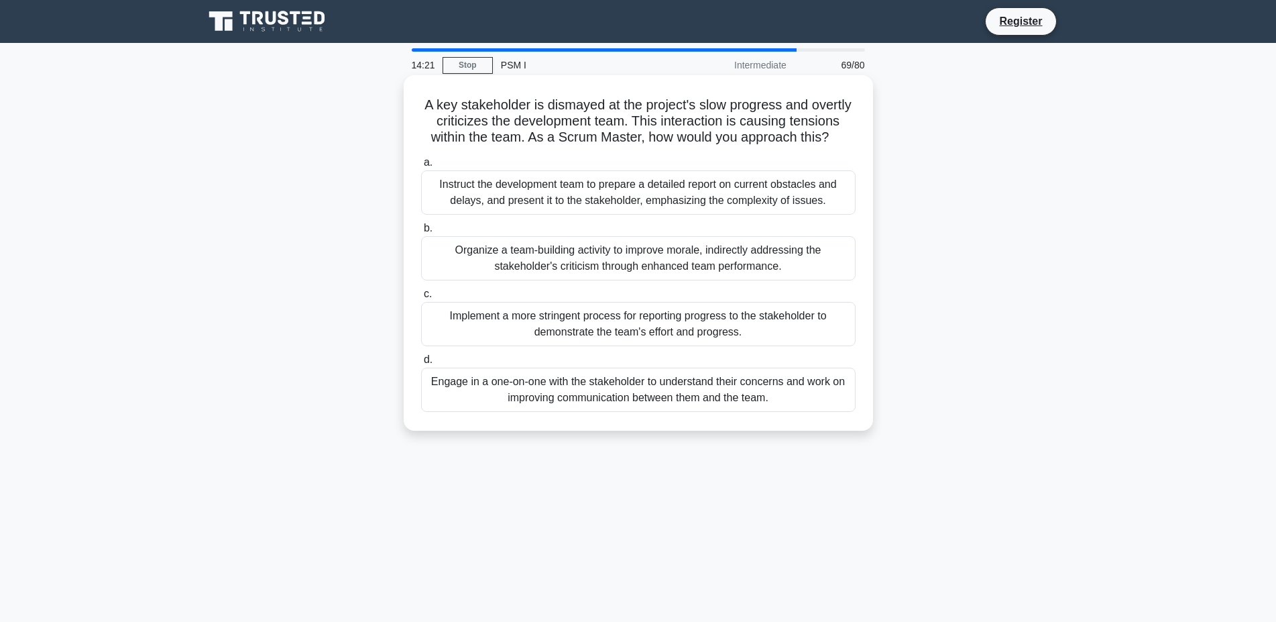
click at [683, 195] on div "Instruct the development team to prepare a detailed report on current obstacles…" at bounding box center [638, 192] width 435 height 44
click at [421, 167] on input "a. Instruct the development team to prepare a detailed report on current obstac…" at bounding box center [421, 162] width 0 height 9
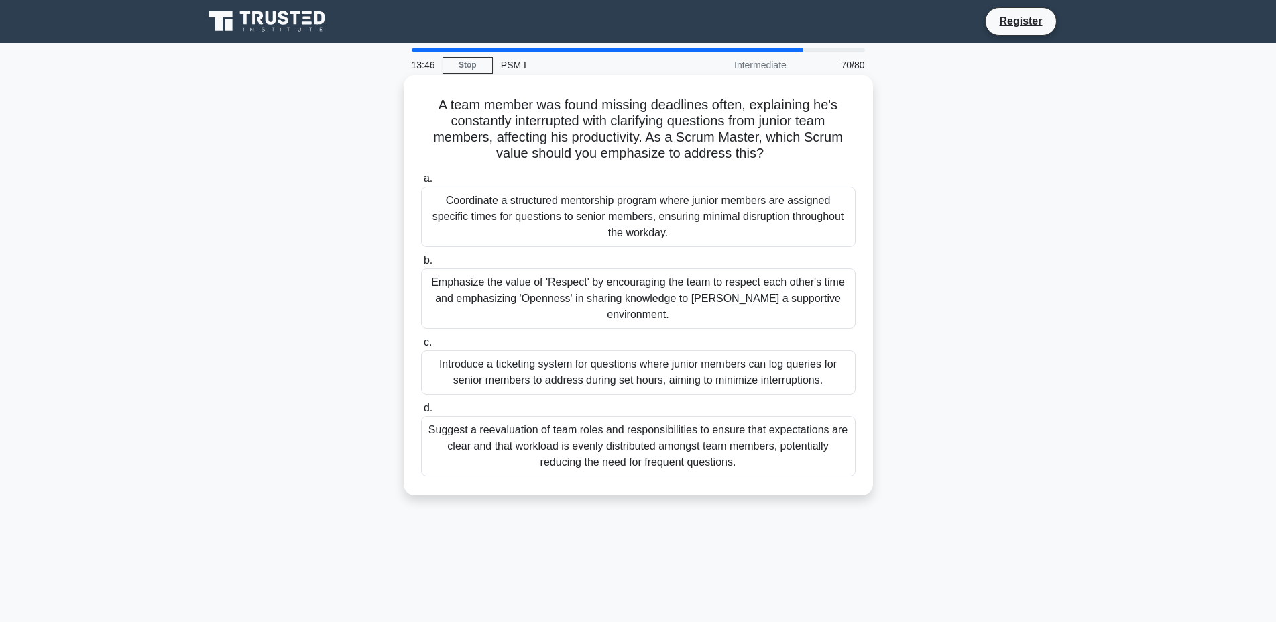
click at [745, 284] on div "Emphasize the value of 'Respect' by encouraging the team to respect each other'…" at bounding box center [638, 298] width 435 height 60
click at [421, 265] on input "b. Emphasize the value of 'Respect' by encouraging the team to respect each oth…" at bounding box center [421, 260] width 0 height 9
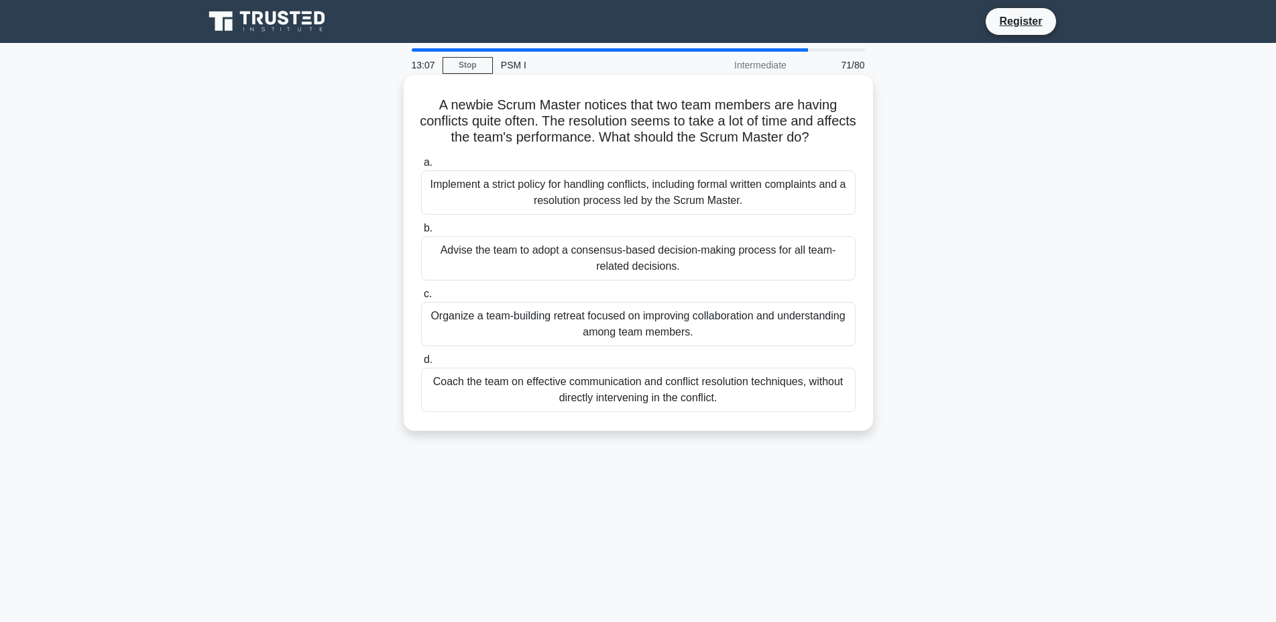
click at [686, 394] on div "Coach the team on effective communication and conflict resolution techniques, w…" at bounding box center [638, 390] width 435 height 44
click at [421, 364] on input "d. Coach the team on effective communication and conflict resolution techniques…" at bounding box center [421, 359] width 0 height 9
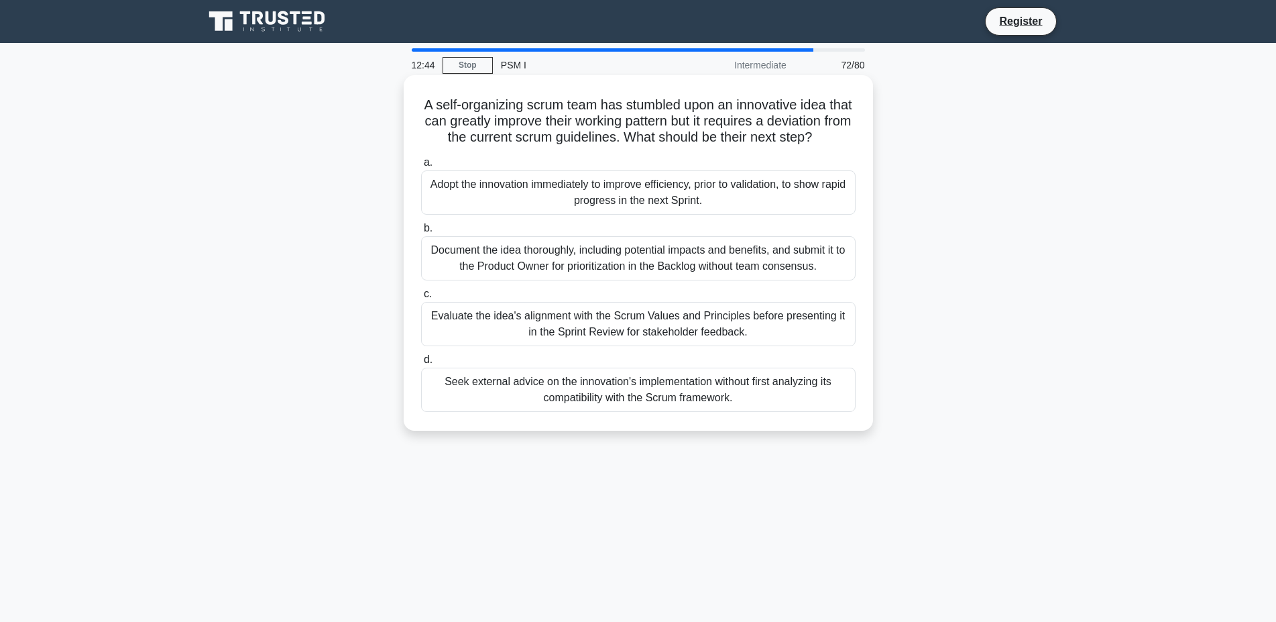
click at [638, 329] on div "Evaluate the idea's alignment with the Scrum Values and Principles before prese…" at bounding box center [638, 324] width 435 height 44
click at [421, 298] on input "c. Evaluate the idea's alignment with the Scrum Values and Principles before pr…" at bounding box center [421, 294] width 0 height 9
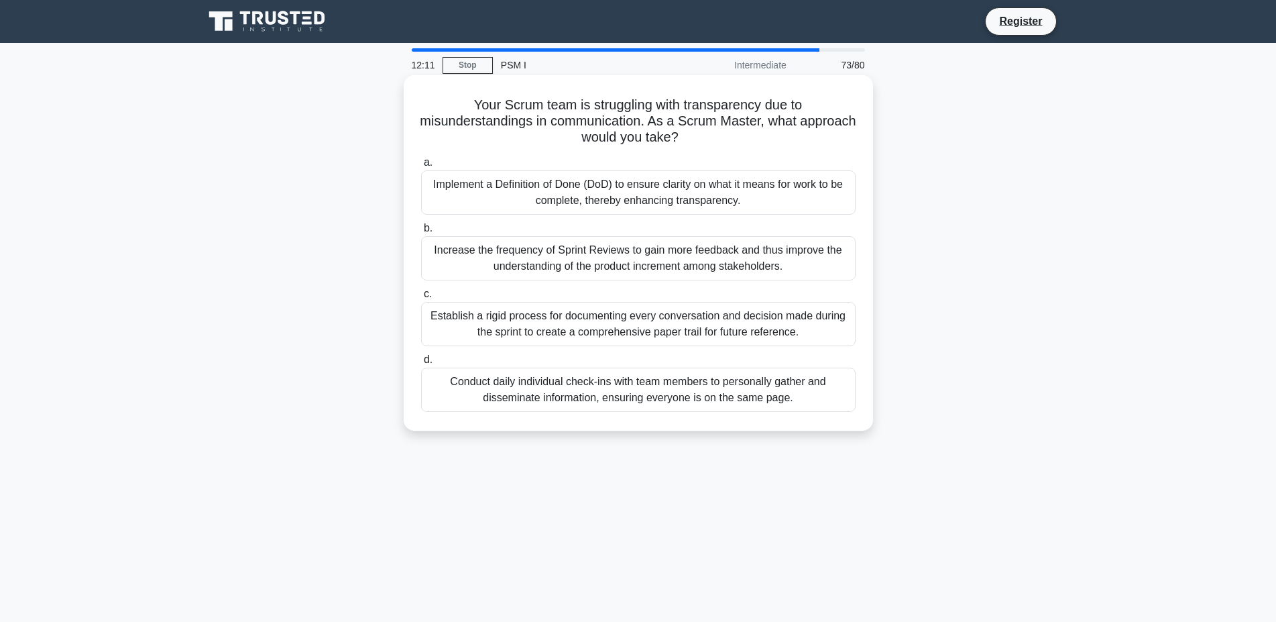
click at [738, 185] on div "Implement a Definition of Done (DoD) to ensure clarity on what it means for wor…" at bounding box center [638, 192] width 435 height 44
click at [421, 167] on input "a. Implement a Definition of Done (DoD) to ensure clarity on what it means for …" at bounding box center [421, 162] width 0 height 9
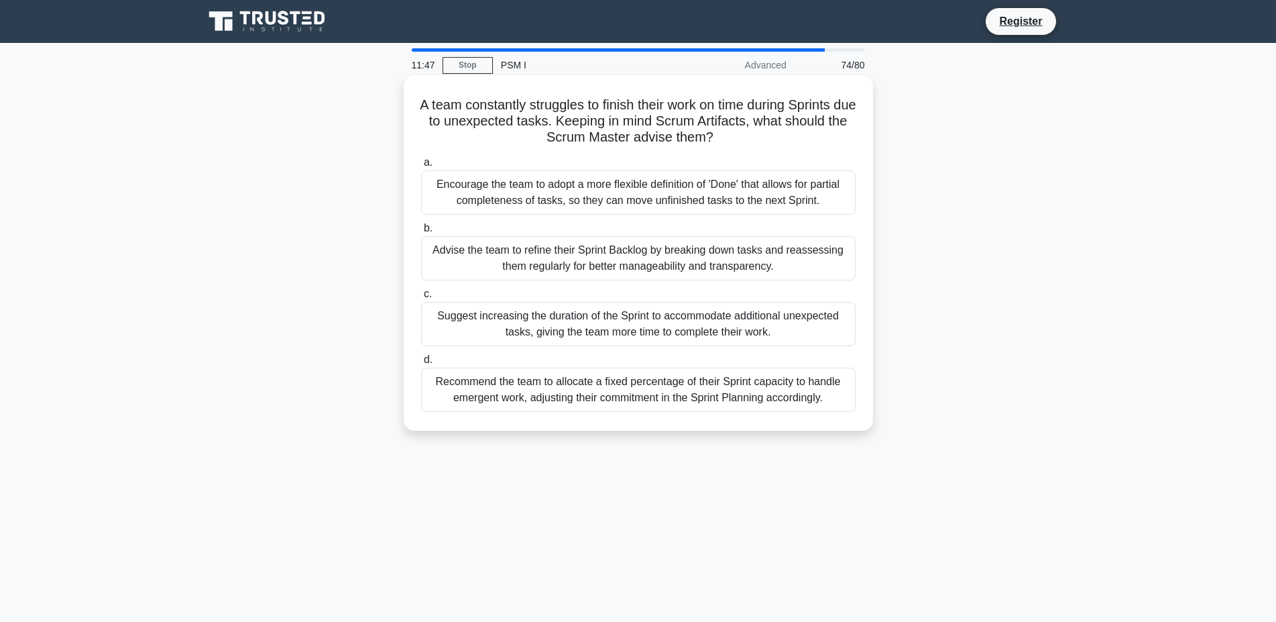
click at [565, 270] on div "Advise the team to refine their Sprint Backlog by breaking down tasks and reass…" at bounding box center [638, 258] width 435 height 44
click at [421, 233] on input "b. Advise the team to refine their Sprint Backlog by breaking down tasks and re…" at bounding box center [421, 228] width 0 height 9
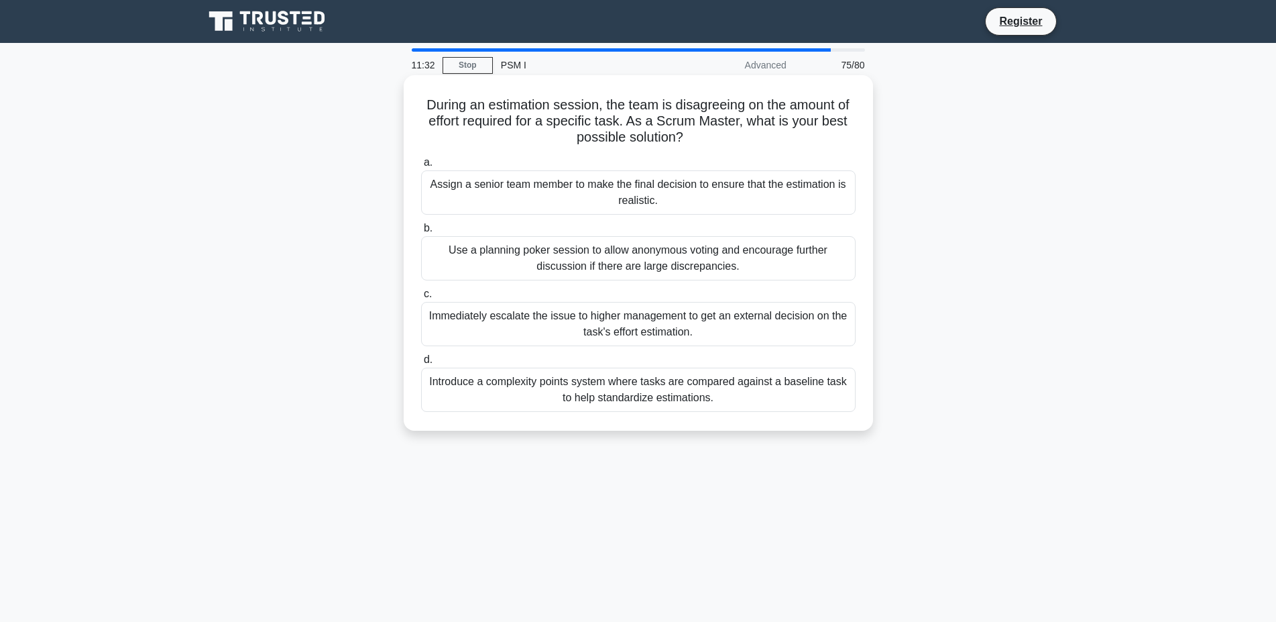
click at [550, 258] on div "Use a planning poker session to allow anonymous voting and encourage further di…" at bounding box center [638, 258] width 435 height 44
click at [421, 233] on input "b. Use a planning poker session to allow anonymous voting and encourage further…" at bounding box center [421, 228] width 0 height 9
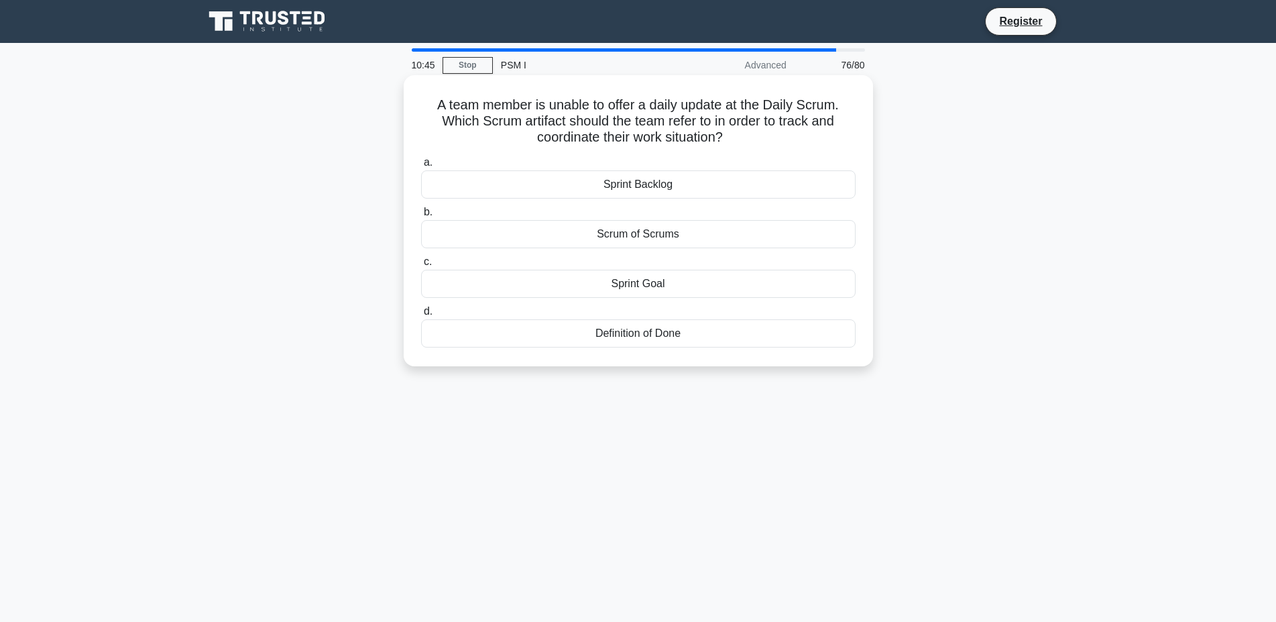
click at [629, 185] on div "Sprint Backlog" at bounding box center [638, 184] width 435 height 28
click at [421, 167] on input "a. Sprint Backlog" at bounding box center [421, 162] width 0 height 9
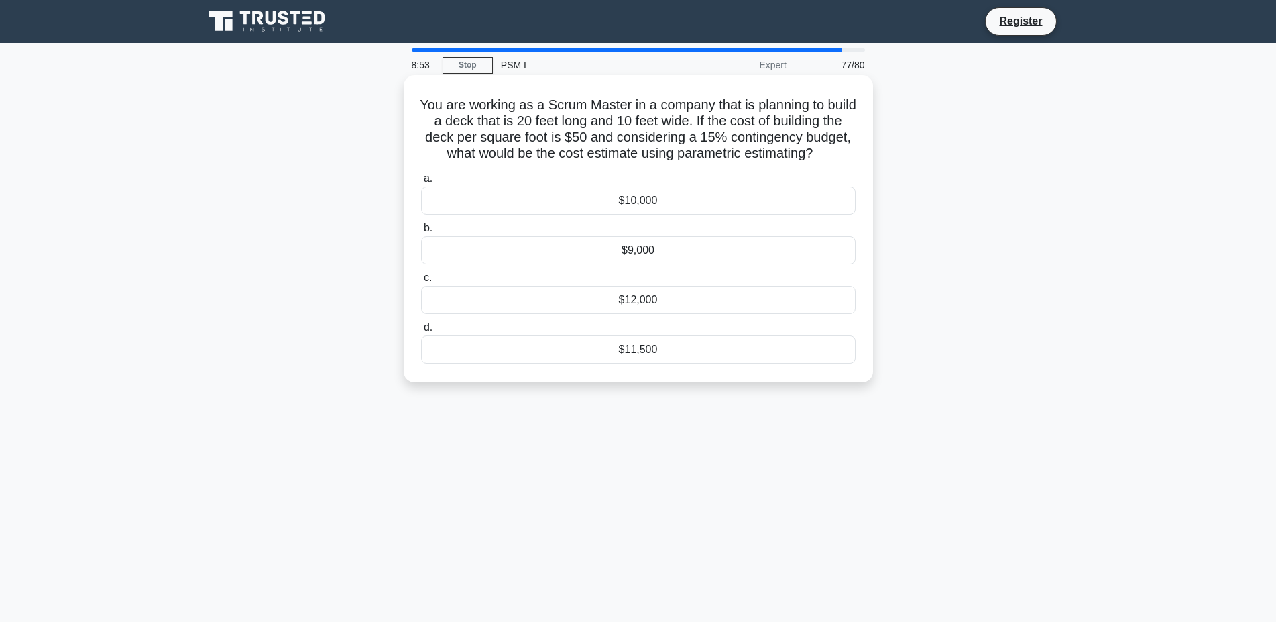
click at [685, 349] on div "$11,500" at bounding box center [638, 349] width 435 height 28
click at [421, 332] on input "d. $11,500" at bounding box center [421, 327] width 0 height 9
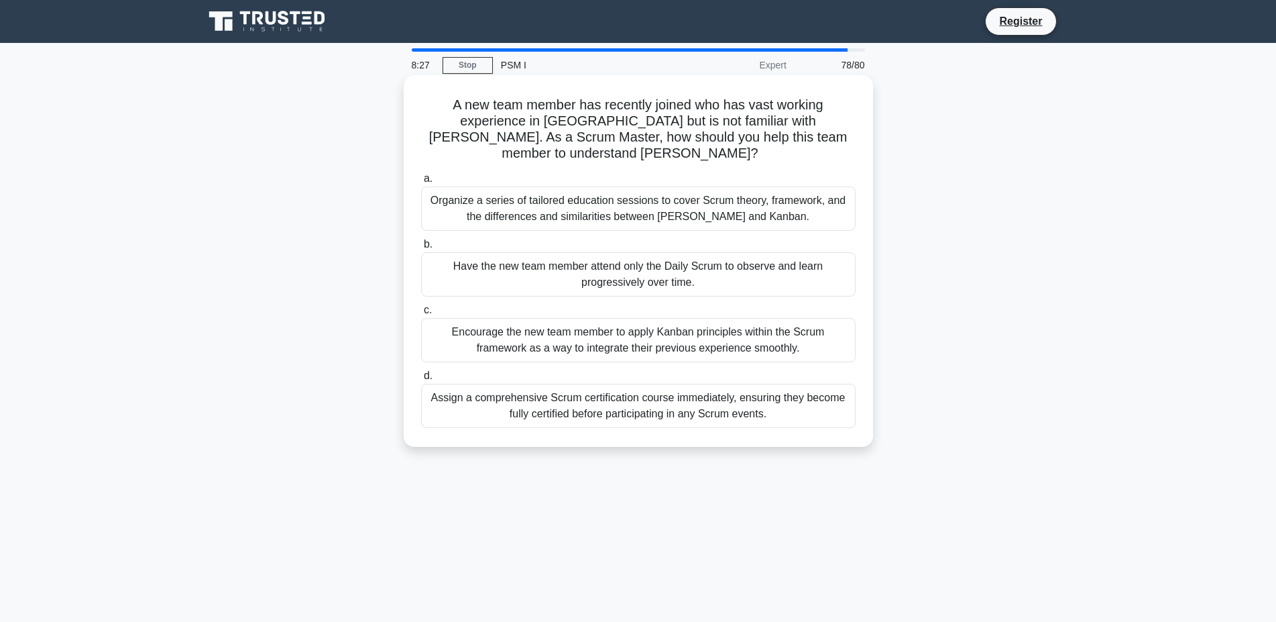
click at [680, 192] on div "Organize a series of tailored education sessions to cover Scrum theory, framewo…" at bounding box center [638, 208] width 435 height 44
click at [421, 183] on input "a. Organize a series of tailored education sessions to cover Scrum theory, fram…" at bounding box center [421, 178] width 0 height 9
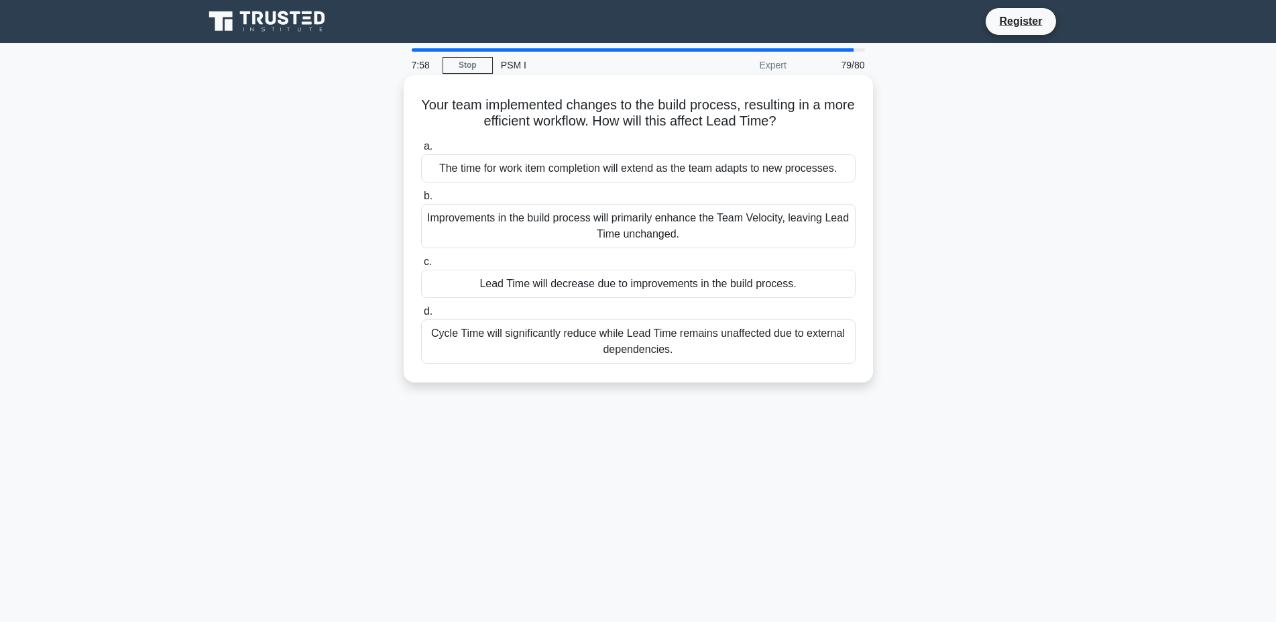
click at [725, 274] on div "Lead Time will decrease due to improvements in the build process." at bounding box center [638, 284] width 435 height 28
click at [421, 266] on input "c. Lead Time will decrease due to improvements in the build process." at bounding box center [421, 262] width 0 height 9
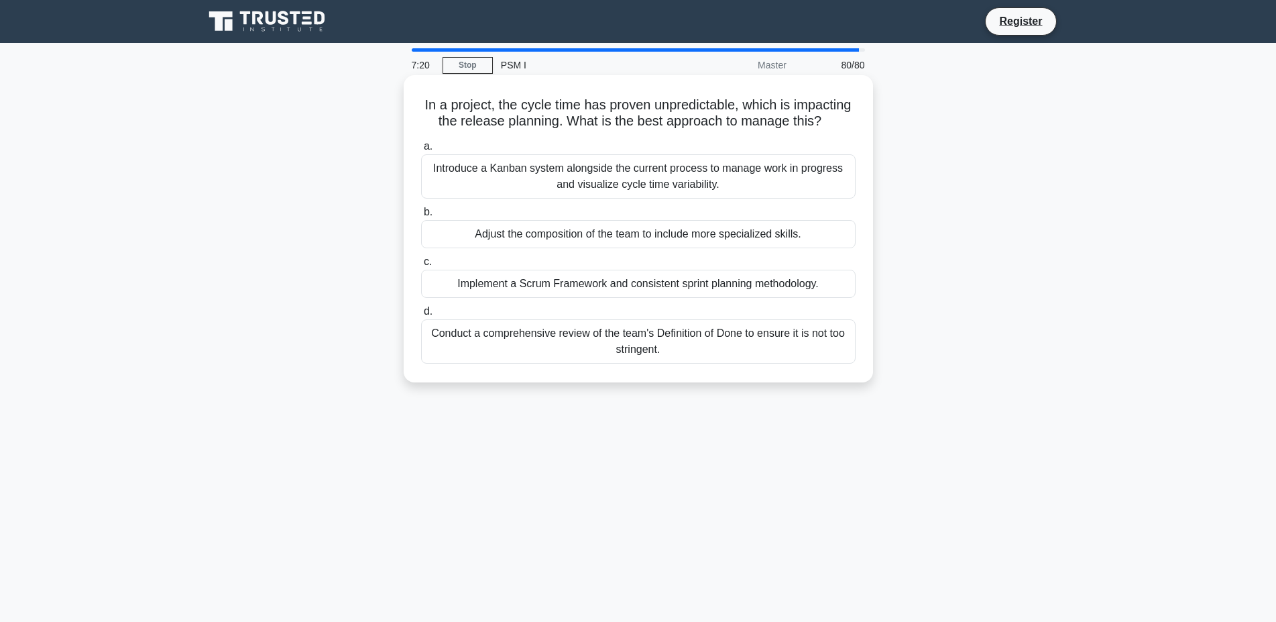
click at [780, 284] on div "Implement a Scrum Framework and consistent sprint planning methodology." at bounding box center [638, 284] width 435 height 28
click at [421, 266] on input "c. Implement a Scrum Framework and consistent sprint planning methodology." at bounding box center [421, 262] width 0 height 9
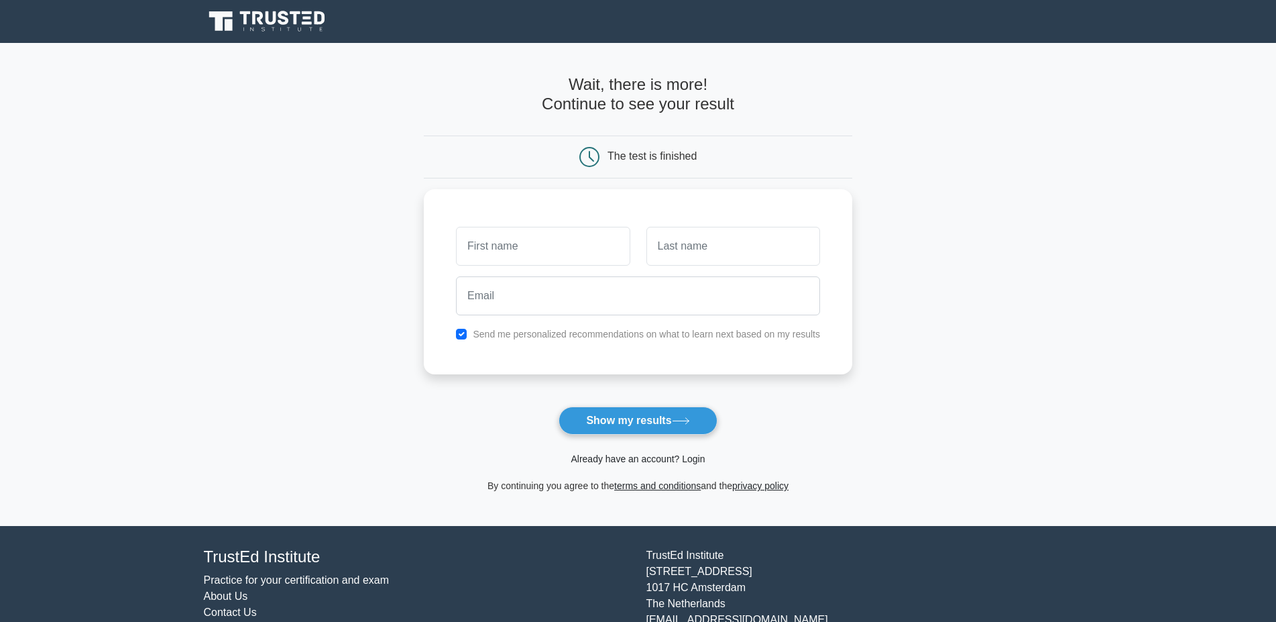
click at [673, 455] on link "Already have an account? Login" at bounding box center [638, 458] width 134 height 11
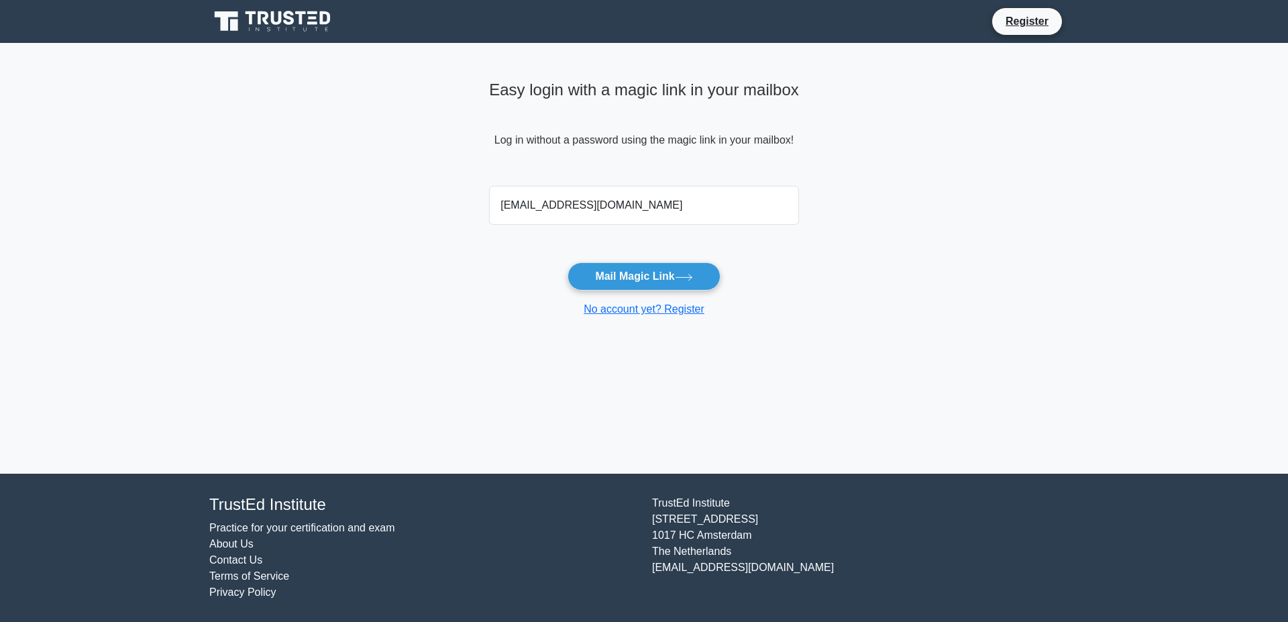
type input "[EMAIL_ADDRESS][DOMAIN_NAME]"
click at [567, 262] on button "Mail Magic Link" at bounding box center [643, 276] width 152 height 28
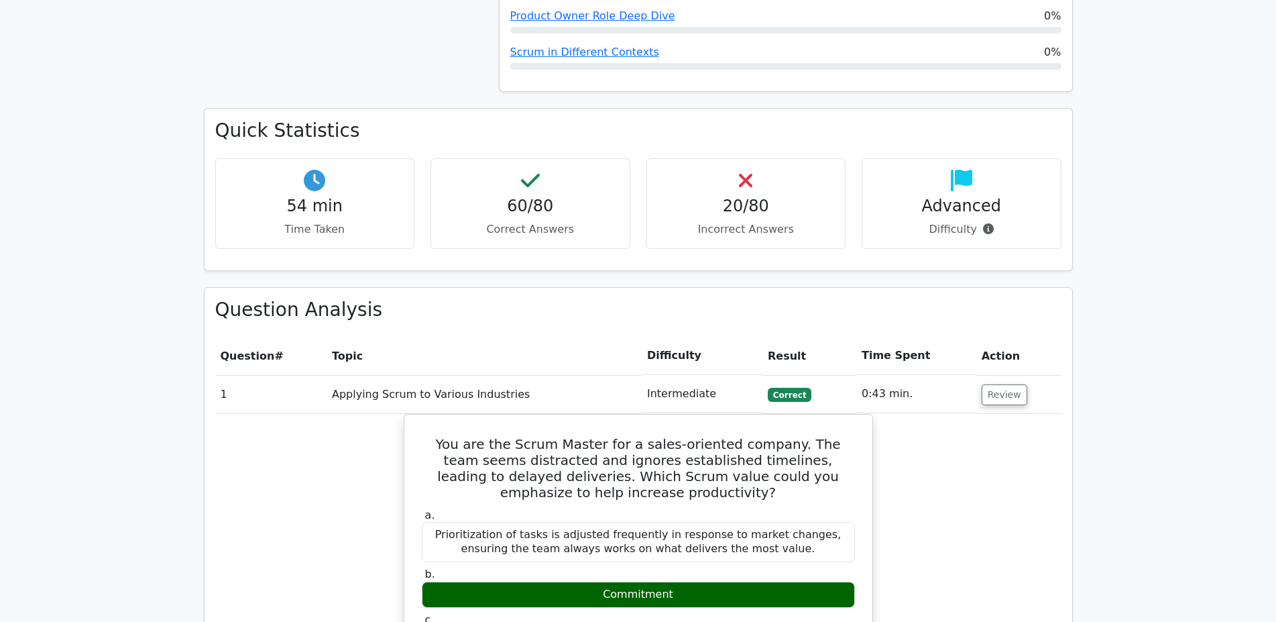
scroll to position [1368, 0]
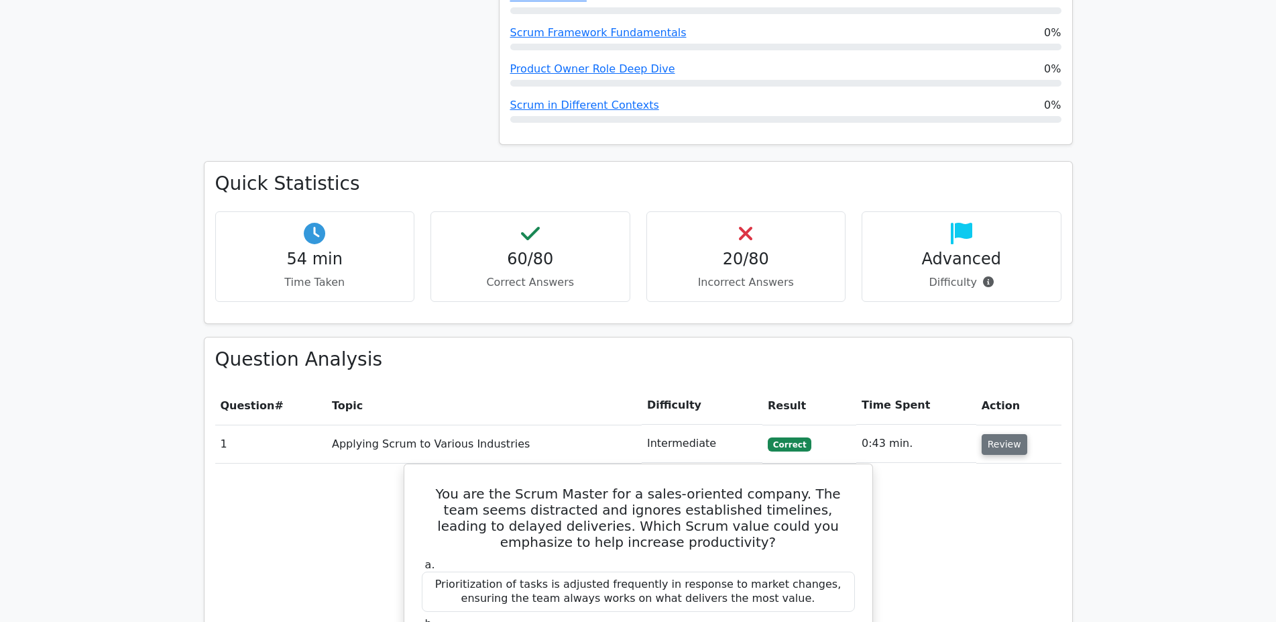
click at [994, 434] on button "Review" at bounding box center [1005, 444] width 46 height 21
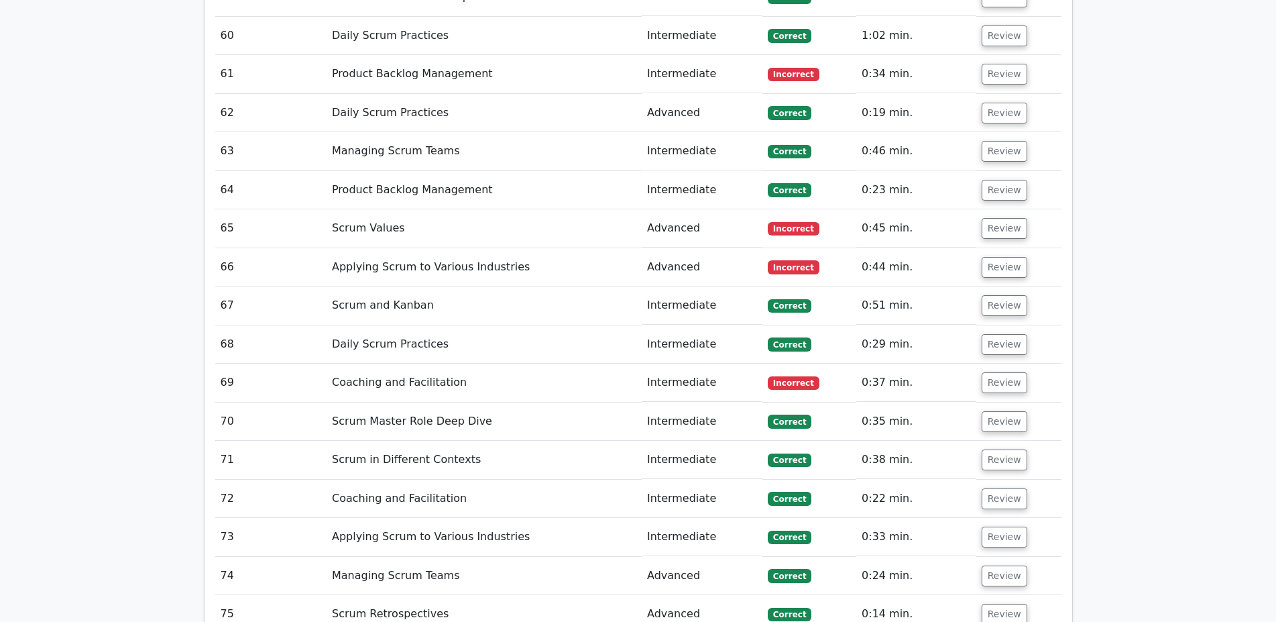
scroll to position [4018, 0]
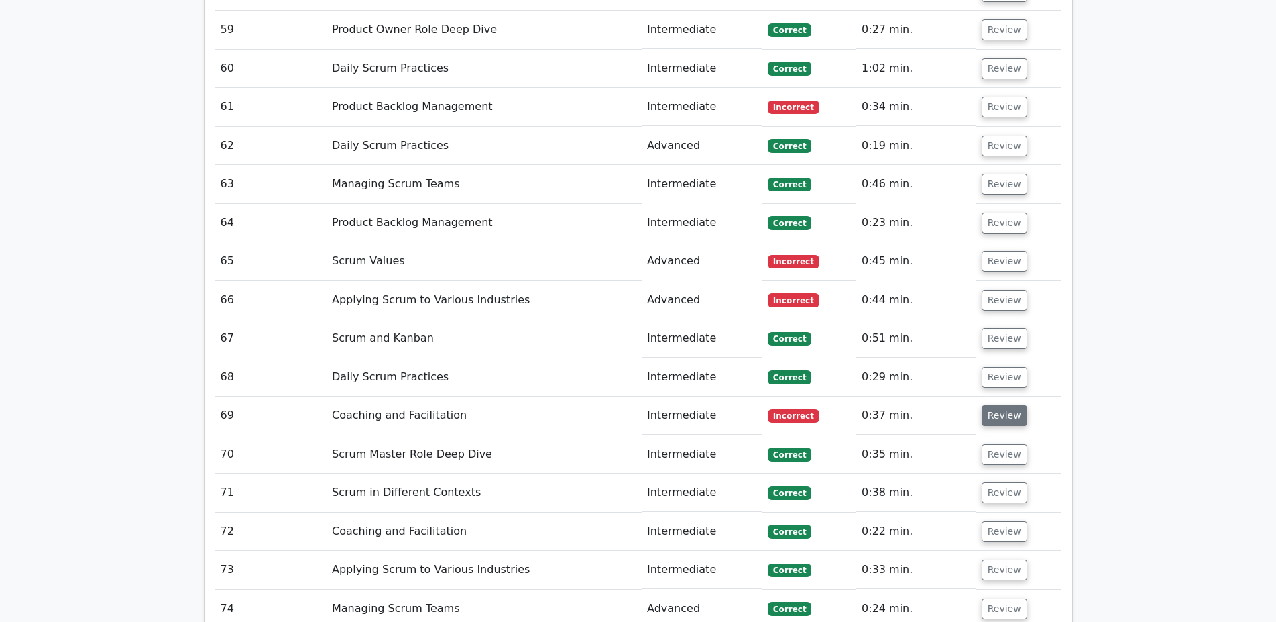
click at [983, 405] on button "Review" at bounding box center [1005, 415] width 46 height 21
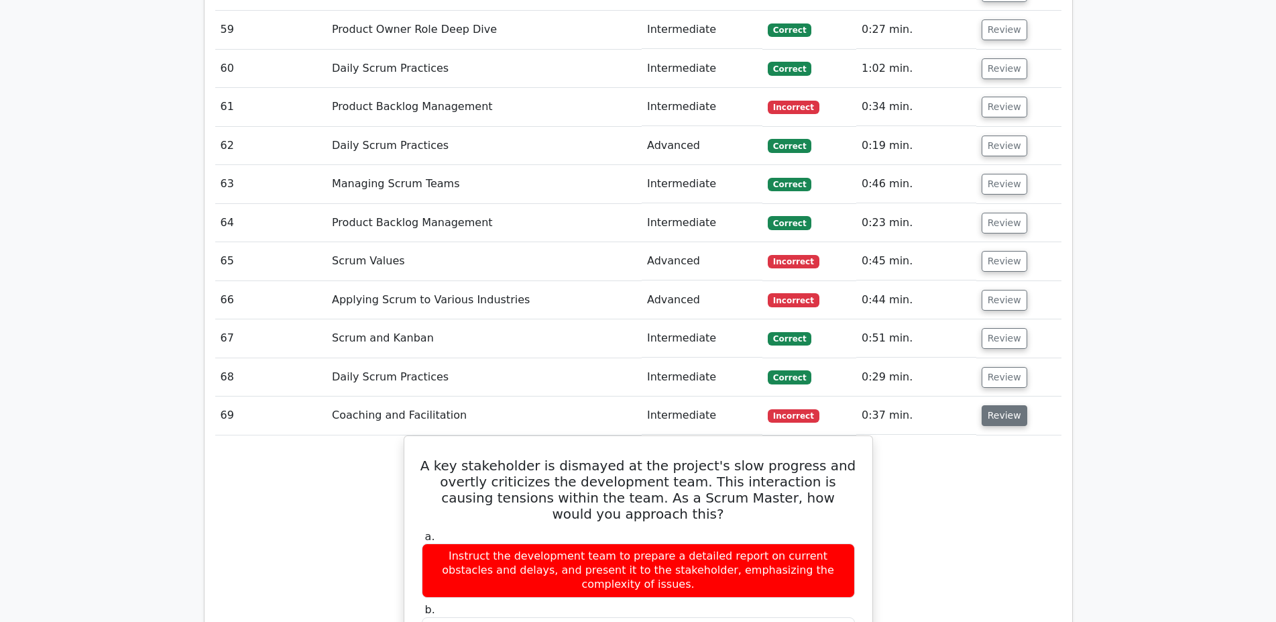
scroll to position [4224, 0]
